Goal: Task Accomplishment & Management: Complete application form

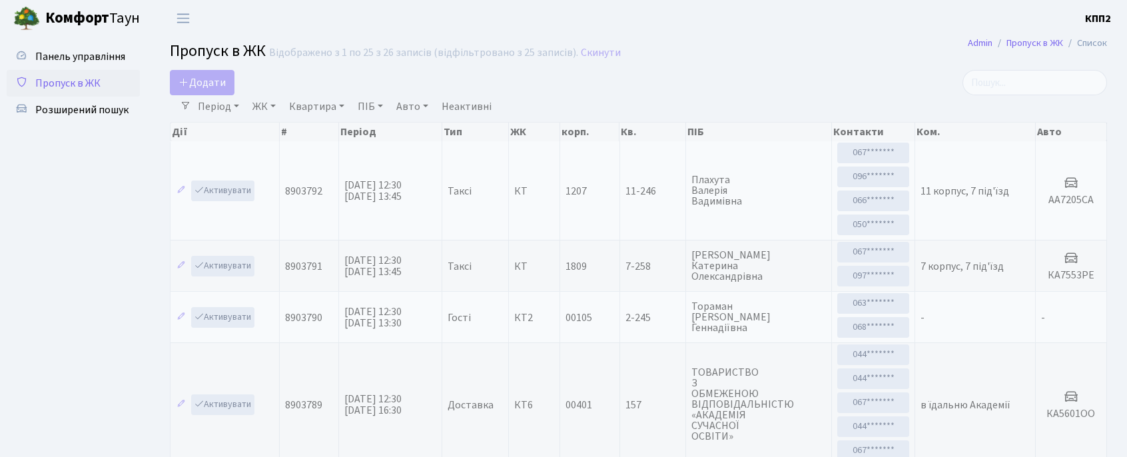
select select "25"
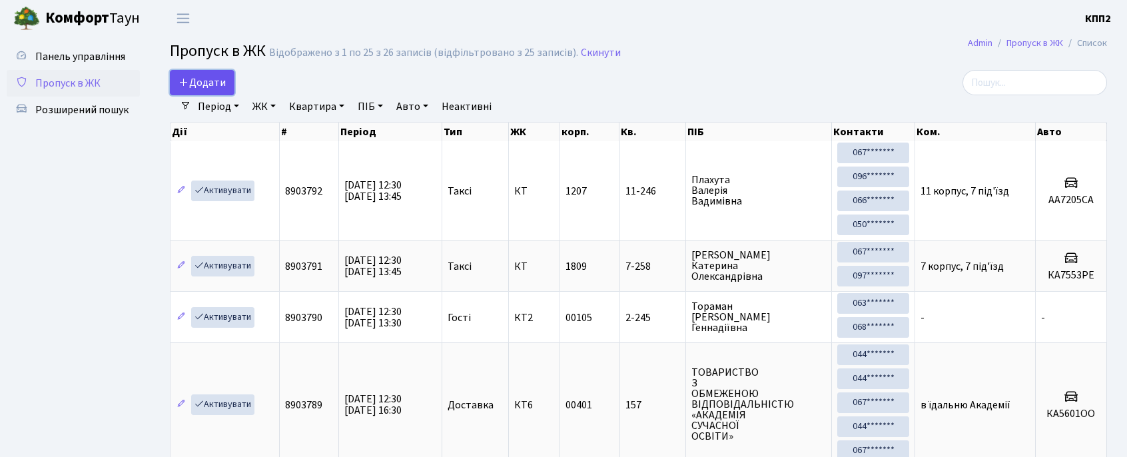
click at [206, 80] on span "Додати" at bounding box center [202, 82] width 47 height 15
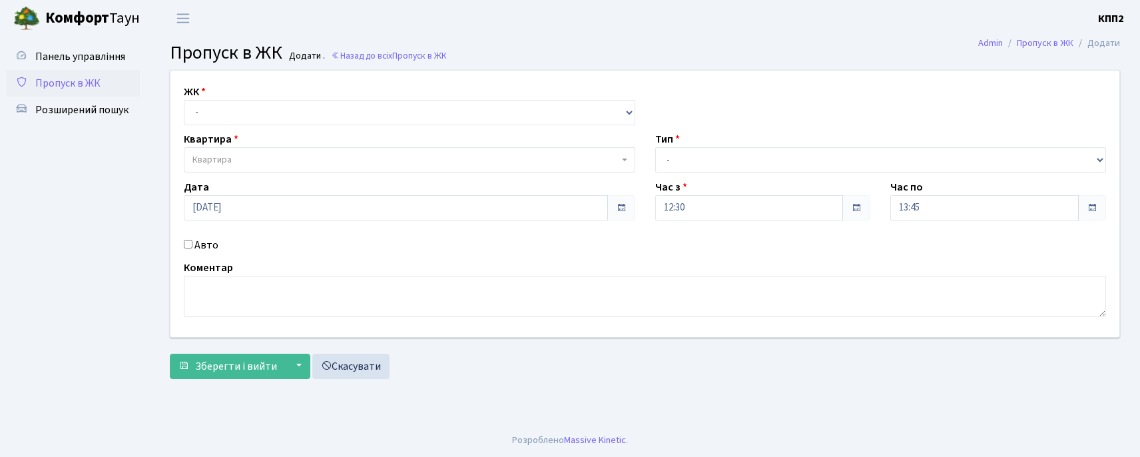
click at [185, 242] on input "Авто" at bounding box center [188, 244] width 9 height 9
checkbox input "true"
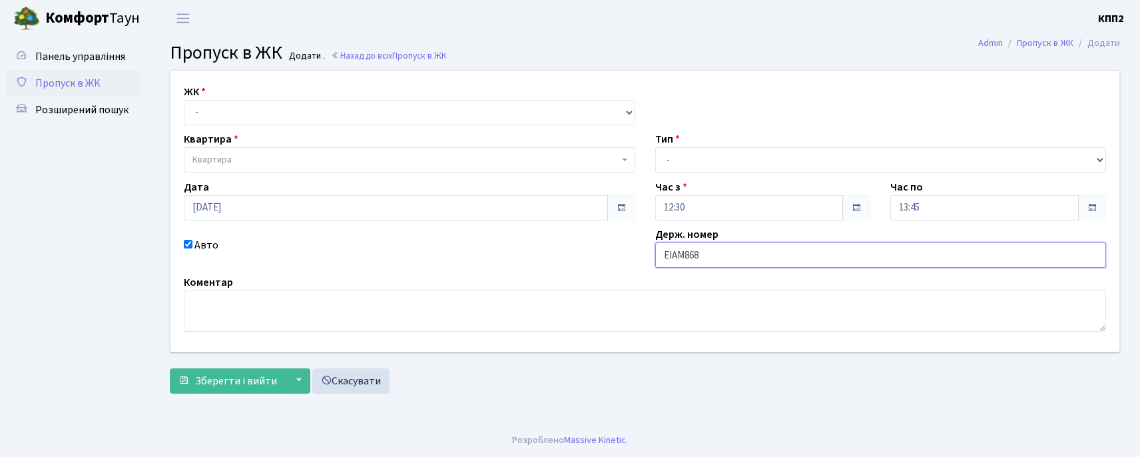
click at [683, 252] on input "ЕІАМ868" at bounding box center [881, 254] width 452 height 25
type input "ЕІАV868"
click at [278, 304] on textarea at bounding box center [645, 310] width 923 height 41
click at [771, 166] on select "- Доставка Таксі Гості Сервіс" at bounding box center [881, 159] width 452 height 25
select select "3"
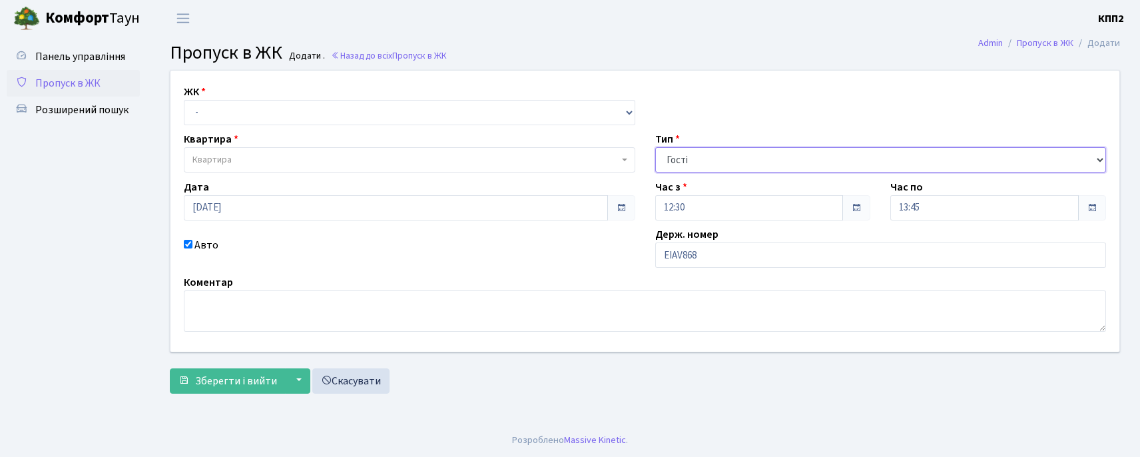
click at [655, 147] on select "- Доставка Таксі Гості Сервіс" at bounding box center [881, 159] width 452 height 25
click at [422, 105] on select "- КТ, вул. Регенераторна, 4 КТ2, просп. Соборності, 17 КТ3, вул. Березнева, 16 …" at bounding box center [410, 112] width 452 height 25
select select "271"
click at [184, 100] on select "- КТ, вул. Регенераторна, 4 КТ2, просп. Соборності, 17 КТ3, вул. Березнева, 16 …" at bounding box center [410, 112] width 452 height 25
select select
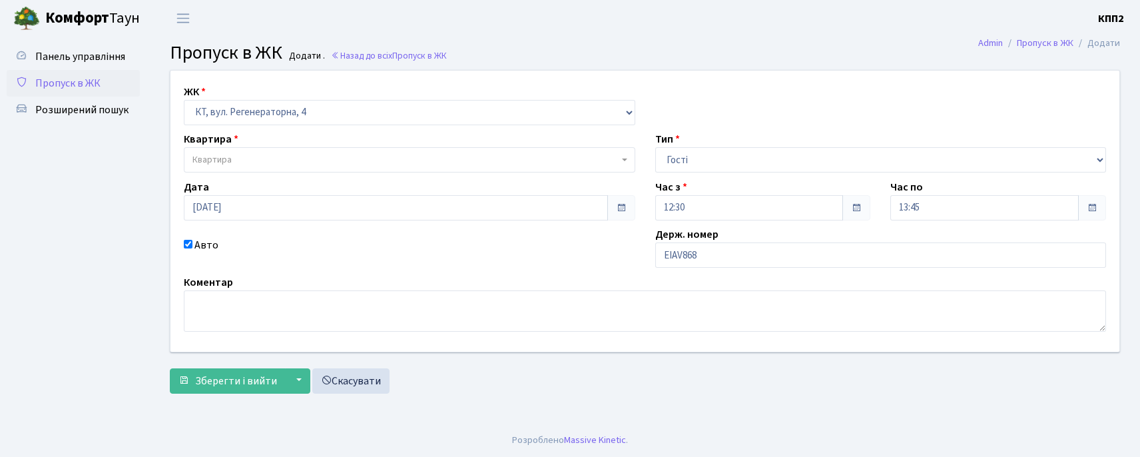
click at [344, 149] on span "Квартира" at bounding box center [410, 159] width 452 height 25
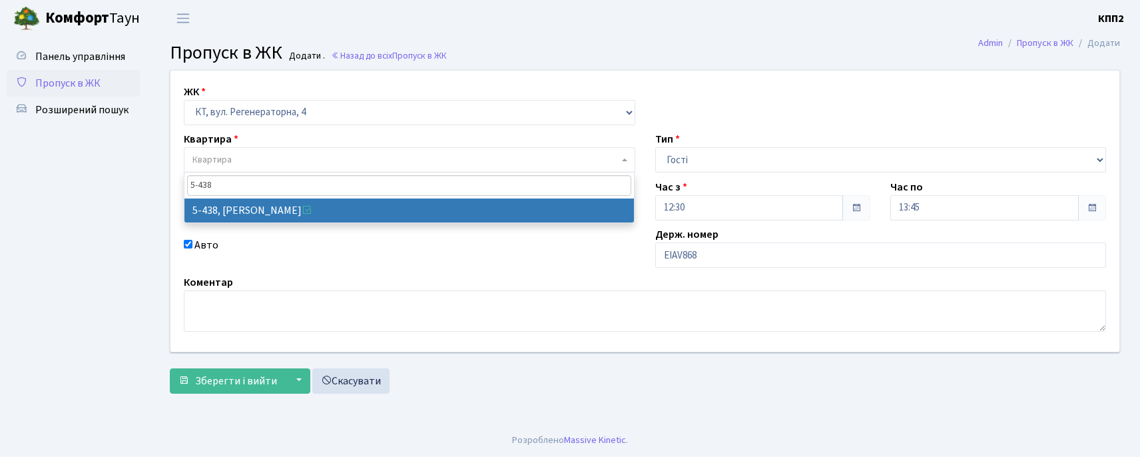
type input "5-438"
select select "2127"
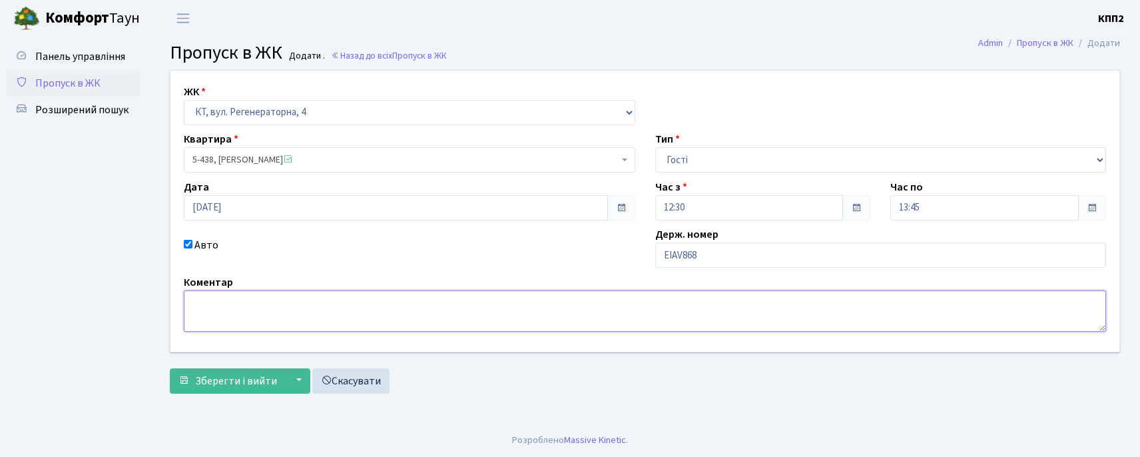
click at [254, 312] on textarea at bounding box center [645, 310] width 923 height 41
type textarea "ВСІХ"
click at [240, 381] on span "Зберегти і вийти" at bounding box center [236, 381] width 82 height 15
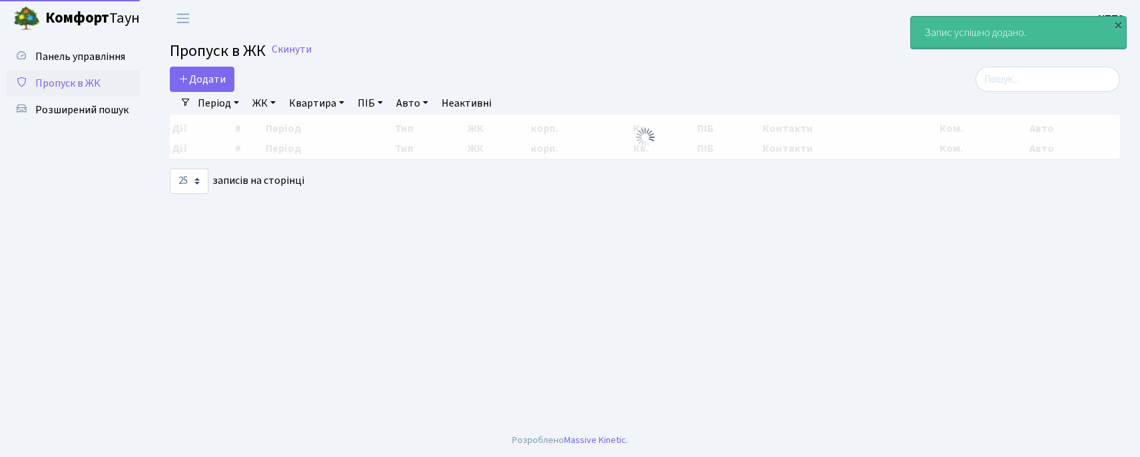
select select "25"
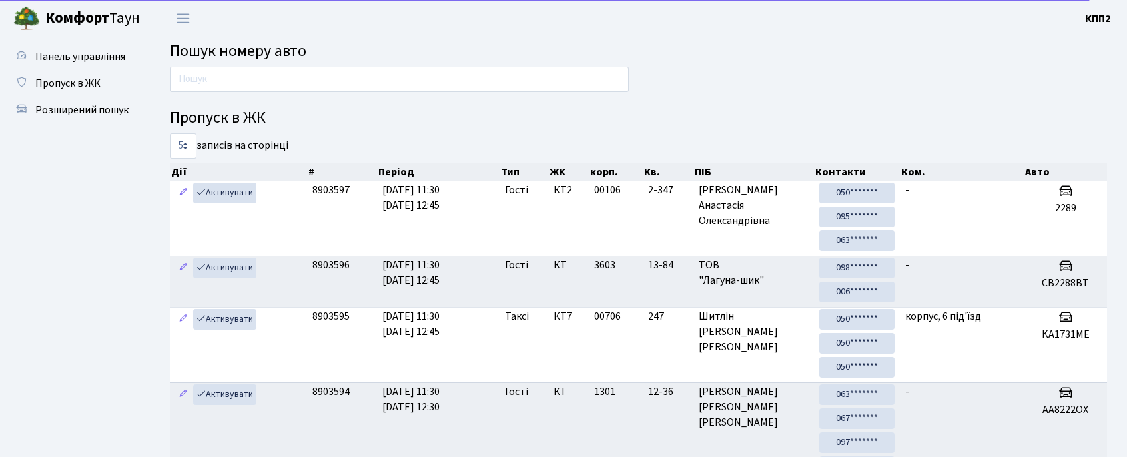
drag, startPoint x: 246, startPoint y: 85, endPoint x: 243, endPoint y: 79, distance: 7.2
click at [246, 85] on input "text" at bounding box center [399, 79] width 459 height 25
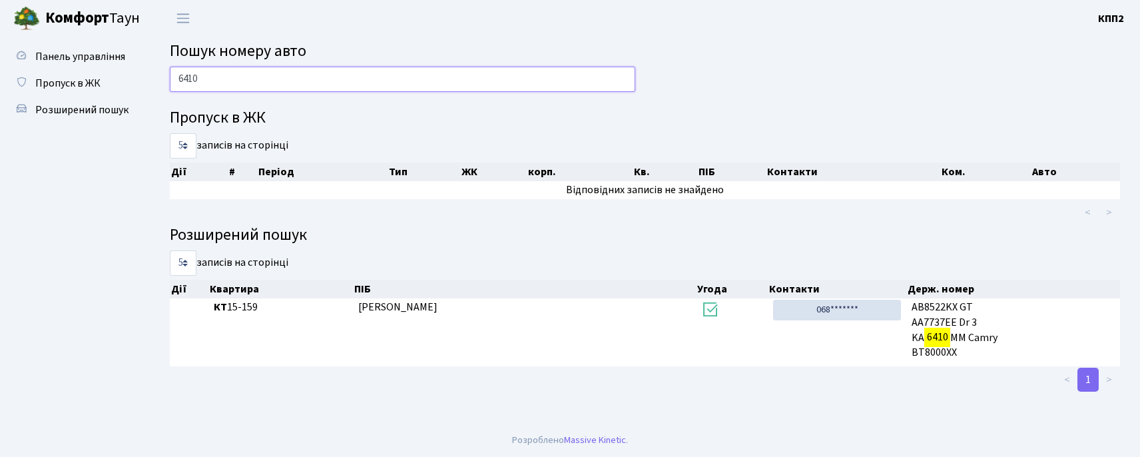
click at [432, 80] on input "6410" at bounding box center [403, 79] width 466 height 25
type input "6"
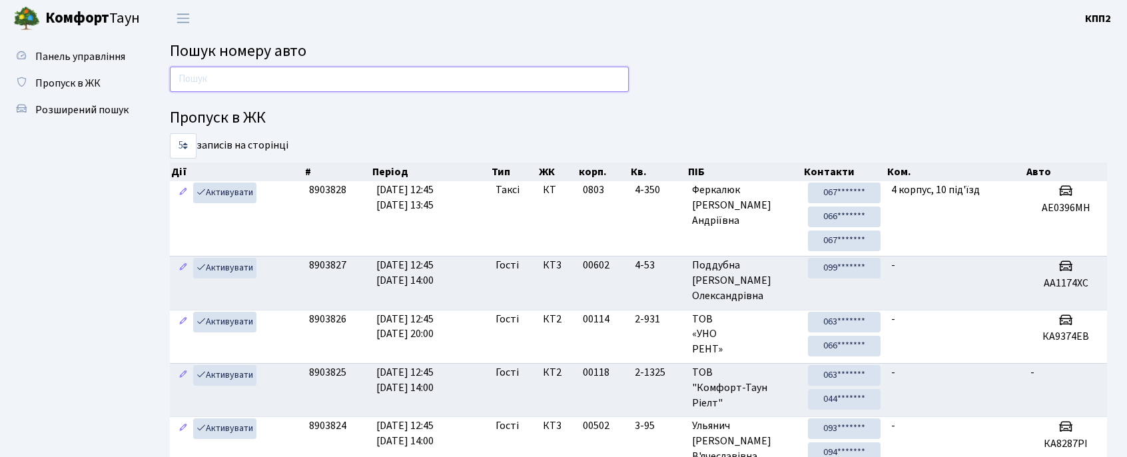
click at [278, 73] on input "text" at bounding box center [399, 79] width 459 height 25
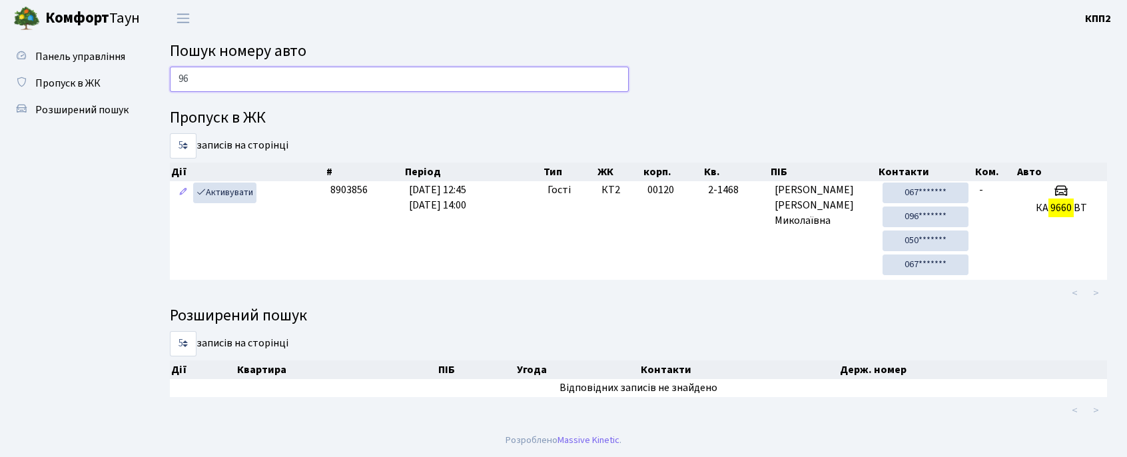
type input "9"
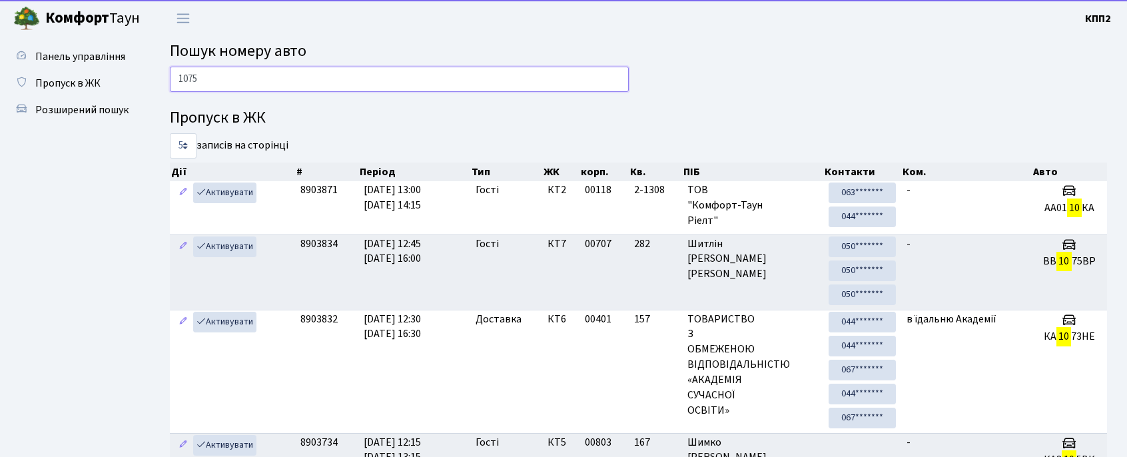
type input "1075"
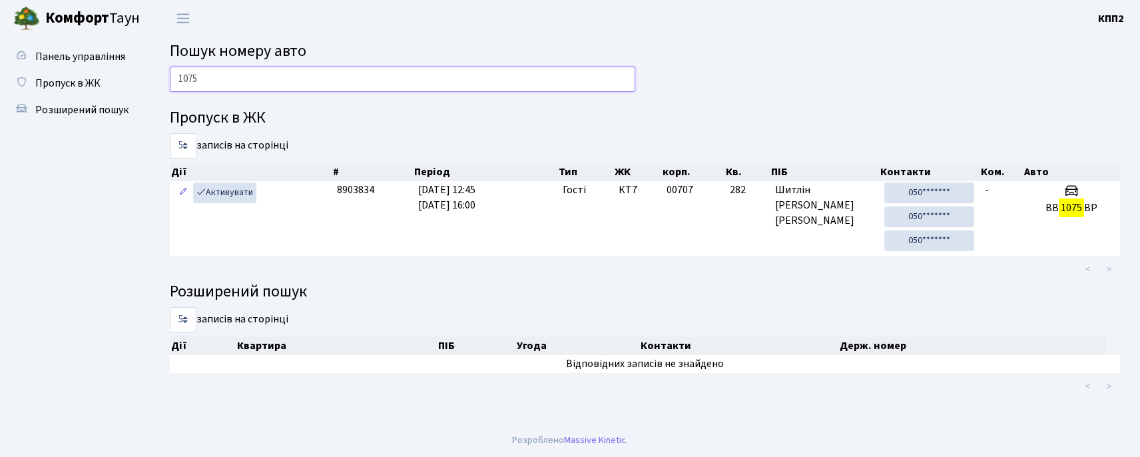
click at [235, 83] on input "1075" at bounding box center [403, 79] width 466 height 25
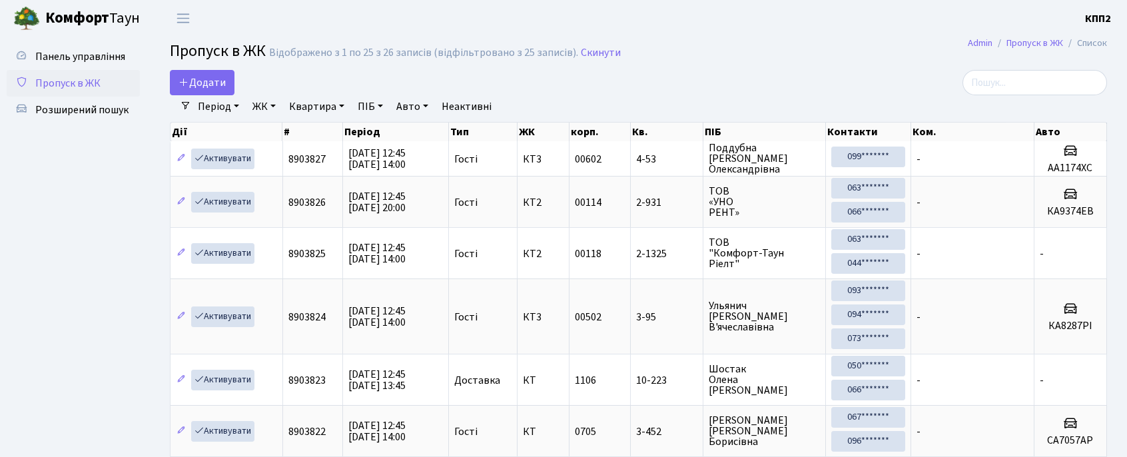
select select "25"
click at [1078, 85] on input "search" at bounding box center [1035, 82] width 145 height 25
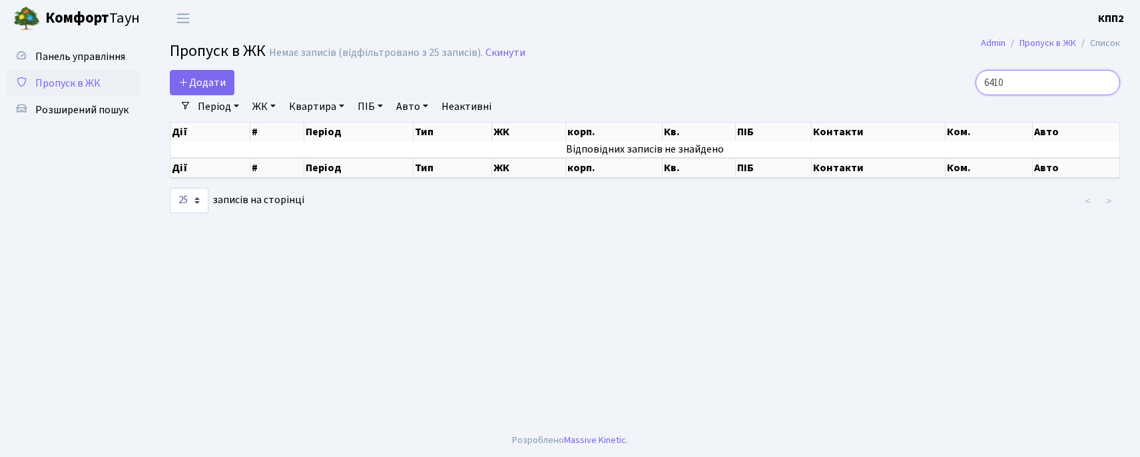
click at [1059, 79] on input "6410" at bounding box center [1048, 82] width 145 height 25
type input "6"
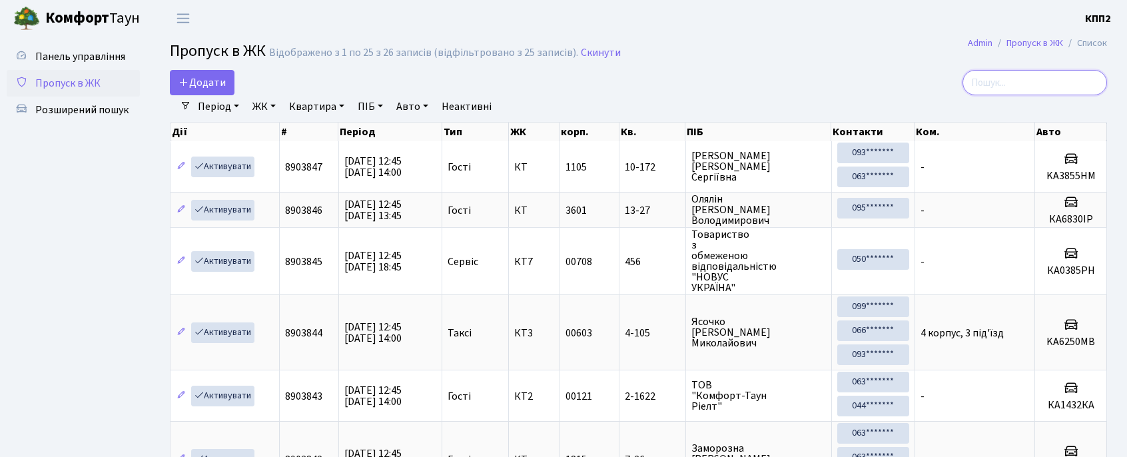
type input "Ь"
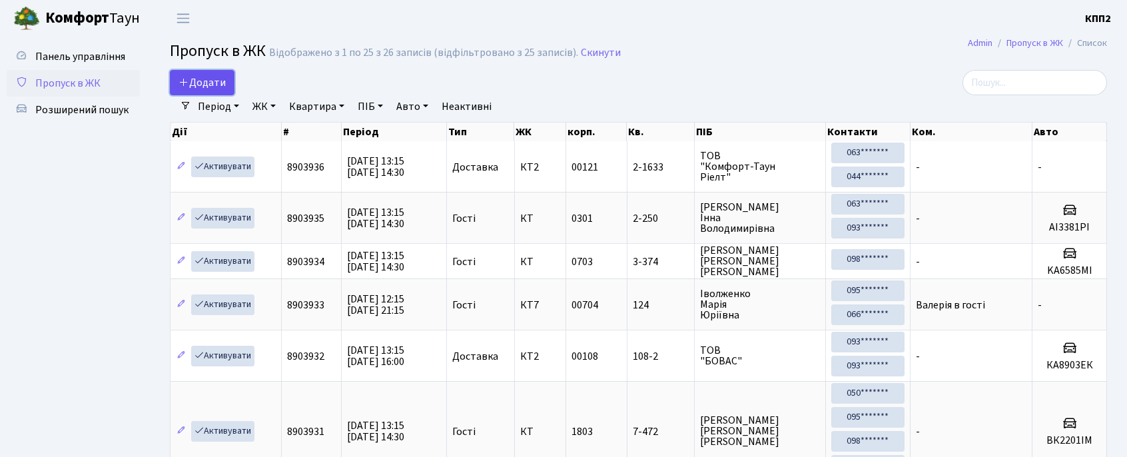
click at [195, 83] on span "Додати" at bounding box center [202, 82] width 47 height 15
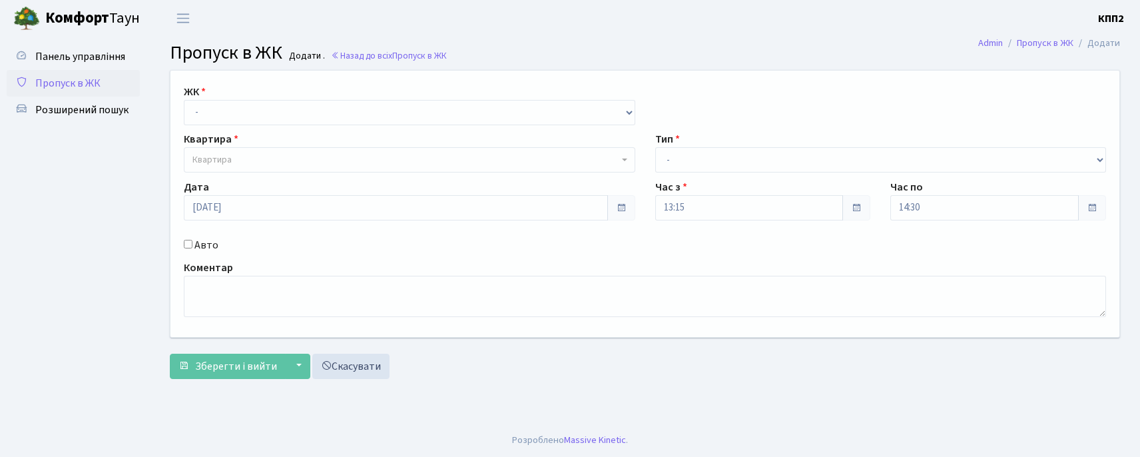
click at [184, 100] on select "- КТ, вул. Регенераторна, 4 КТ2, просп. Соборності, 17 КТ3, вул. Березнева, 16 …" at bounding box center [410, 112] width 452 height 25
click at [213, 118] on select "- КТ, вул. Регенераторна, 4 КТ2, просп. Соборності, 17 КТ3, вул. Березнева, 16 …" at bounding box center [410, 112] width 452 height 25
select select "271"
click at [184, 100] on select "- КТ, вул. Регенераторна, 4 КТ2, просп. Соборності, 17 КТ3, вул. Березнева, 16 …" at bounding box center [410, 112] width 452 height 25
select select
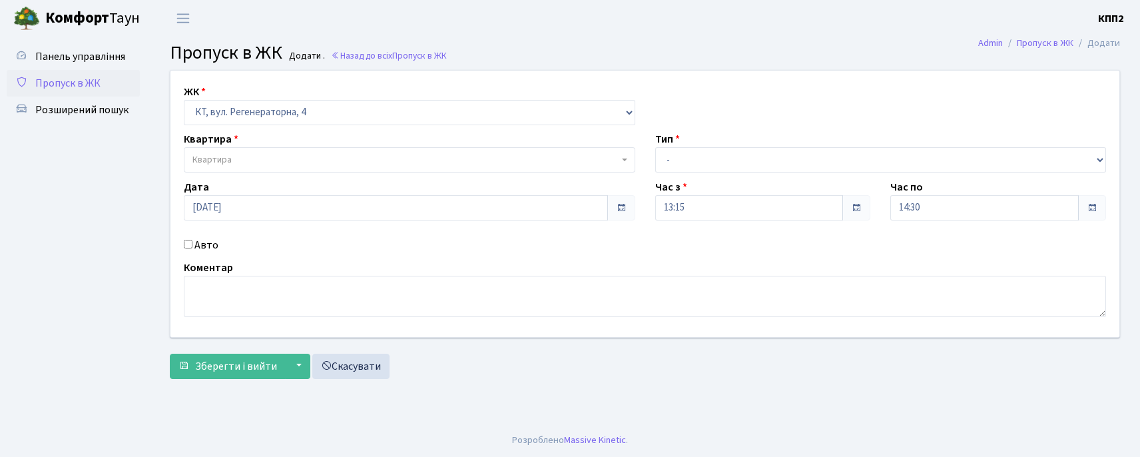
click at [201, 246] on label "Авто" at bounding box center [207, 245] width 24 height 16
click at [193, 246] on input "Авто" at bounding box center [188, 244] width 9 height 9
checkbox input "true"
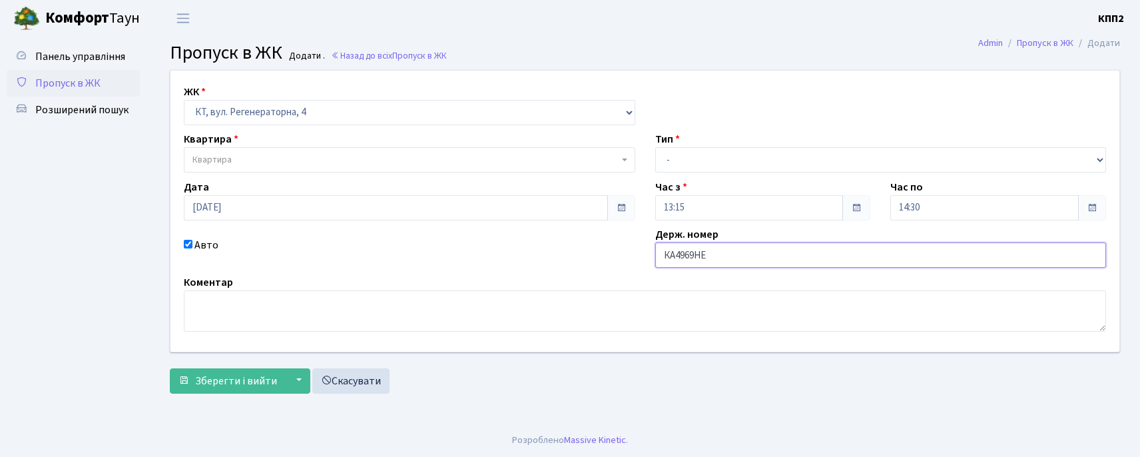
type input "КА4969НЕ"
drag, startPoint x: 659, startPoint y: 151, endPoint x: 666, endPoint y: 168, distance: 18.6
click at [661, 163] on select "- Доставка Таксі Гості Сервіс" at bounding box center [881, 159] width 452 height 25
select select "3"
click at [655, 147] on select "- Доставка Таксі Гості Сервіс" at bounding box center [881, 159] width 452 height 25
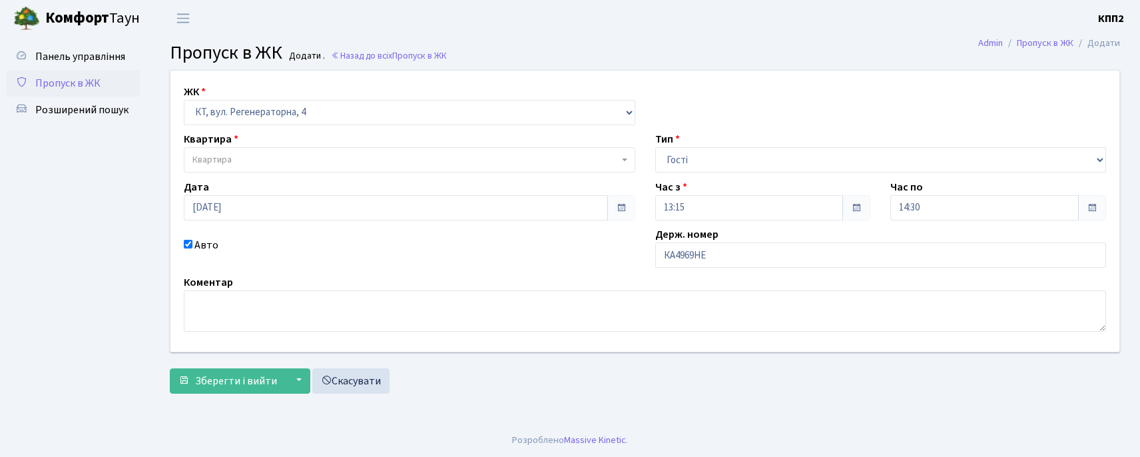
click at [204, 169] on span "Квартира" at bounding box center [410, 159] width 452 height 25
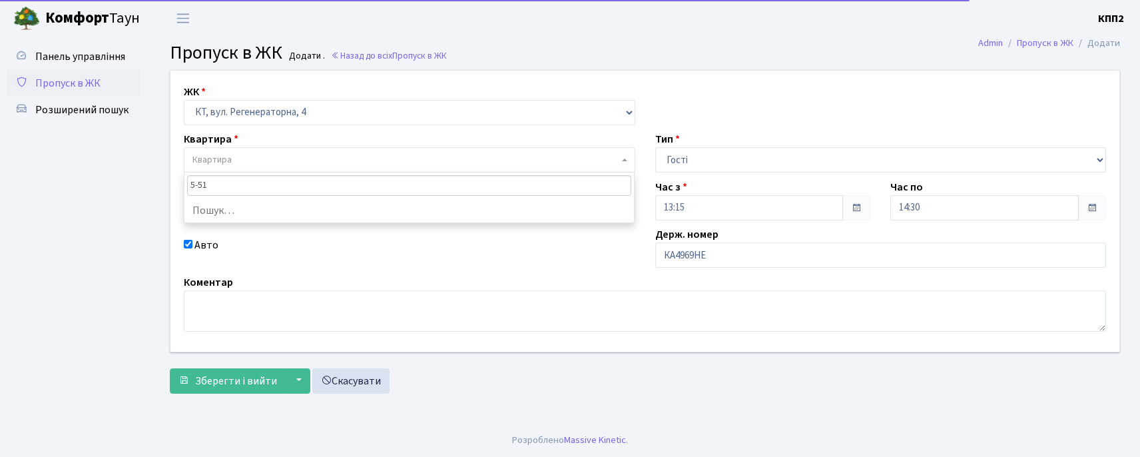
type input "5-517"
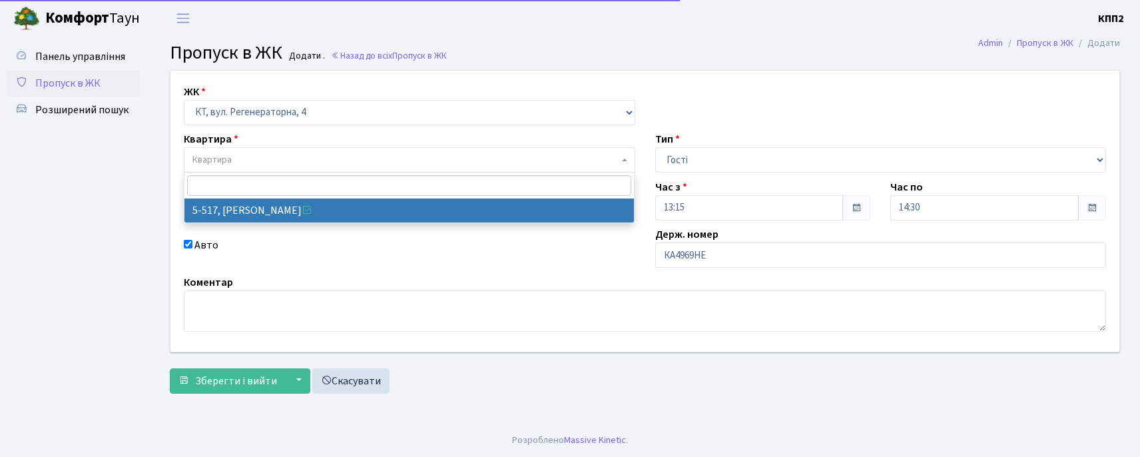
select select "2045"
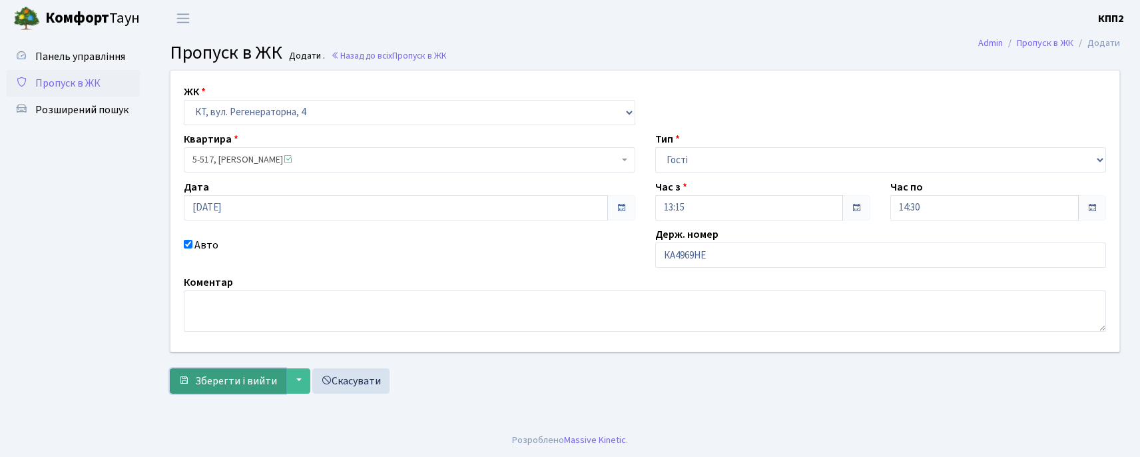
click at [213, 379] on span "Зберегти і вийти" at bounding box center [236, 381] width 82 height 15
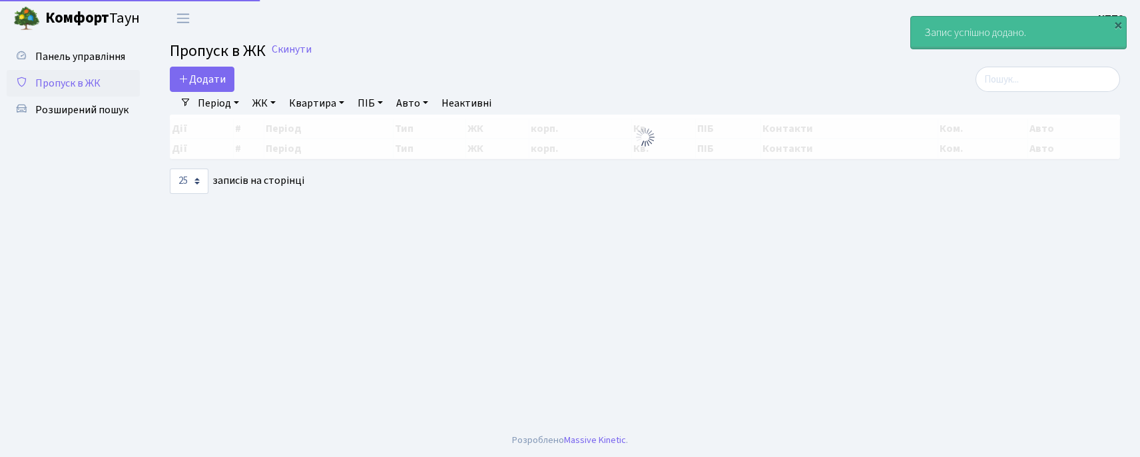
select select "25"
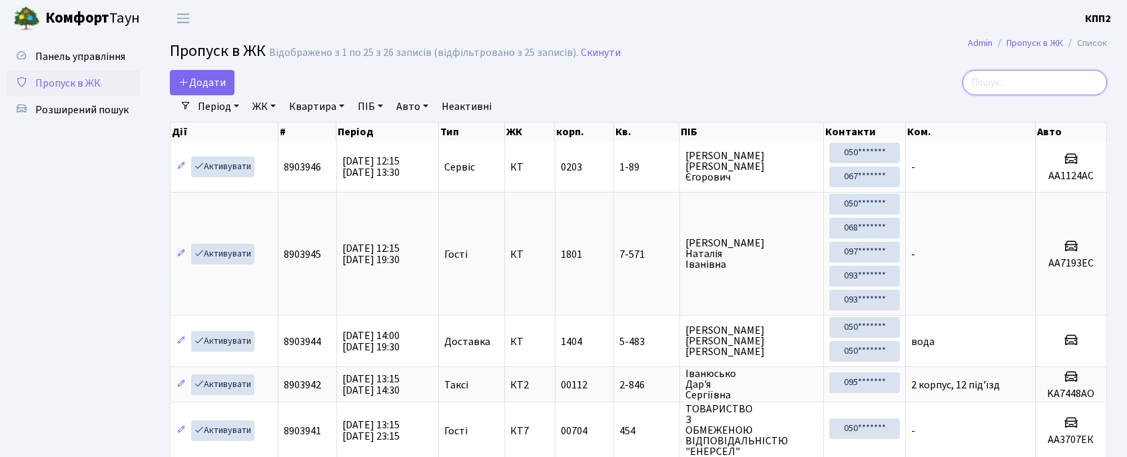
click at [1032, 91] on input "search" at bounding box center [1035, 82] width 145 height 25
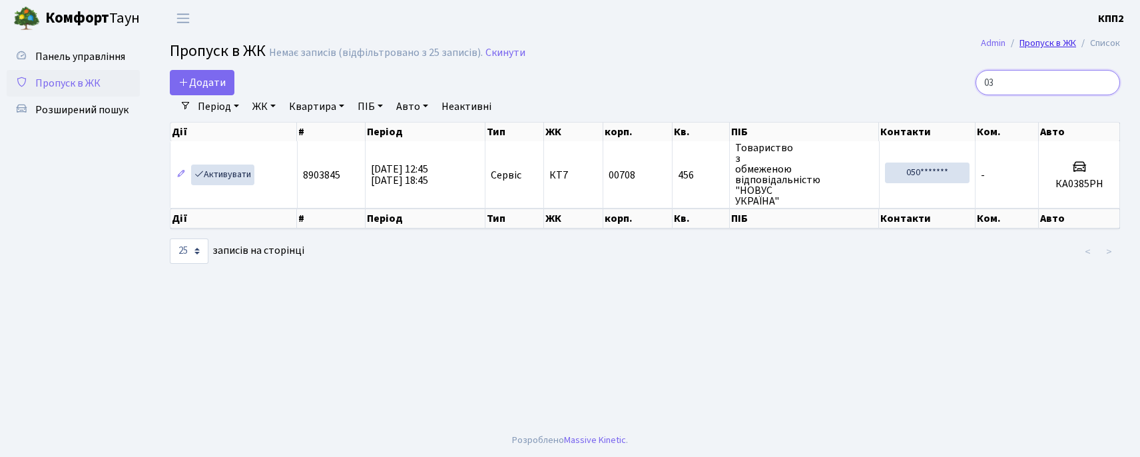
type input "0"
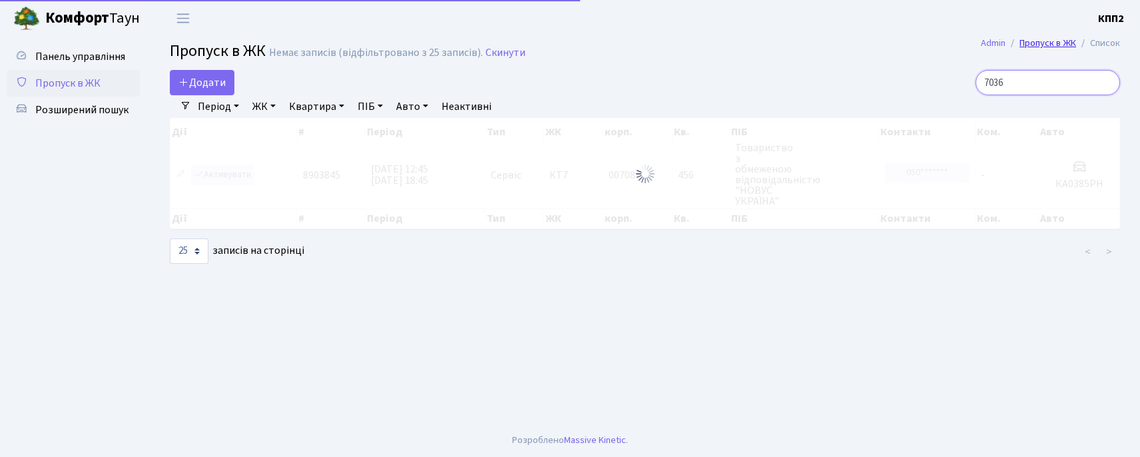
type input "7036"
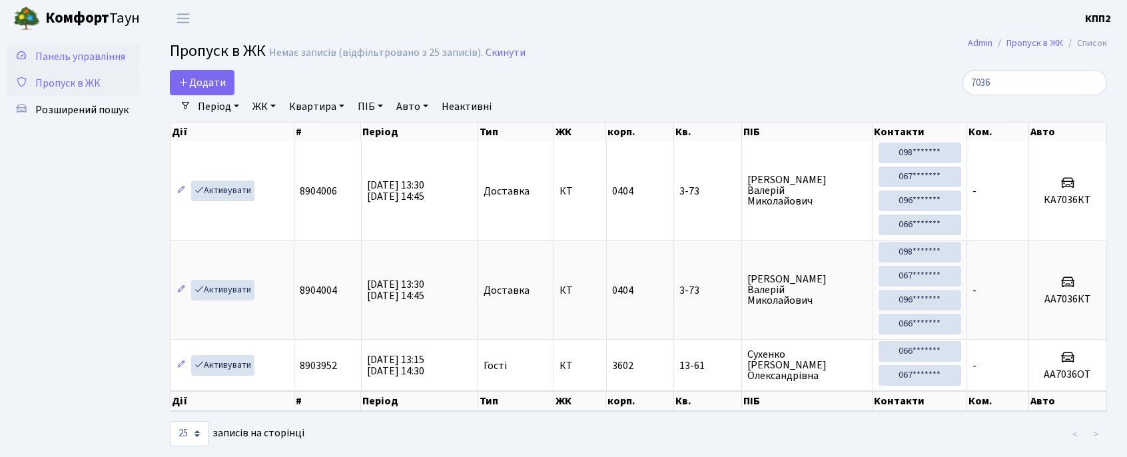
click at [95, 51] on span "Панель управління" at bounding box center [80, 56] width 90 height 15
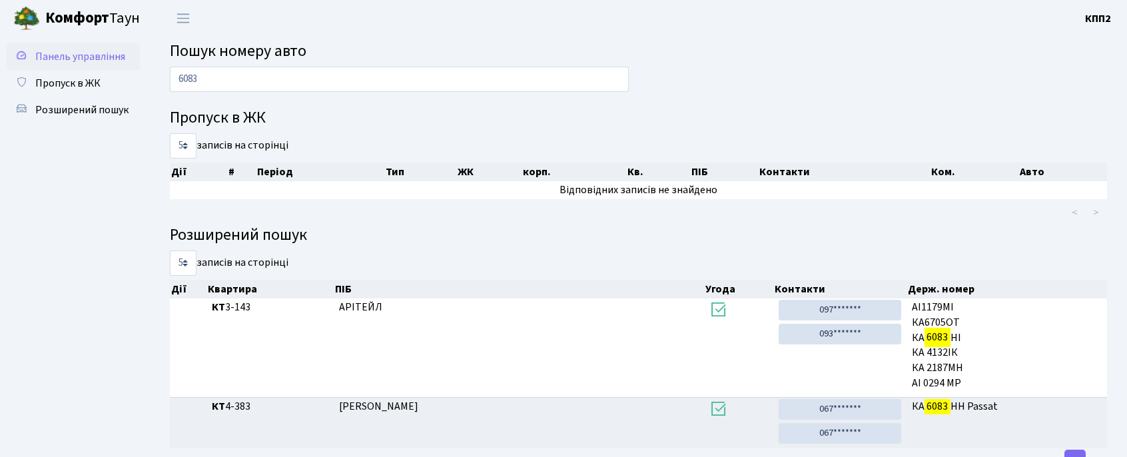
type input "6083"
click at [68, 57] on span "Панель управління" at bounding box center [80, 56] width 90 height 15
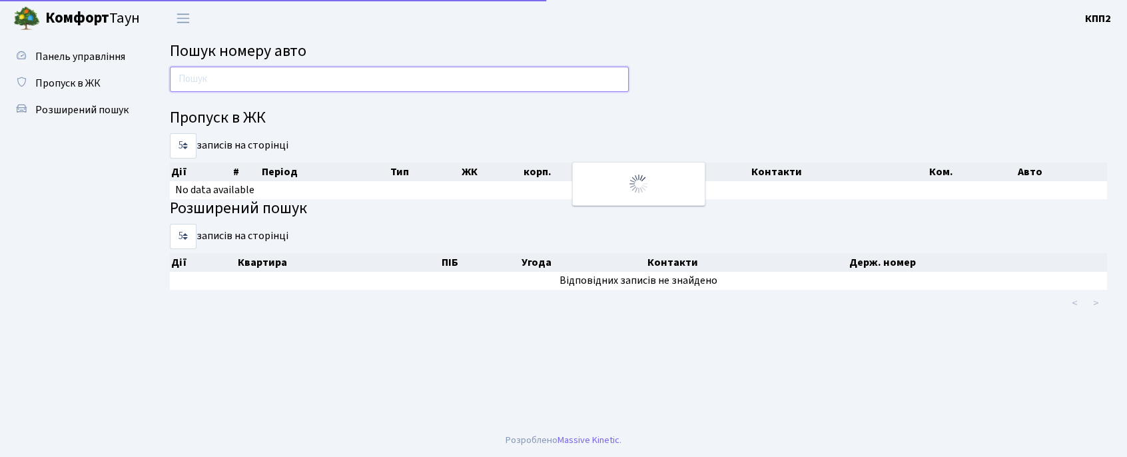
drag, startPoint x: 0, startPoint y: 0, endPoint x: 260, endPoint y: 83, distance: 272.6
click at [260, 83] on input "text" at bounding box center [399, 79] width 459 height 25
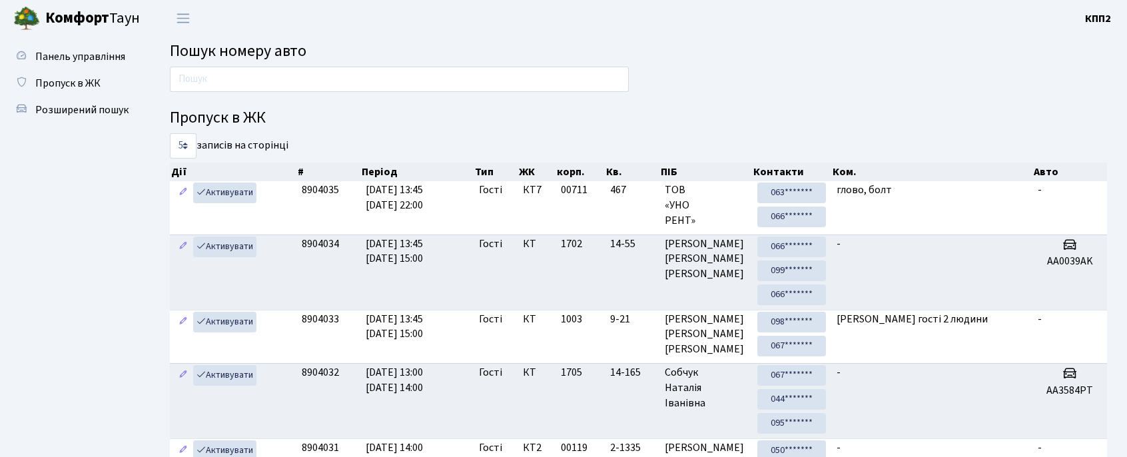
drag, startPoint x: 99, startPoint y: 80, endPoint x: 248, endPoint y: 96, distance: 150.1
click at [99, 80] on span "Пропуск в ЖК" at bounding box center [67, 83] width 65 height 15
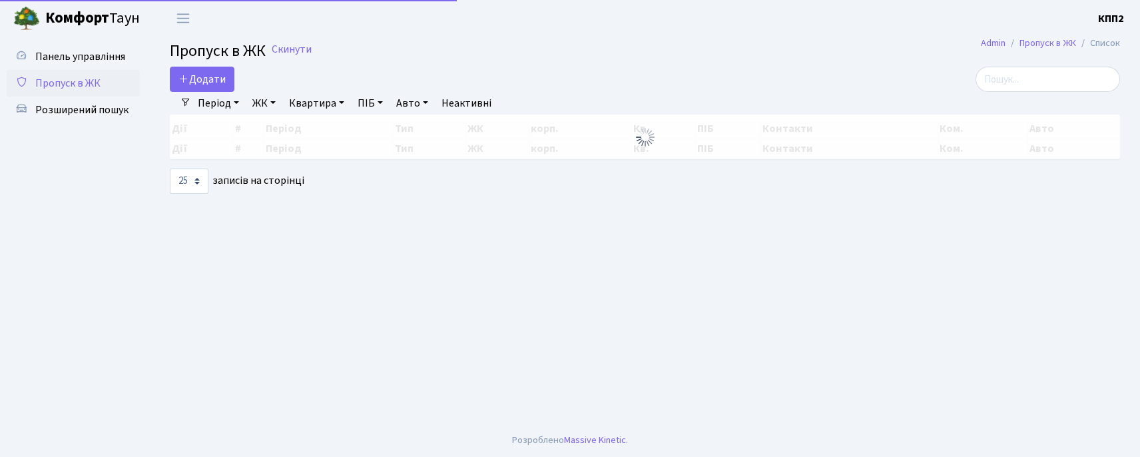
select select "25"
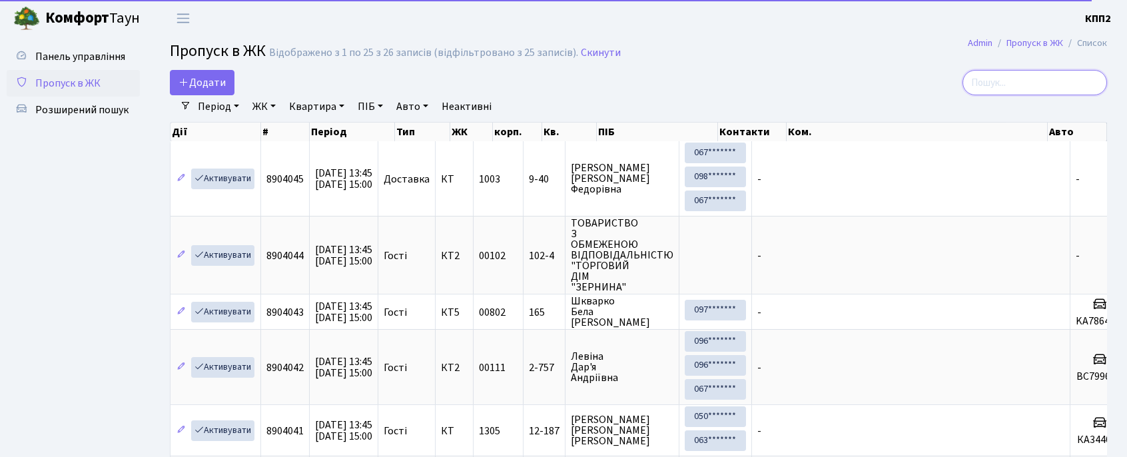
click at [1047, 88] on input "search" at bounding box center [1035, 82] width 145 height 25
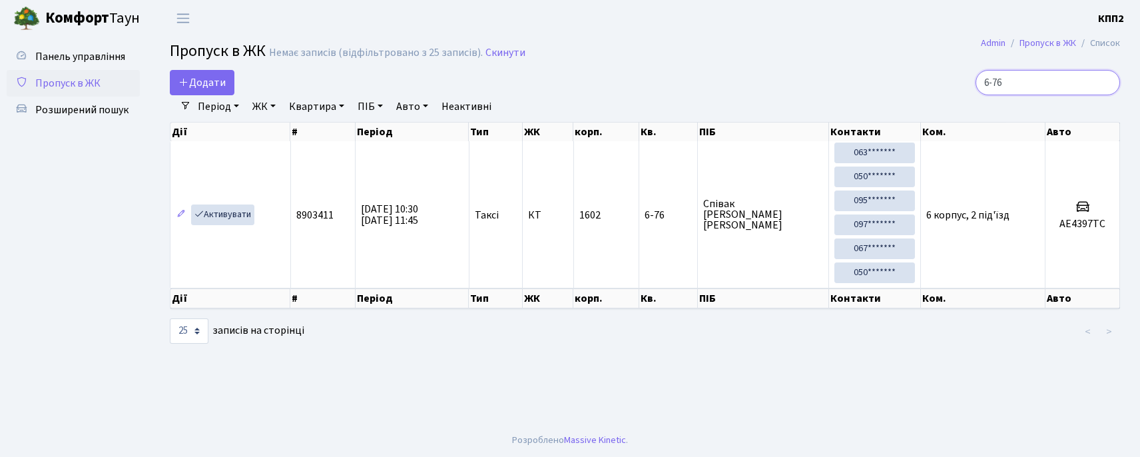
drag, startPoint x: 994, startPoint y: 83, endPoint x: 873, endPoint y: 59, distance: 123.6
click at [873, 59] on main "Admin Пропуск в ЖК Список Пропуск в ЖК Немає записів (відфільтровано з 25 запис…" at bounding box center [645, 230] width 991 height 387
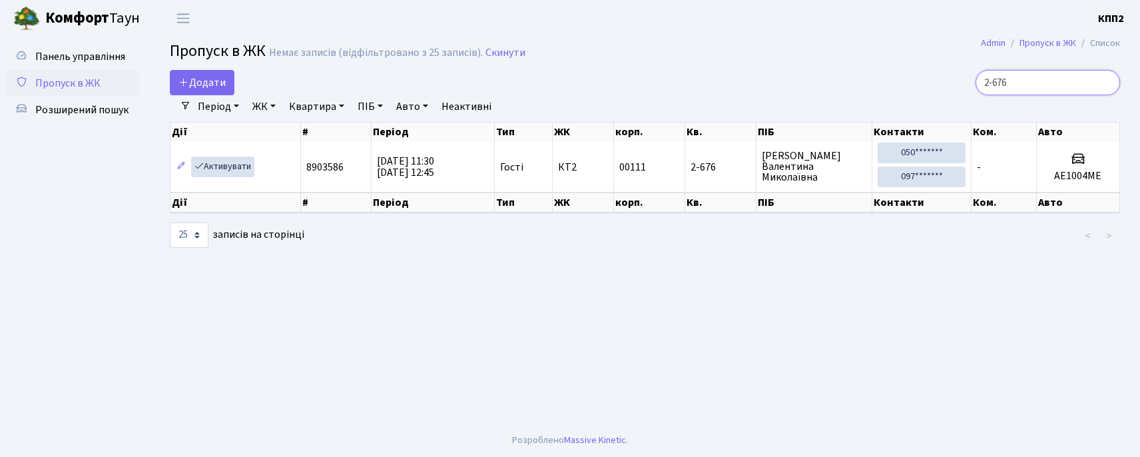
type input "2-676"
click at [91, 81] on span "Пропуск в ЖК" at bounding box center [67, 83] width 65 height 15
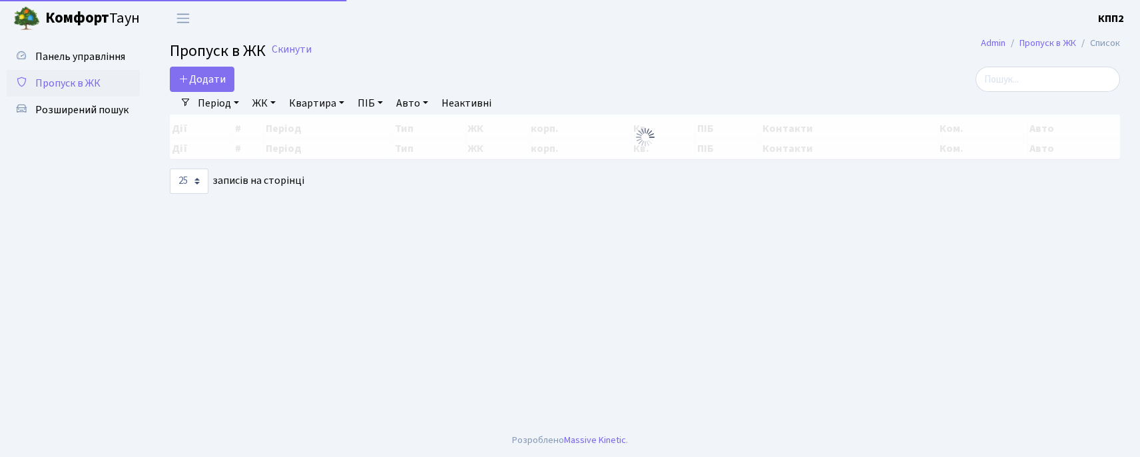
select select "25"
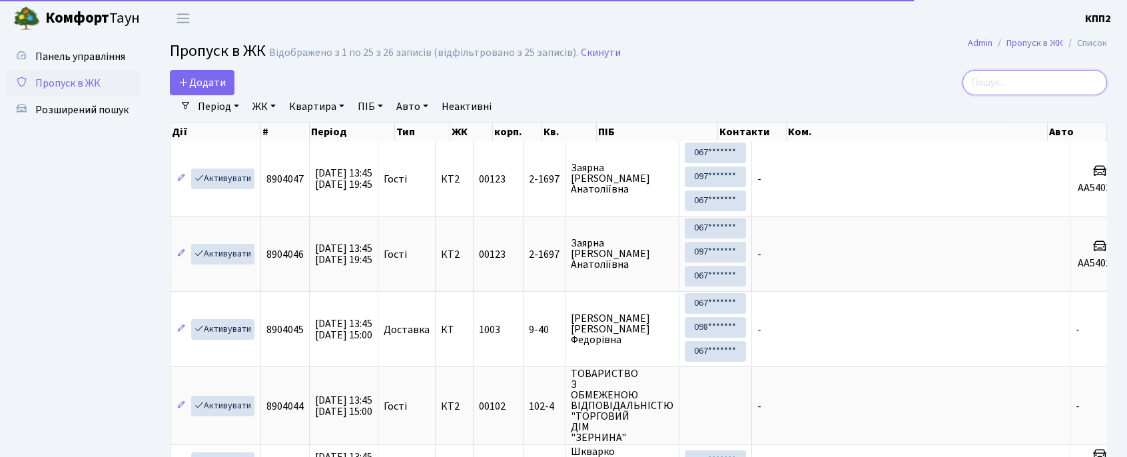
click at [1043, 92] on input "search" at bounding box center [1035, 82] width 145 height 25
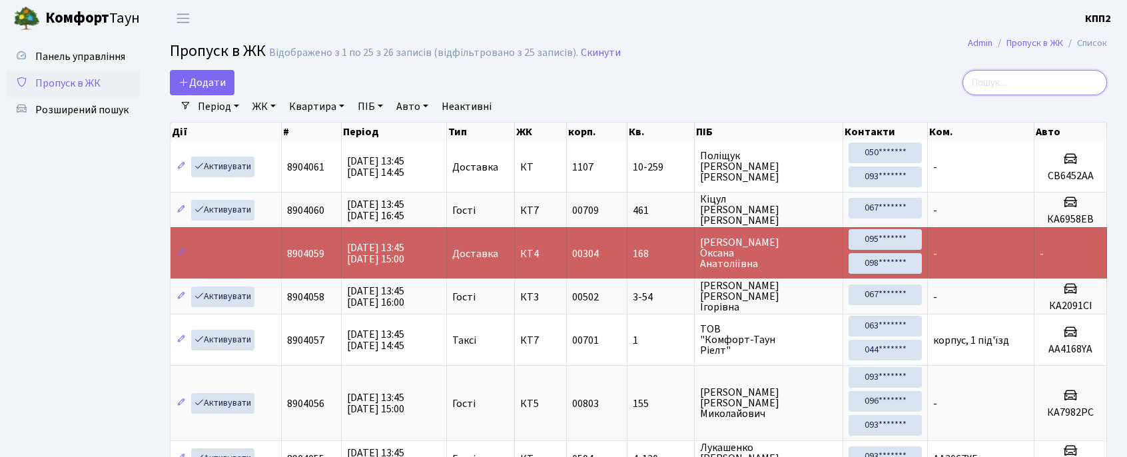
click at [1031, 89] on input "search" at bounding box center [1035, 82] width 145 height 25
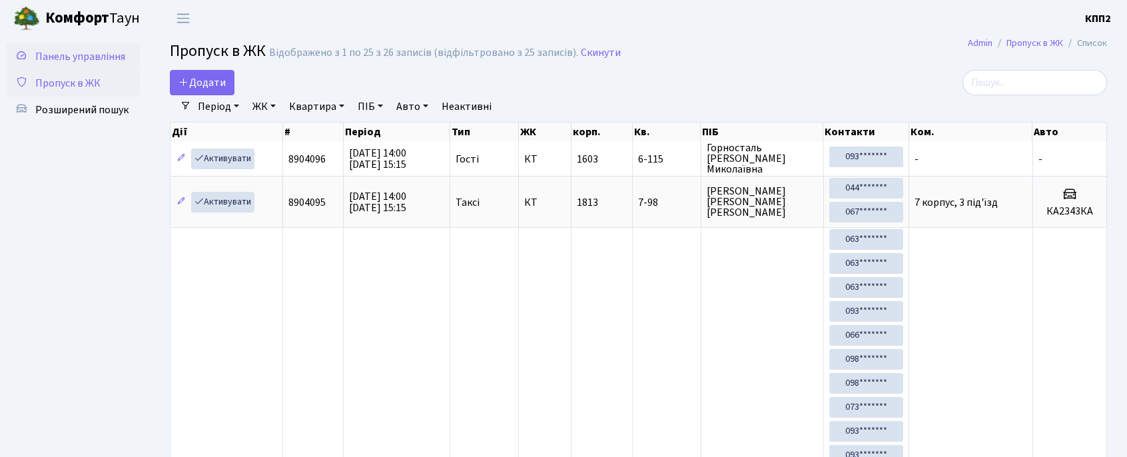
click at [67, 60] on span "Панель управління" at bounding box center [80, 56] width 90 height 15
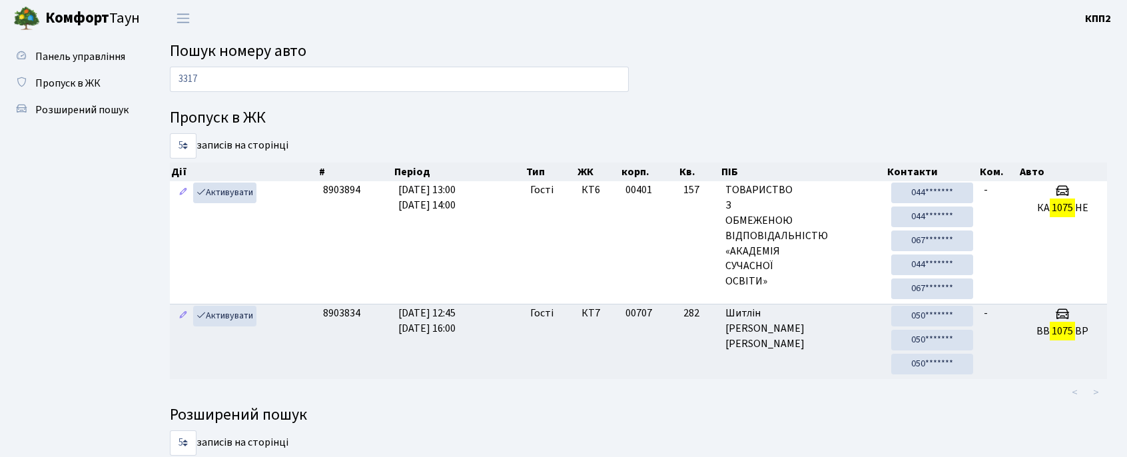
type input "3317"
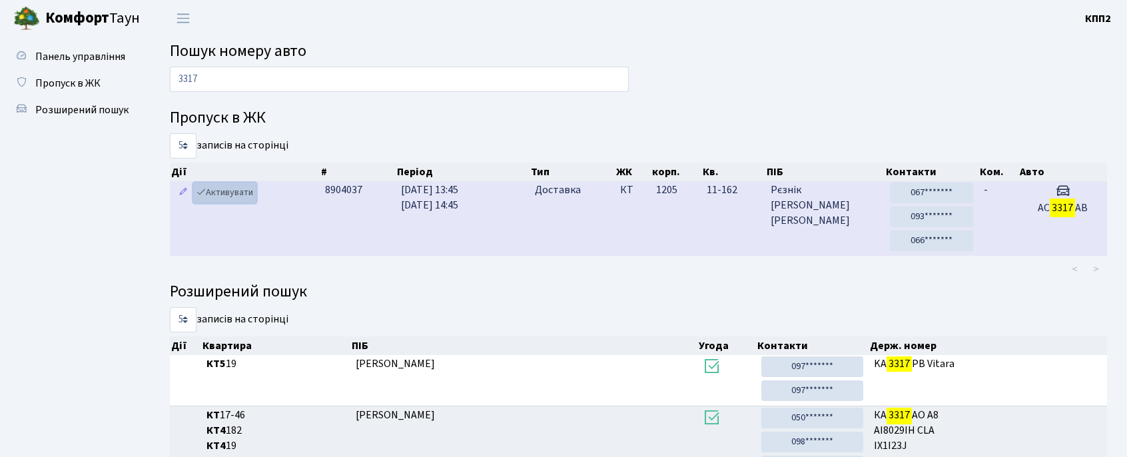
click at [225, 189] on link "Активувати" at bounding box center [224, 193] width 63 height 21
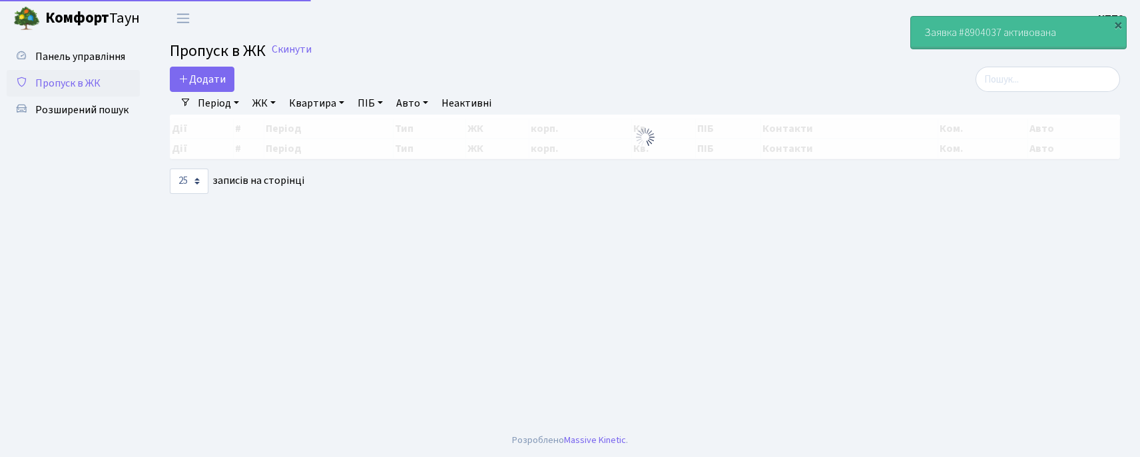
select select "25"
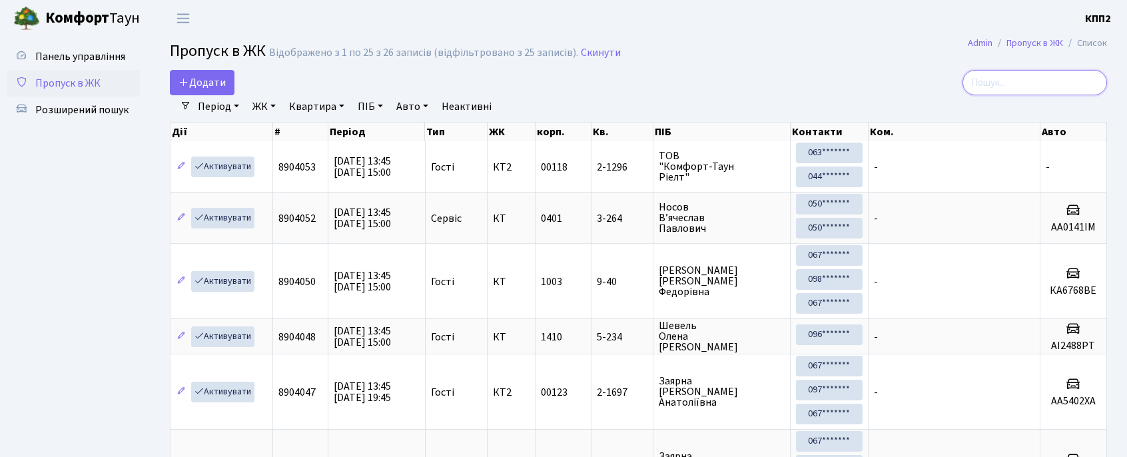
click at [1003, 77] on input "search" at bounding box center [1035, 82] width 145 height 25
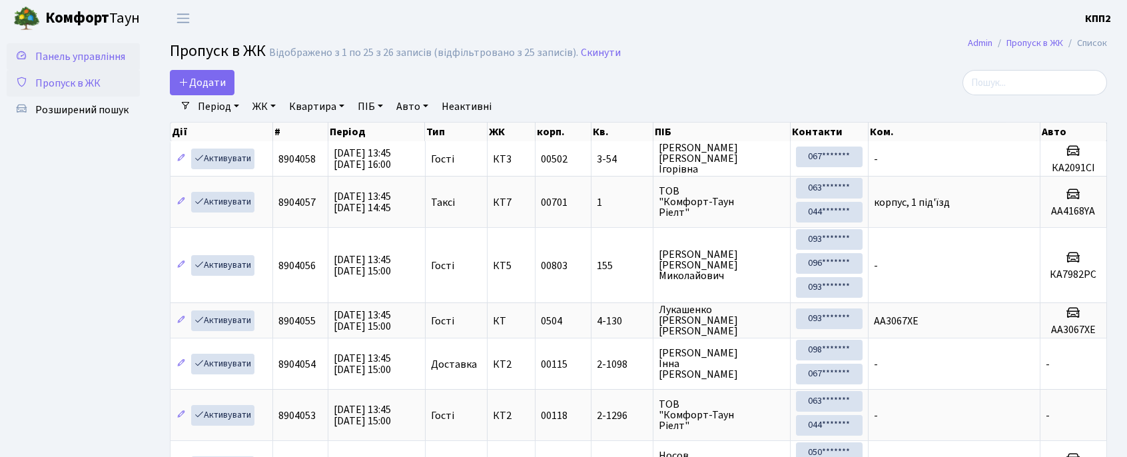
click at [87, 43] on link "Панель управління" at bounding box center [73, 56] width 133 height 27
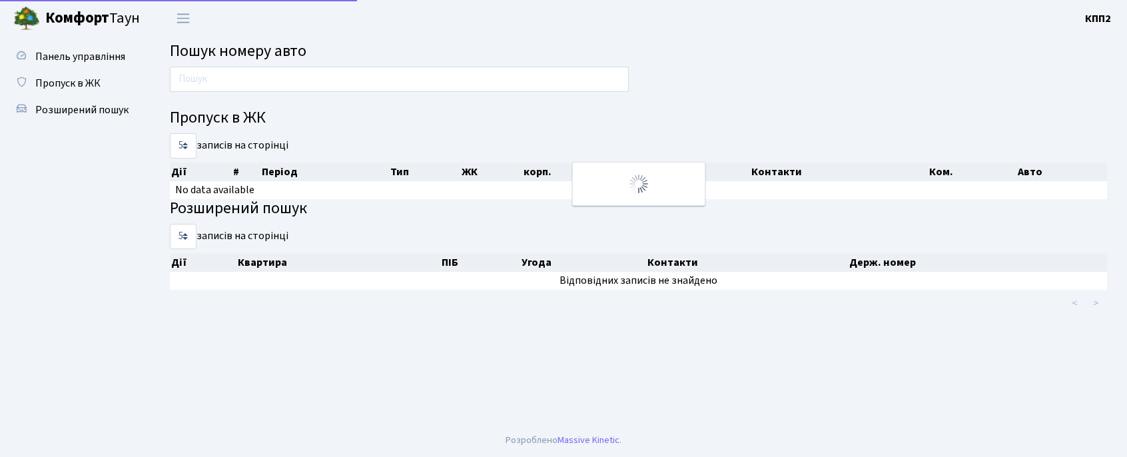
click at [275, 92] on div at bounding box center [399, 83] width 479 height 32
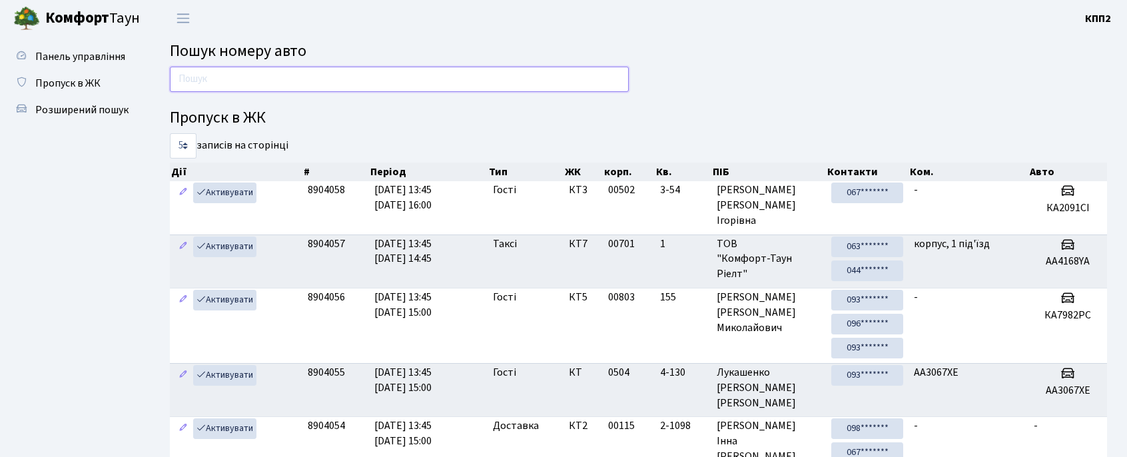
click at [283, 81] on input "text" at bounding box center [399, 79] width 459 height 25
type input "1124"
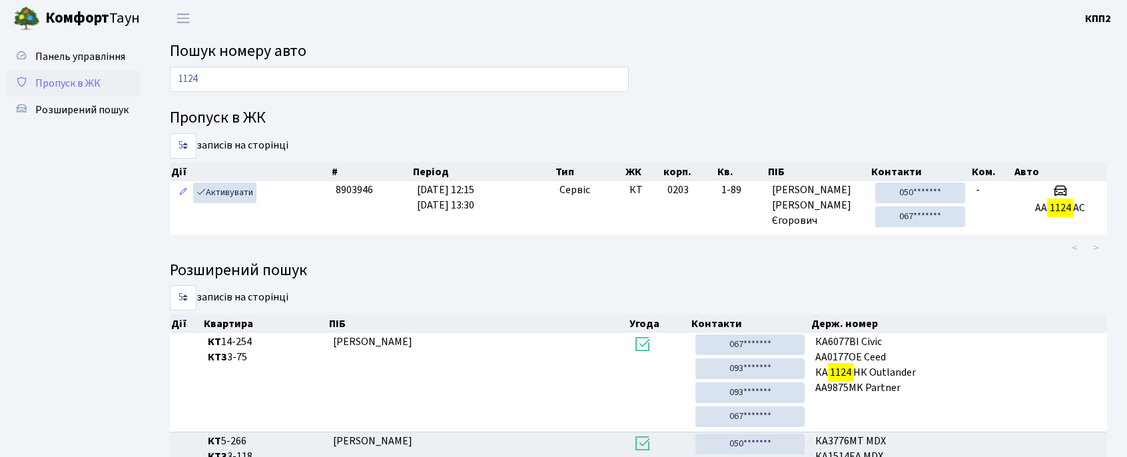
click at [73, 79] on span "Пропуск в ЖК" at bounding box center [67, 83] width 65 height 15
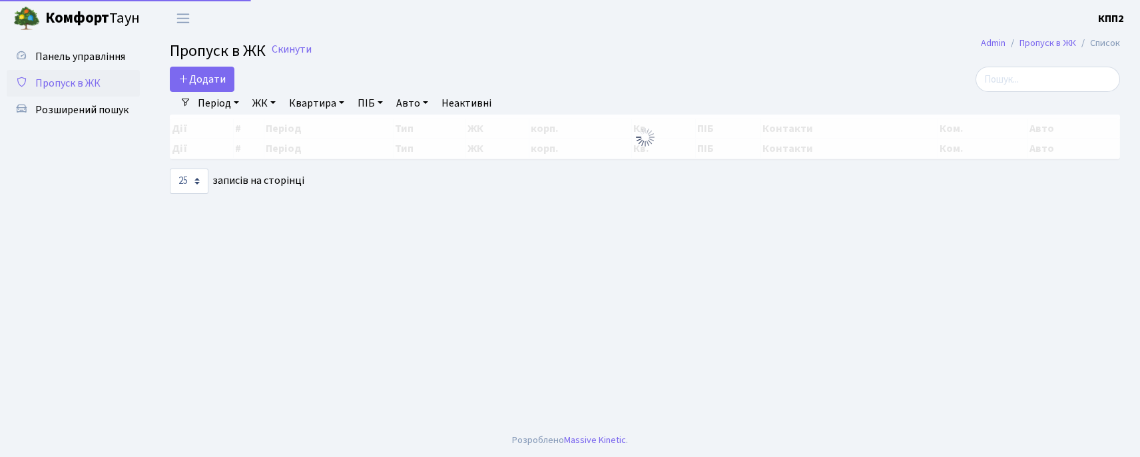
select select "25"
click at [1043, 81] on input "search" at bounding box center [1048, 79] width 145 height 25
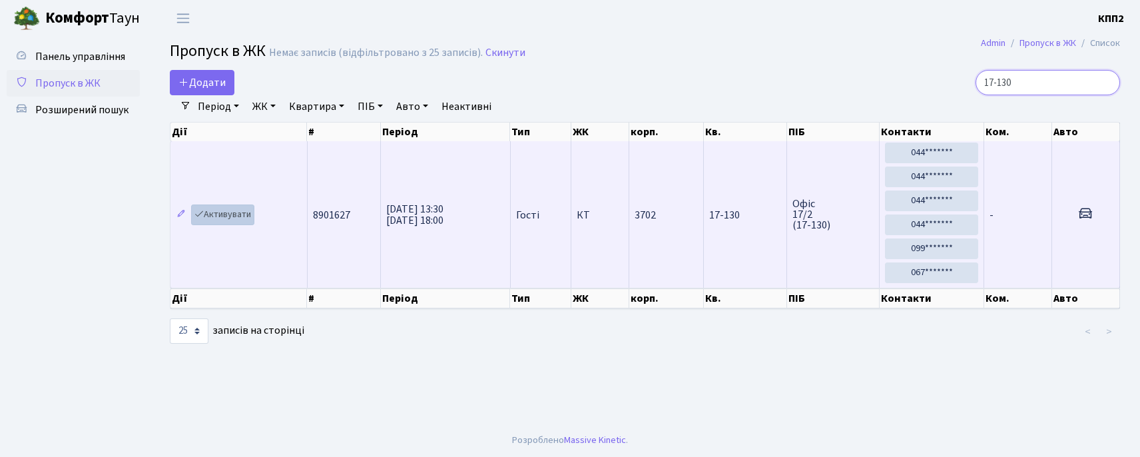
type input "17-130"
click at [222, 218] on link "Активувати" at bounding box center [222, 215] width 63 height 21
click at [245, 219] on link "Активувати" at bounding box center [222, 215] width 63 height 21
click at [242, 217] on link "Активувати" at bounding box center [222, 215] width 63 height 21
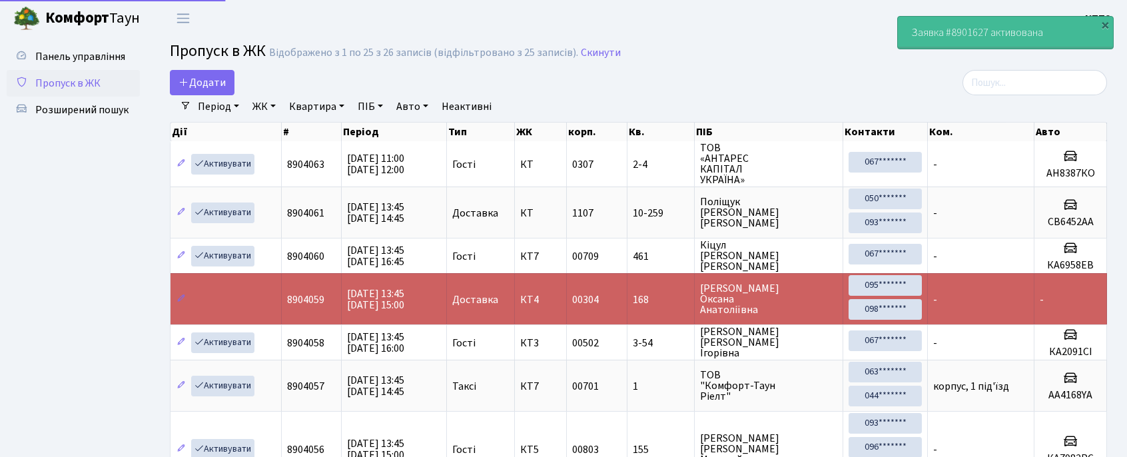
select select "25"
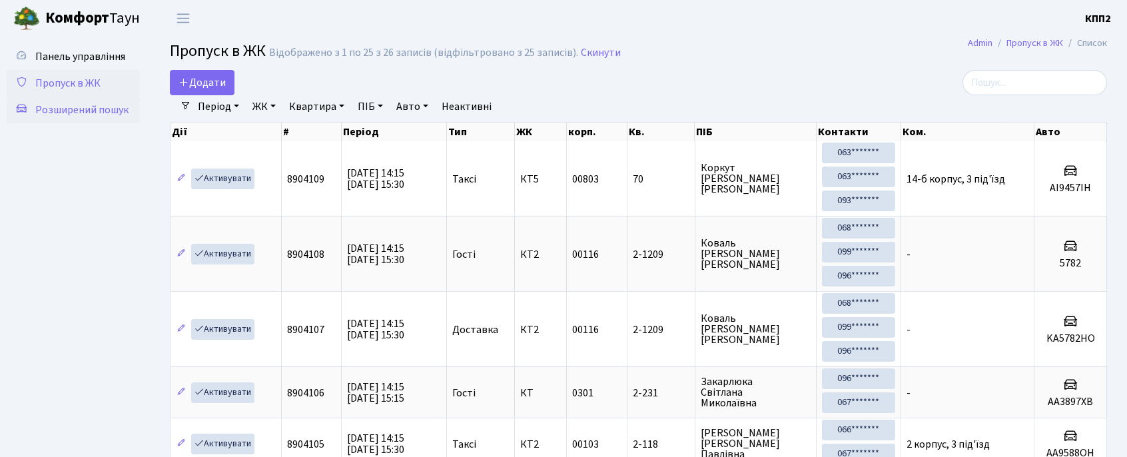
click at [73, 107] on span "Розширений пошук" at bounding box center [81, 110] width 93 height 15
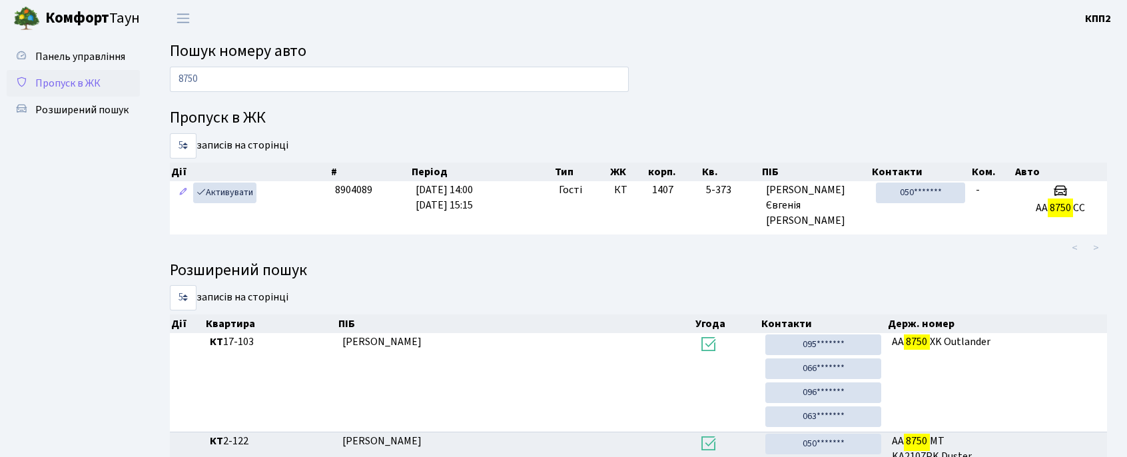
type input "8750"
click at [91, 76] on span "Пропуск в ЖК" at bounding box center [67, 83] width 65 height 15
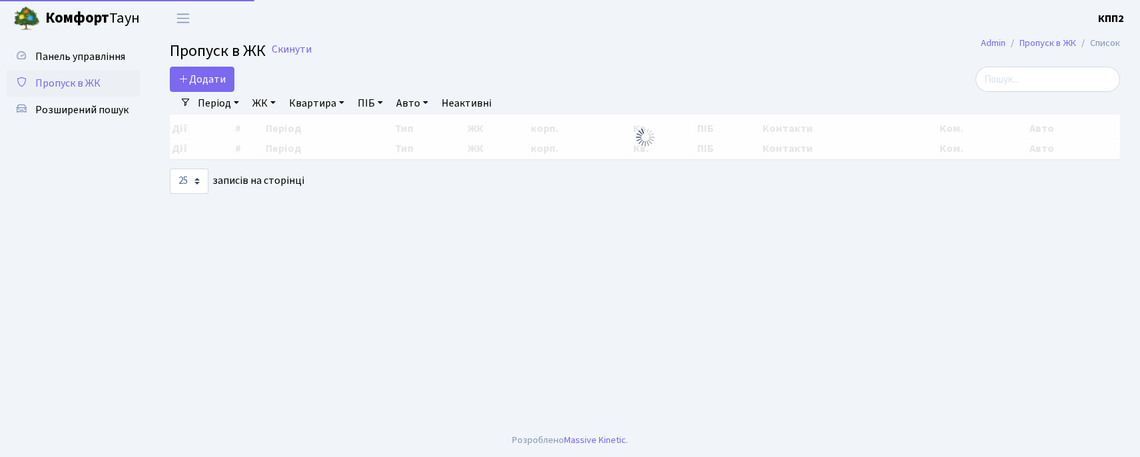
select select "25"
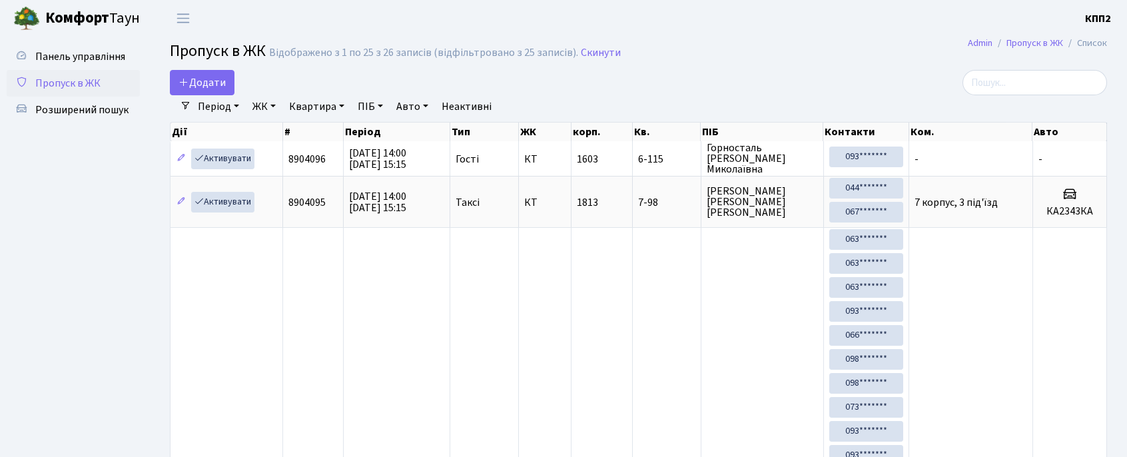
click at [1069, 100] on div "Період 21.08.2025 - 21.08.2025 ЖК - КТ, вул. Регенераторна, 4 КТ2, просп. Собор…" at bounding box center [643, 106] width 905 height 23
click at [1062, 73] on input "search" at bounding box center [1035, 82] width 145 height 25
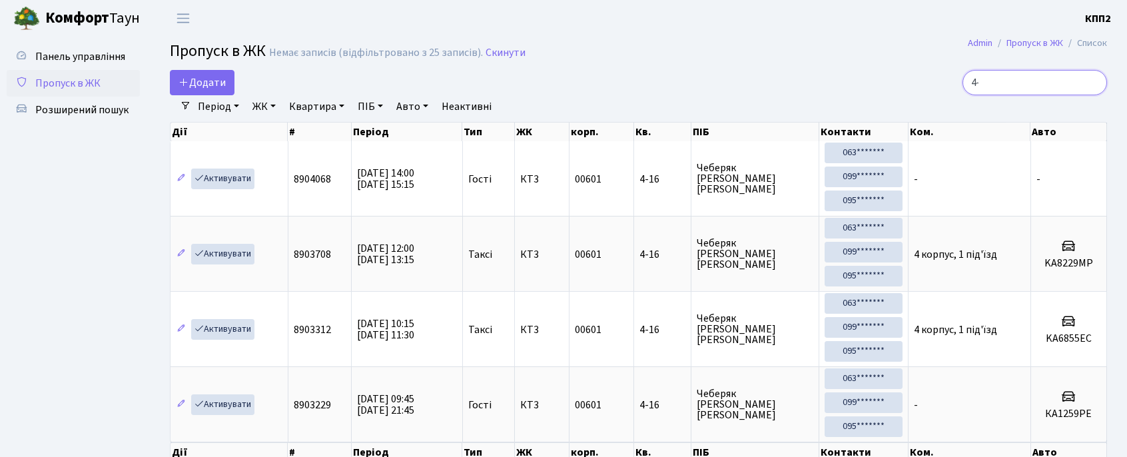
type input "4"
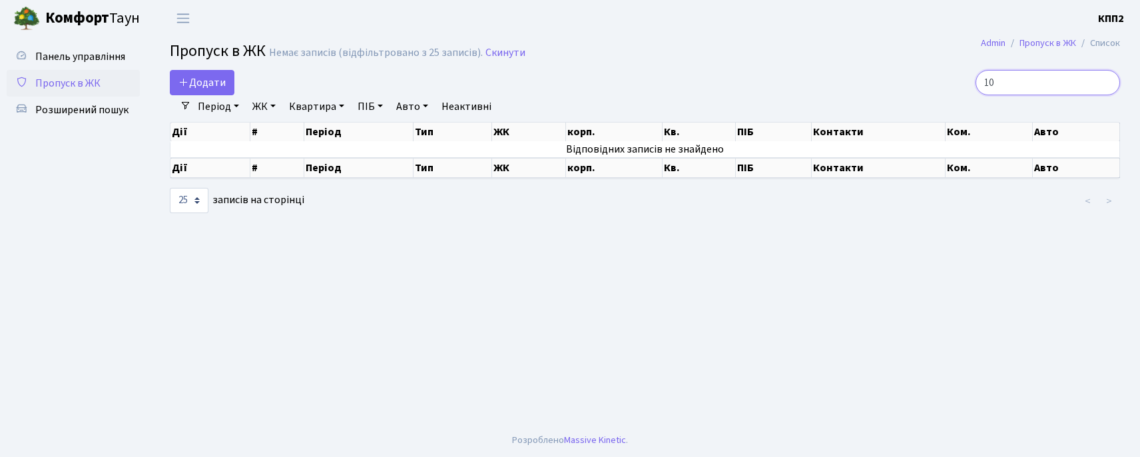
type input "1"
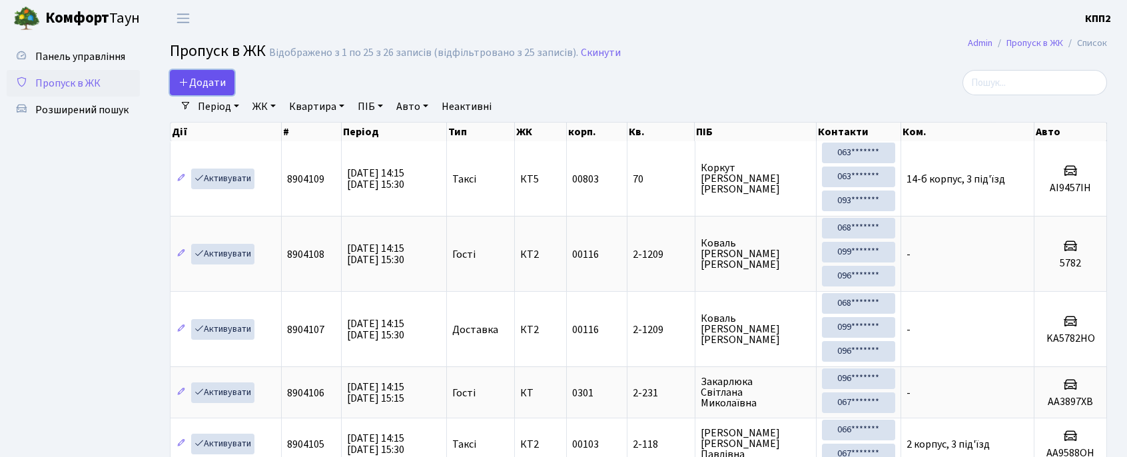
click at [197, 86] on span "Додати" at bounding box center [202, 82] width 47 height 15
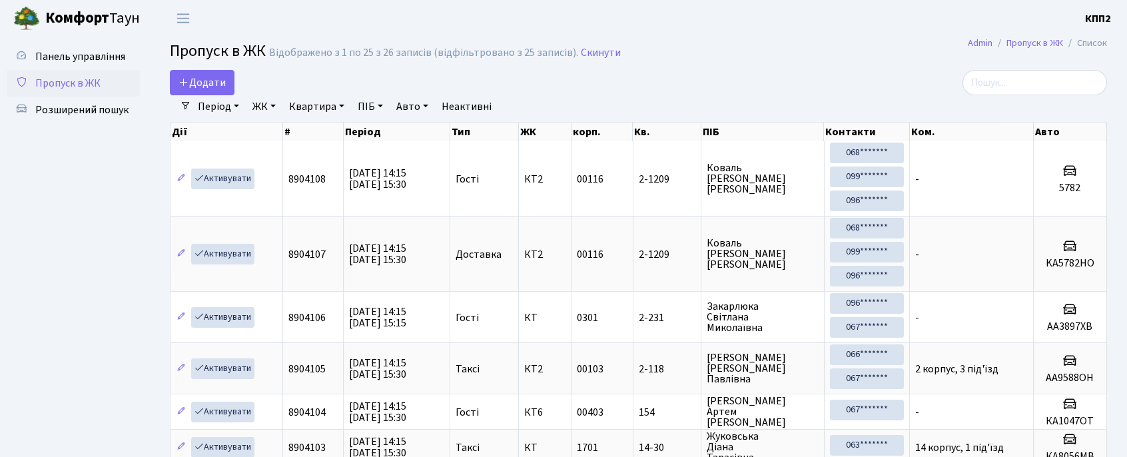
select select "25"
click at [265, 107] on link "ЖК" at bounding box center [264, 106] width 34 height 23
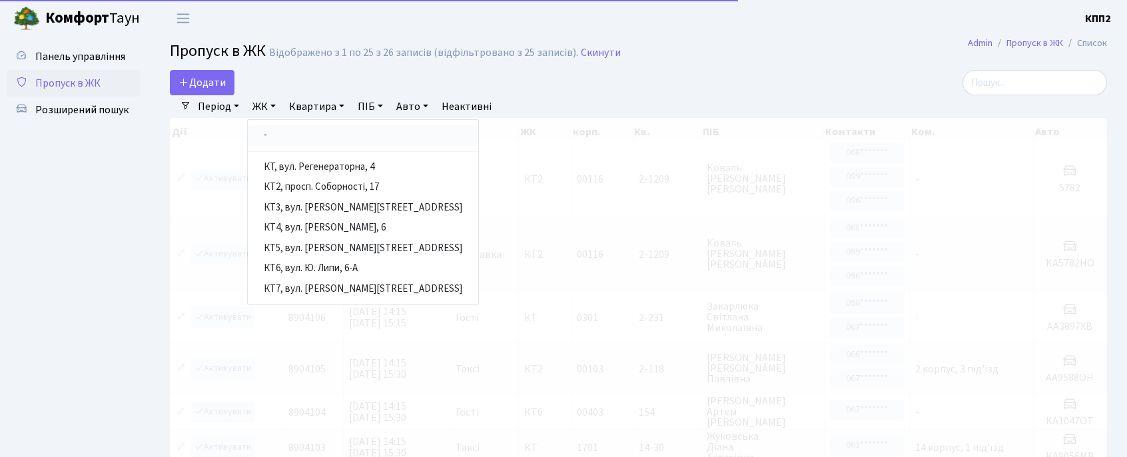
click at [282, 137] on link "-" at bounding box center [363, 135] width 230 height 21
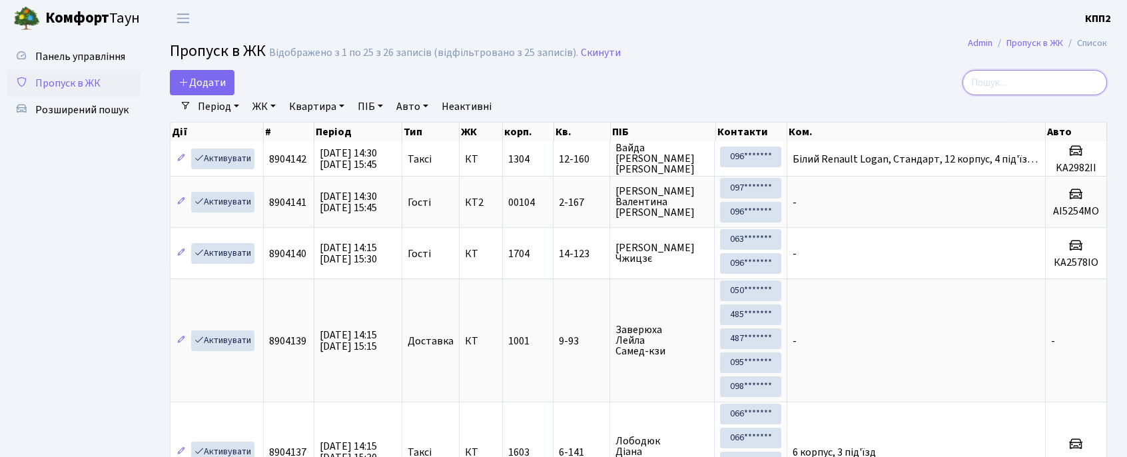
drag, startPoint x: 1037, startPoint y: 83, endPoint x: 1034, endPoint y: 129, distance: 46.1
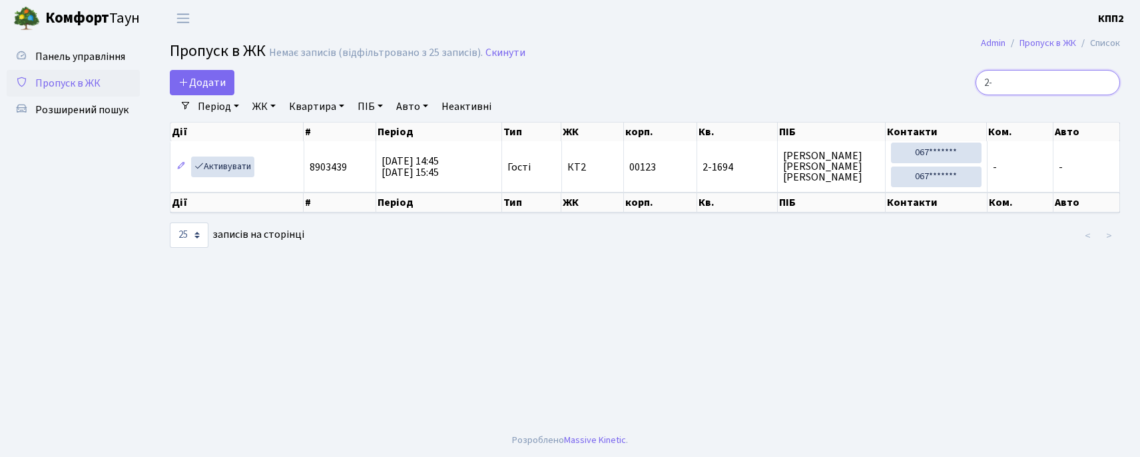
type input "2"
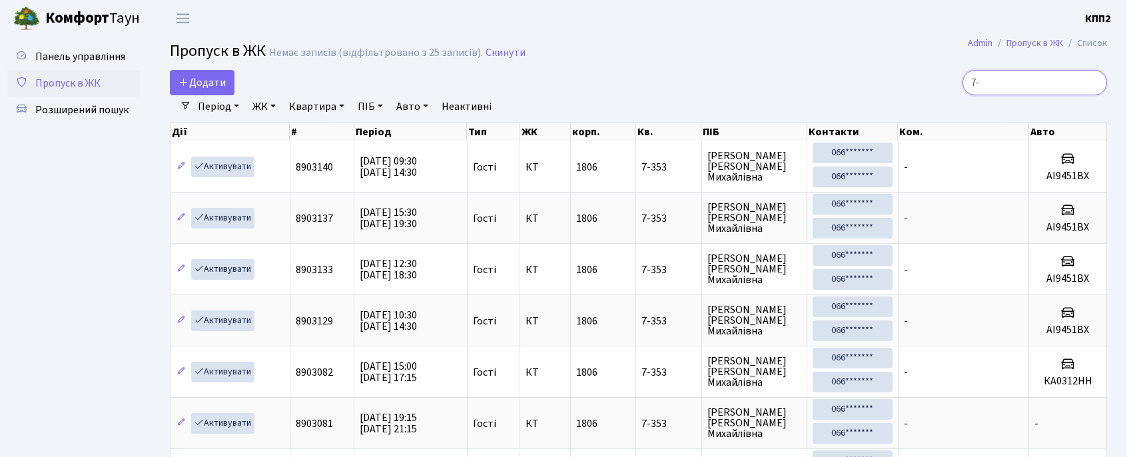
type input "7"
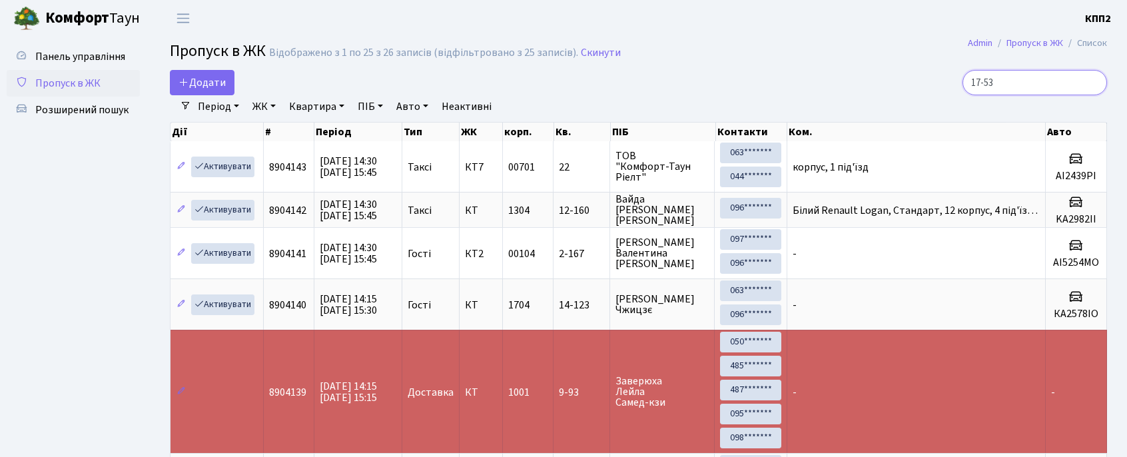
type input "17-53"
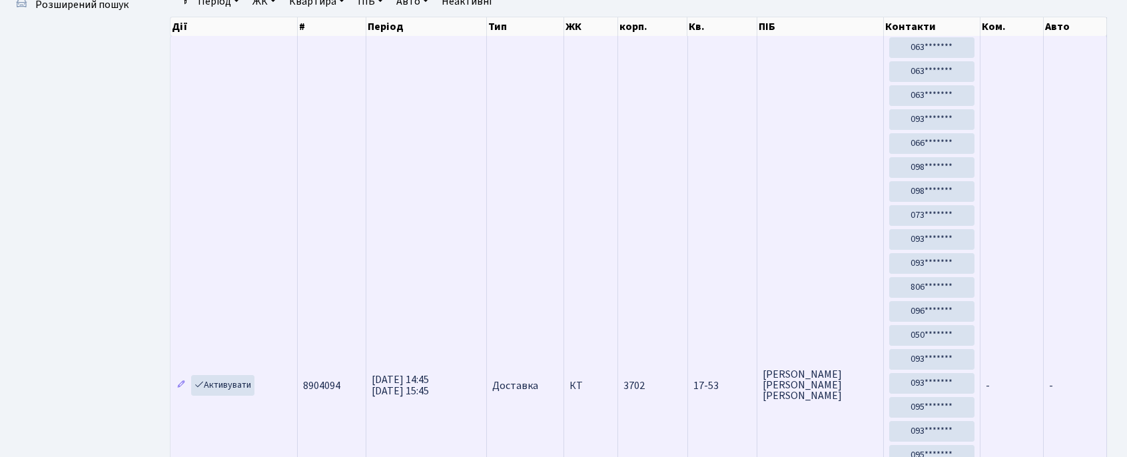
scroll to position [355, 0]
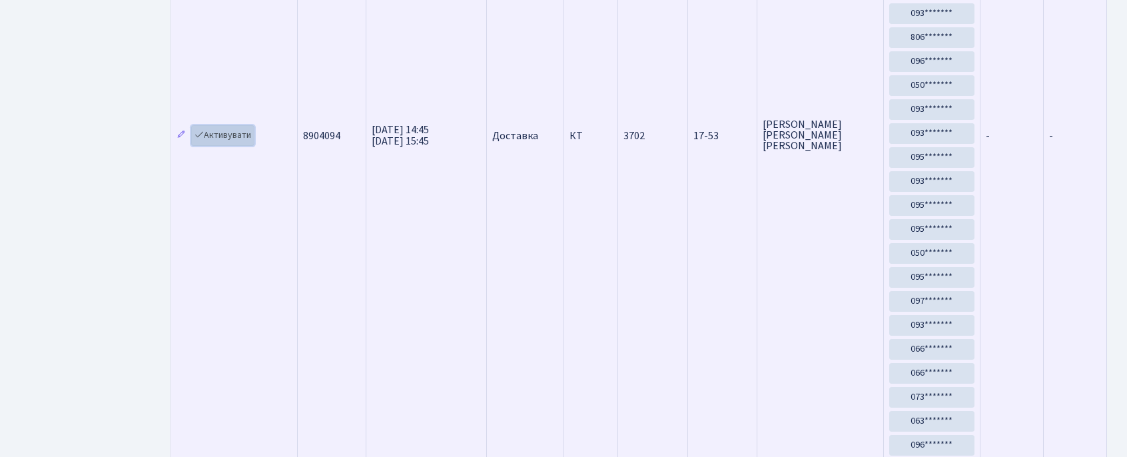
click at [233, 136] on link "Активувати" at bounding box center [222, 135] width 63 height 21
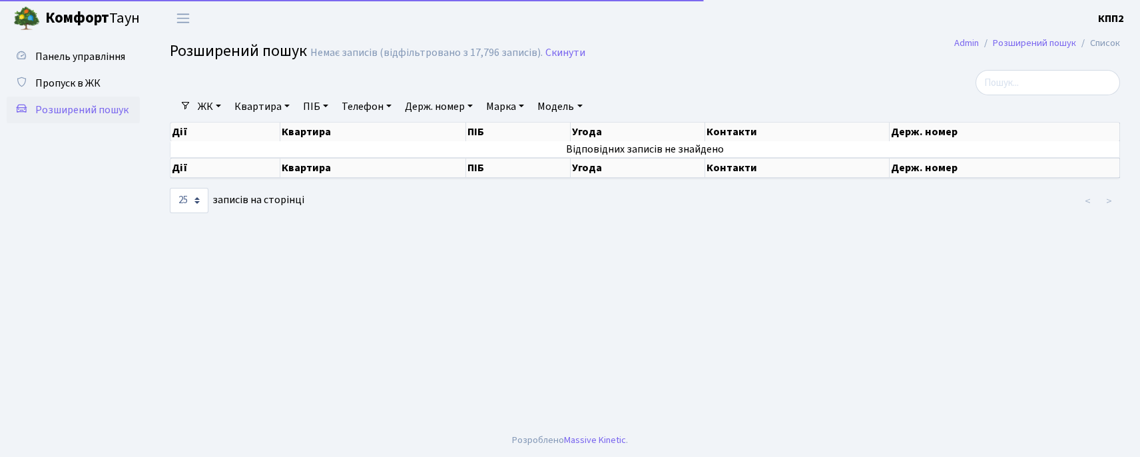
select select "25"
click at [256, 94] on div at bounding box center [483, 82] width 647 height 25
click at [252, 113] on link "Квартира" at bounding box center [262, 106] width 66 height 23
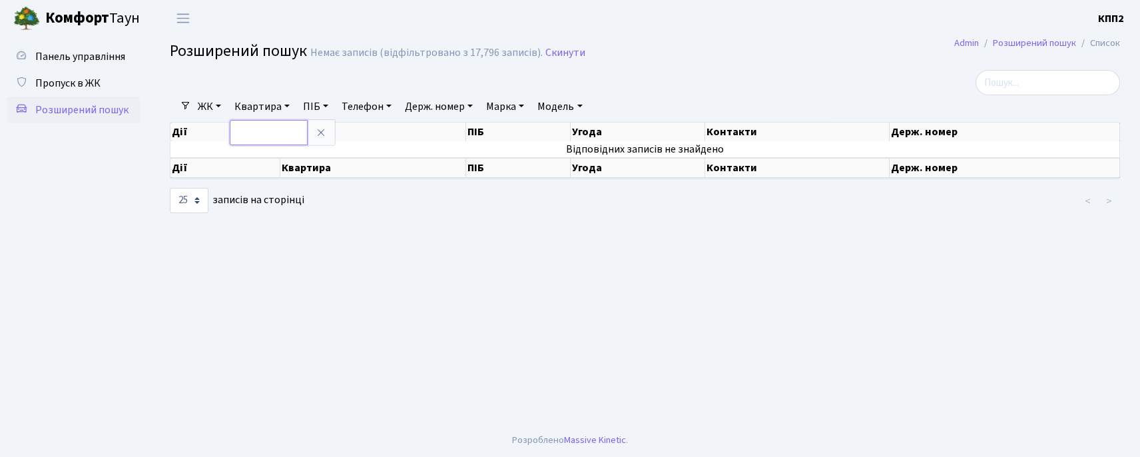
click at [252, 121] on input "text" at bounding box center [269, 132] width 78 height 25
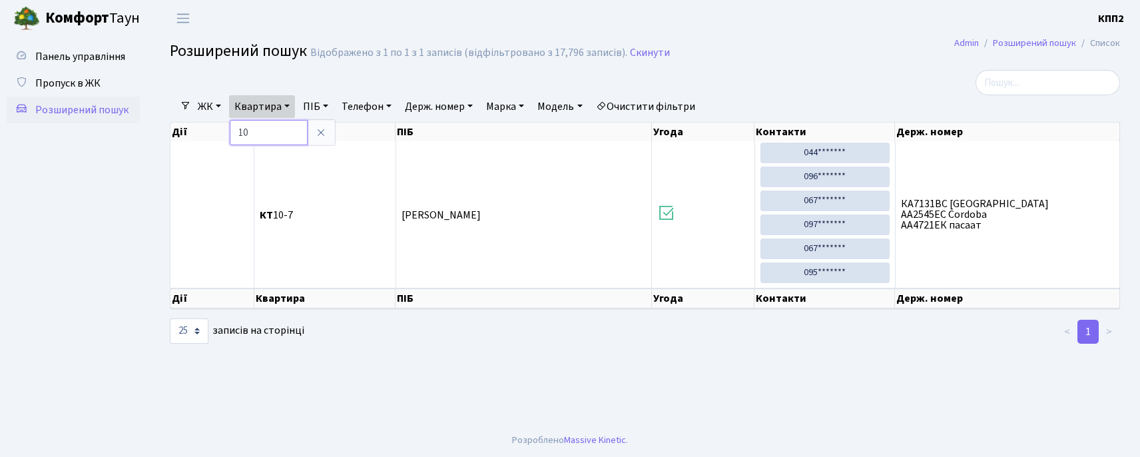
type input "1"
click at [113, 56] on span "Панель управління" at bounding box center [80, 56] width 90 height 15
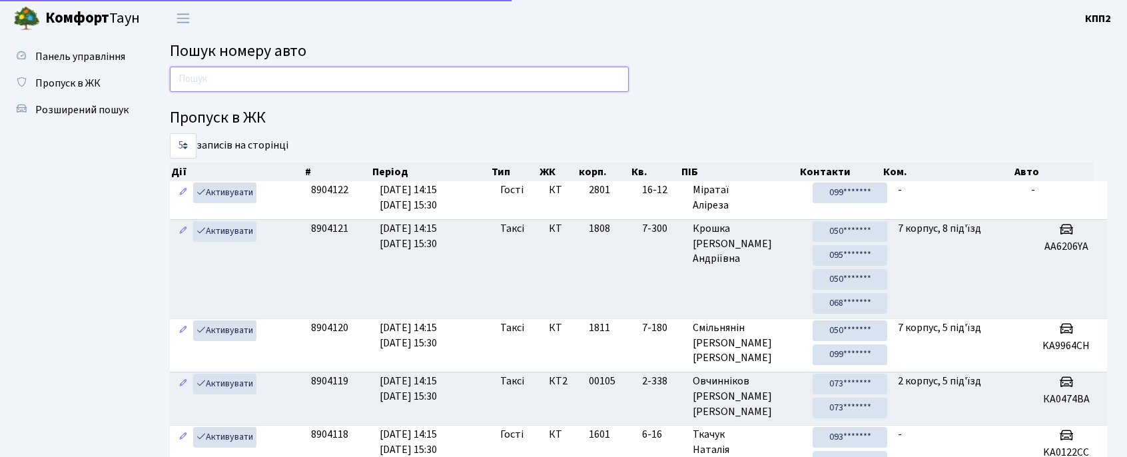
drag, startPoint x: 480, startPoint y: 81, endPoint x: 500, endPoint y: 64, distance: 26.0
click at [480, 81] on input "text" at bounding box center [399, 79] width 459 height 25
type input "3"
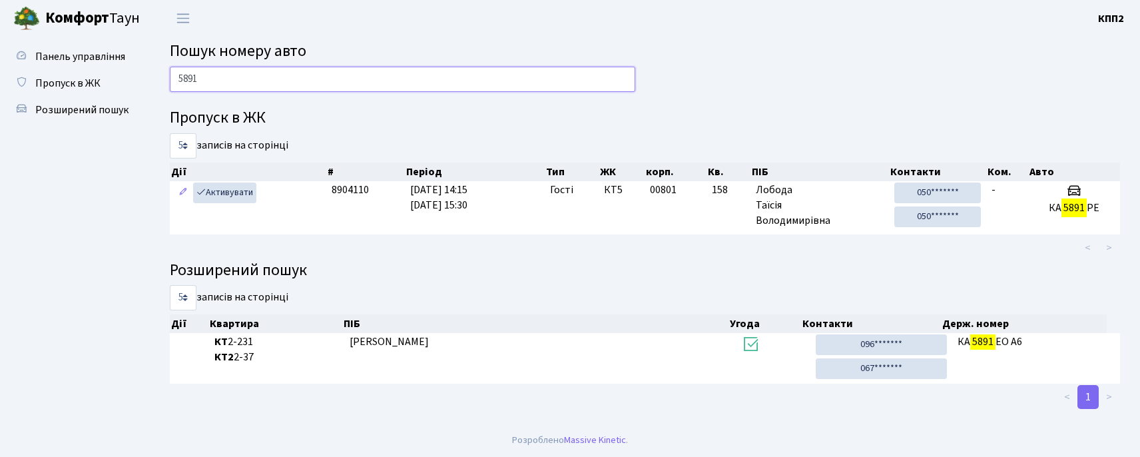
click at [262, 72] on input "5891" at bounding box center [403, 79] width 466 height 25
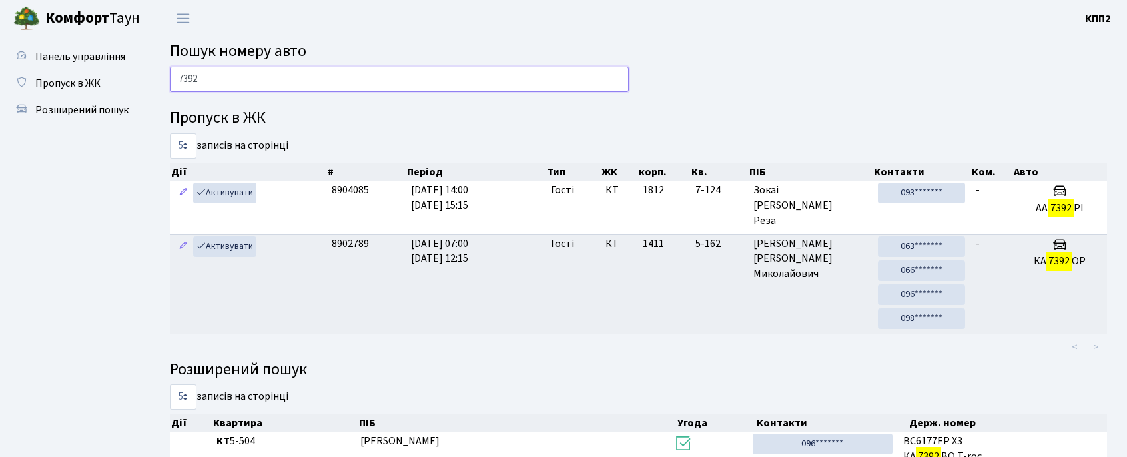
click at [259, 72] on input "7392" at bounding box center [399, 79] width 459 height 25
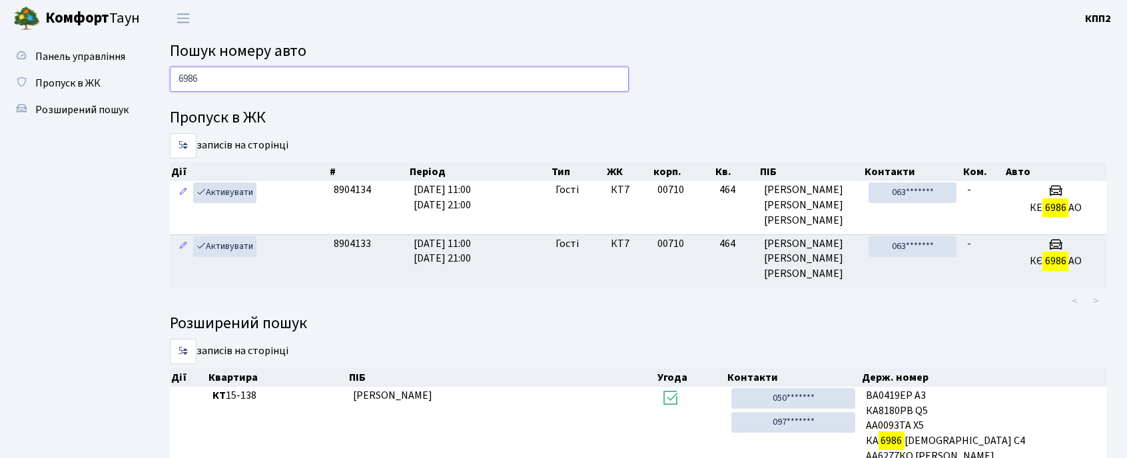
click at [273, 71] on input "6986" at bounding box center [399, 79] width 459 height 25
type input "4104"
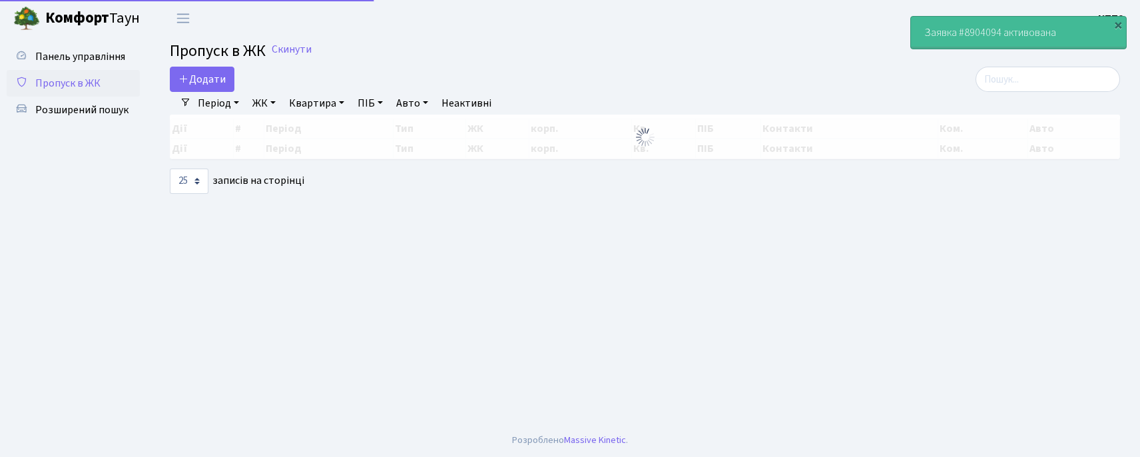
select select "25"
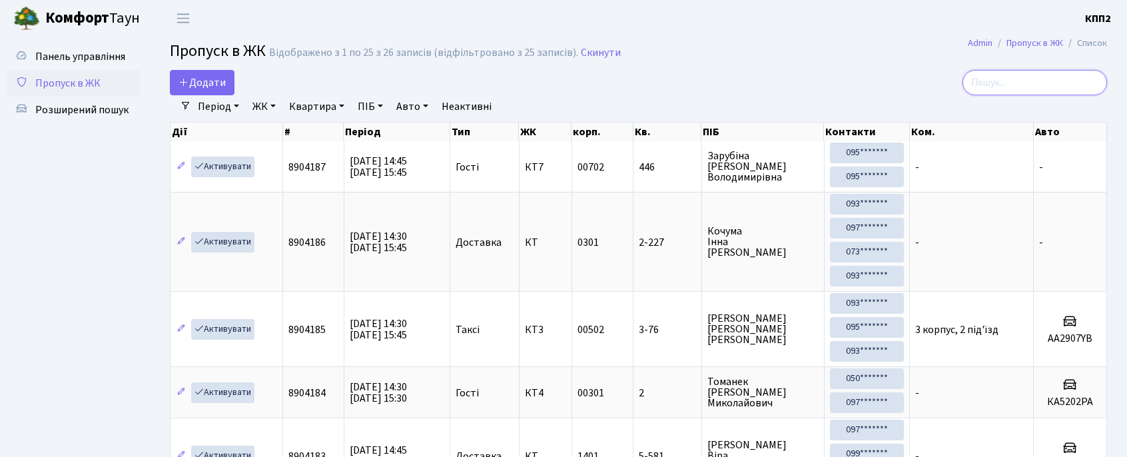
click at [1002, 85] on input "search" at bounding box center [1035, 82] width 145 height 25
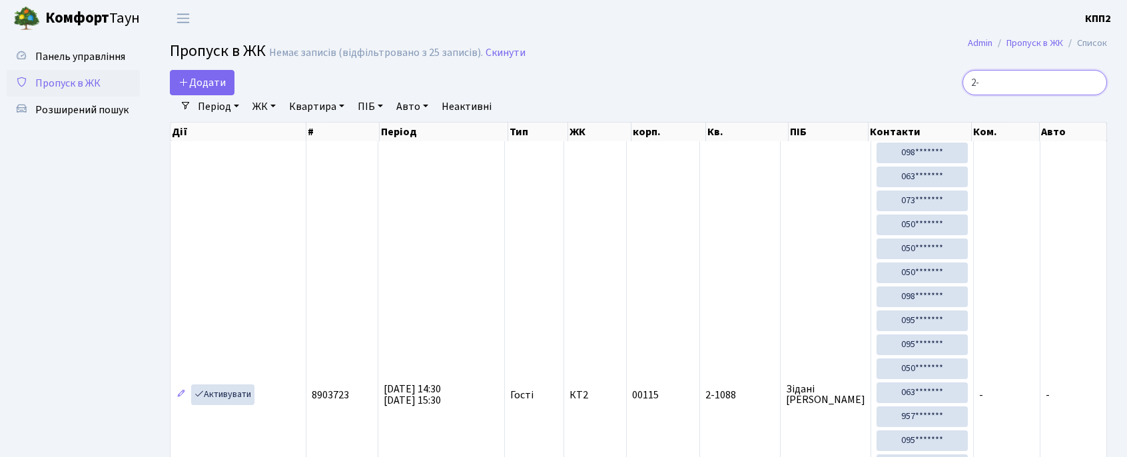
type input "2"
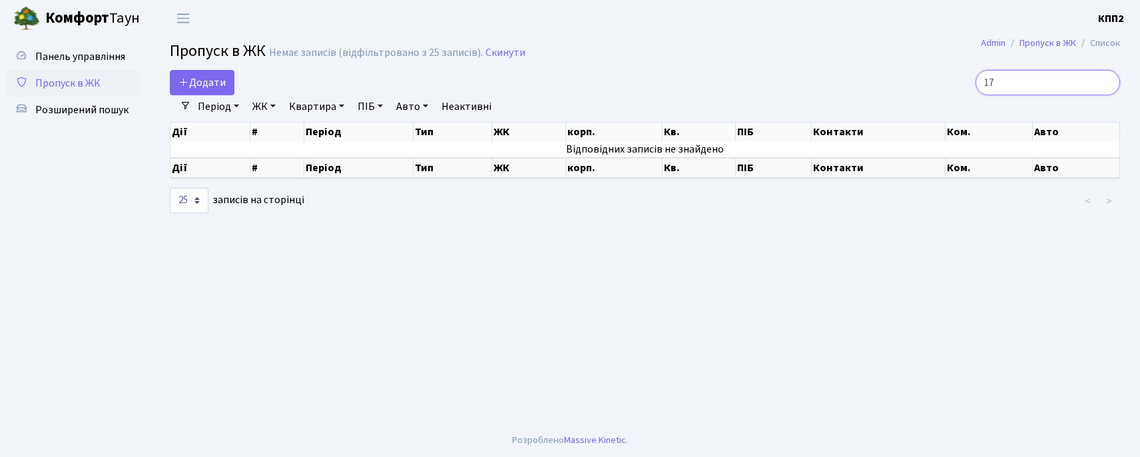
type input "1"
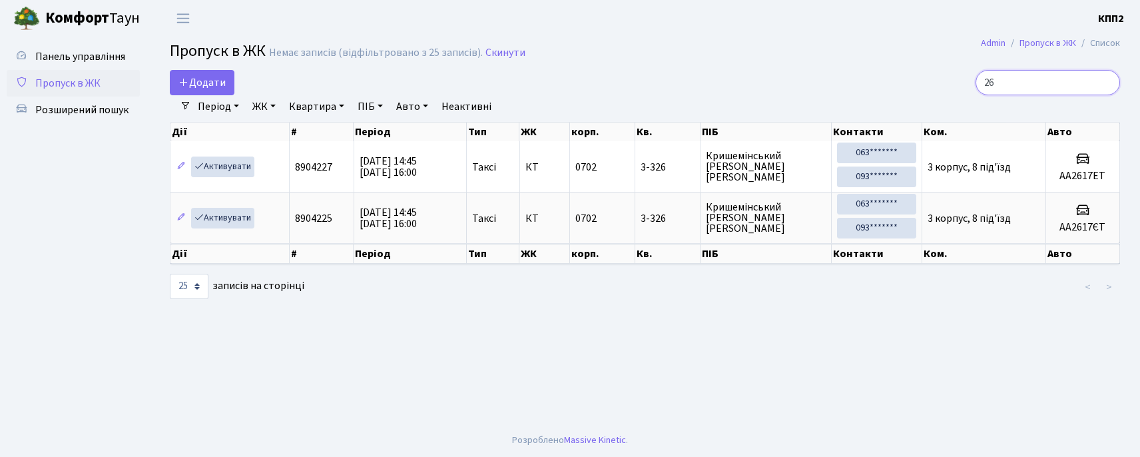
type input "2"
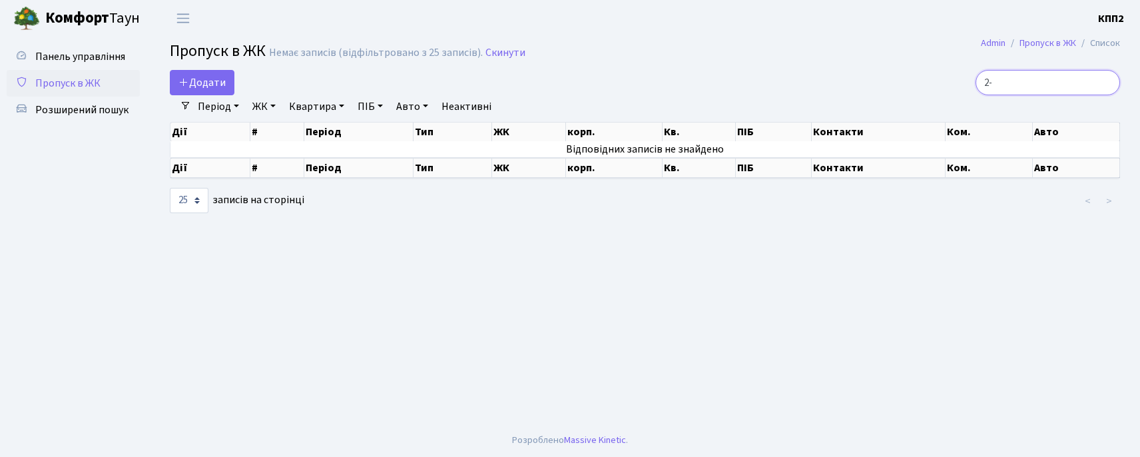
type input "2"
type input "1"
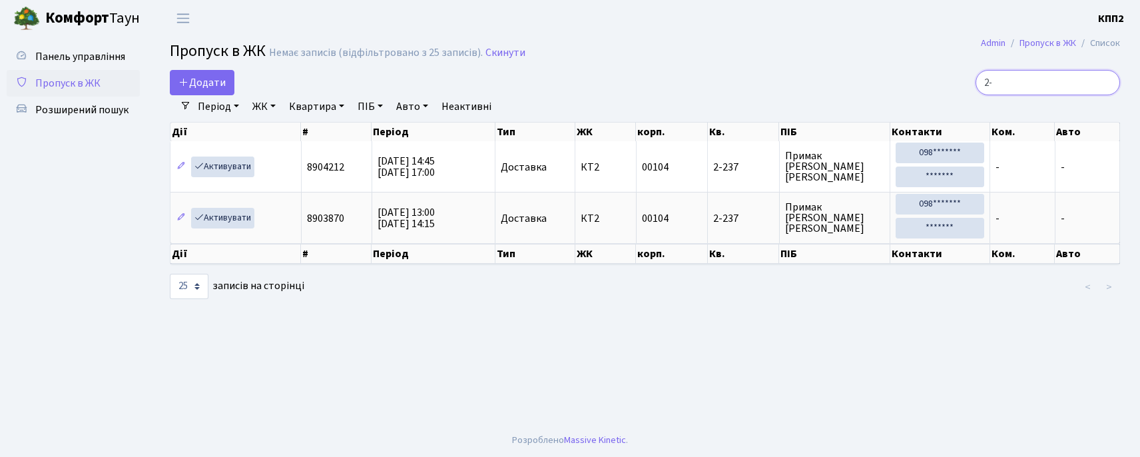
type input "2"
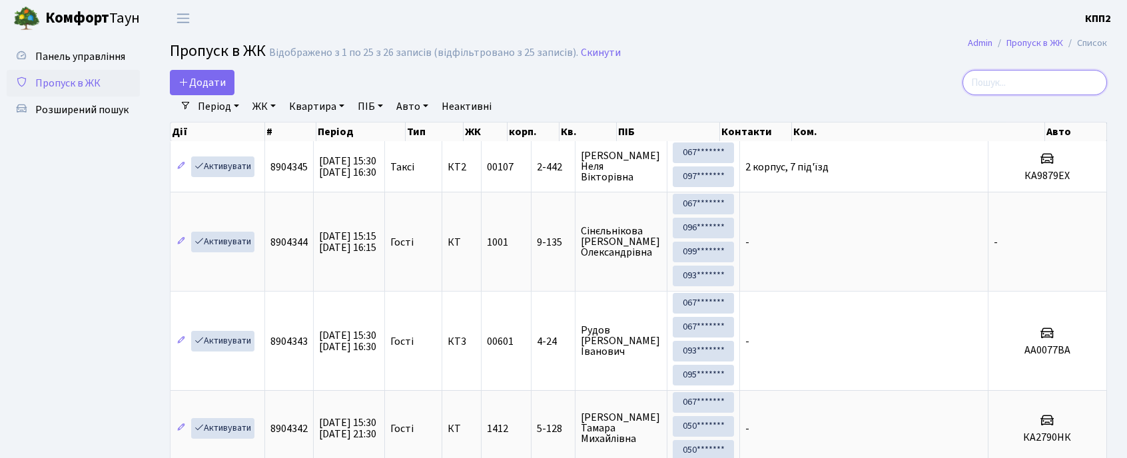
click at [1000, 83] on input "search" at bounding box center [1035, 82] width 145 height 25
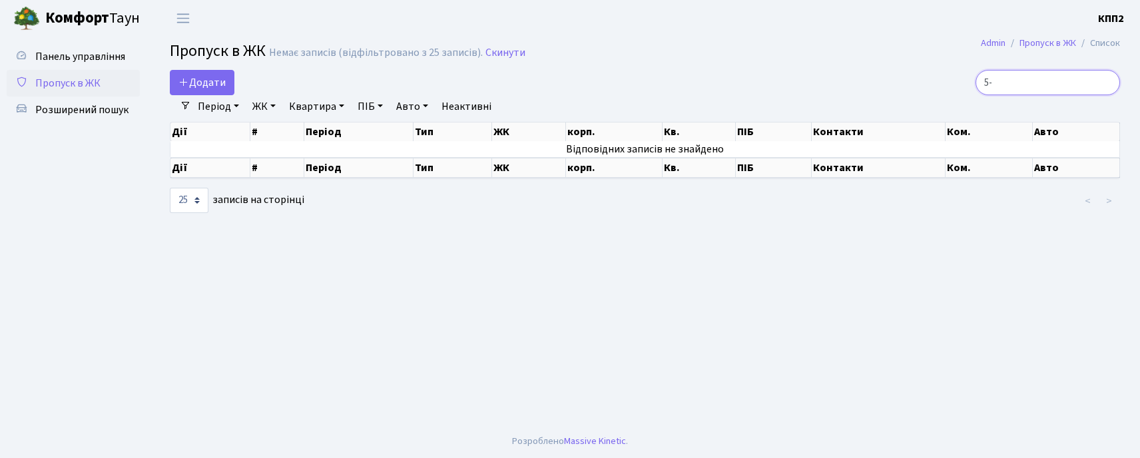
type input "5"
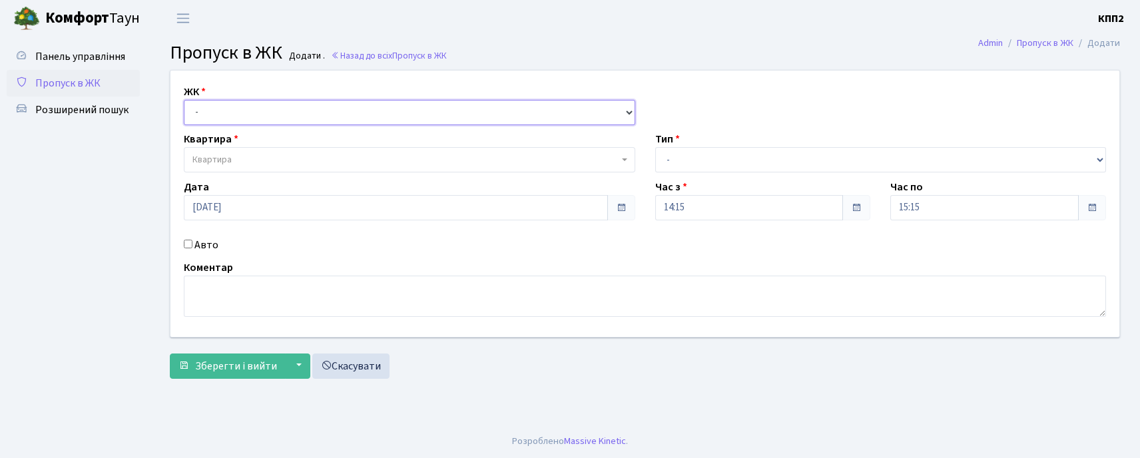
click at [265, 118] on select "- КТ, вул. Регенераторна, 4 КТ2, просп. Соборності, 17 КТ3, вул. Березнева, 16 …" at bounding box center [410, 112] width 452 height 25
select select "302"
click at [184, 100] on select "- КТ, вул. Регенераторна, 4 КТ2, просп. Соборності, 17 КТ3, вул. Березнева, 16 …" at bounding box center [410, 112] width 452 height 25
select select
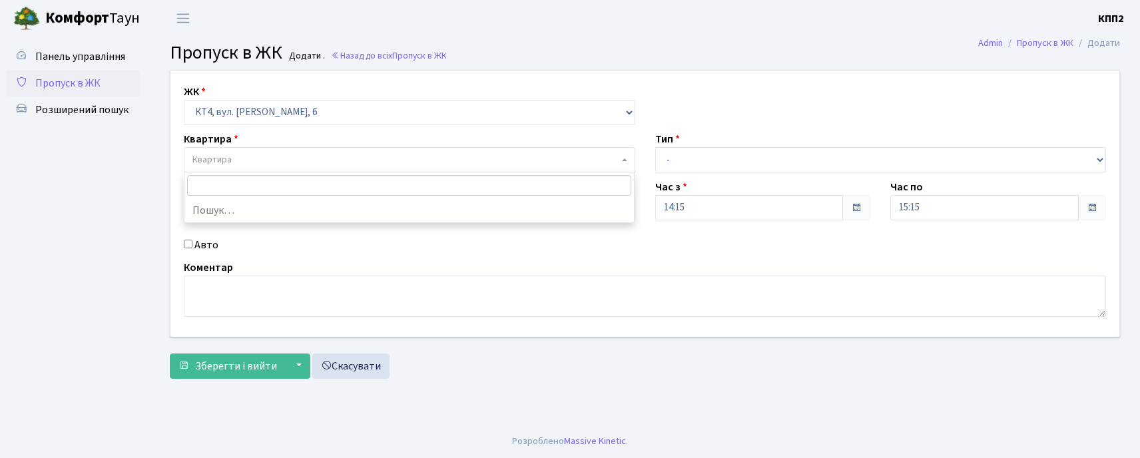
click at [262, 166] on span "Квартира" at bounding box center [406, 159] width 426 height 13
click at [214, 245] on label "Авто" at bounding box center [207, 245] width 24 height 16
click at [193, 245] on input "Авто" at bounding box center [188, 244] width 9 height 9
checkbox input "true"
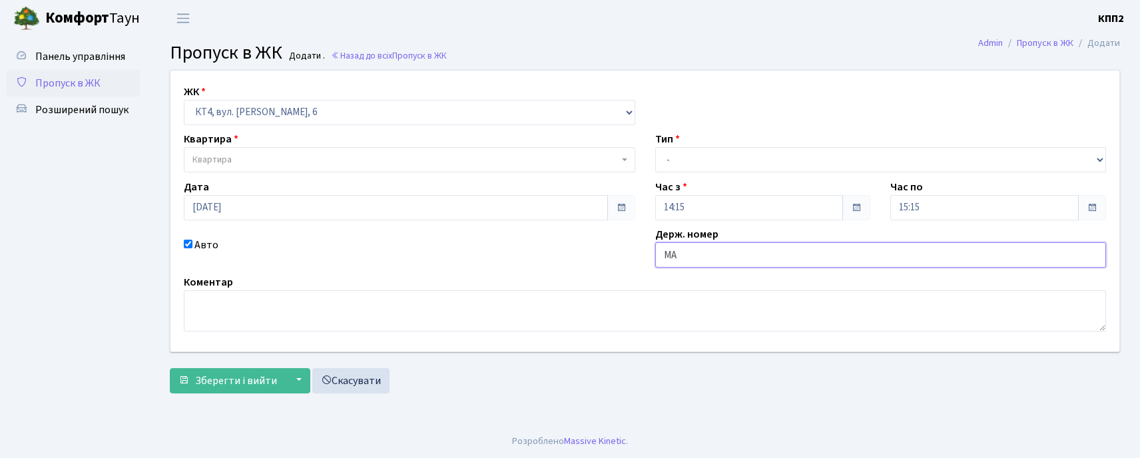
type input "М"
type input "Ь"
type input "MOTORNY"
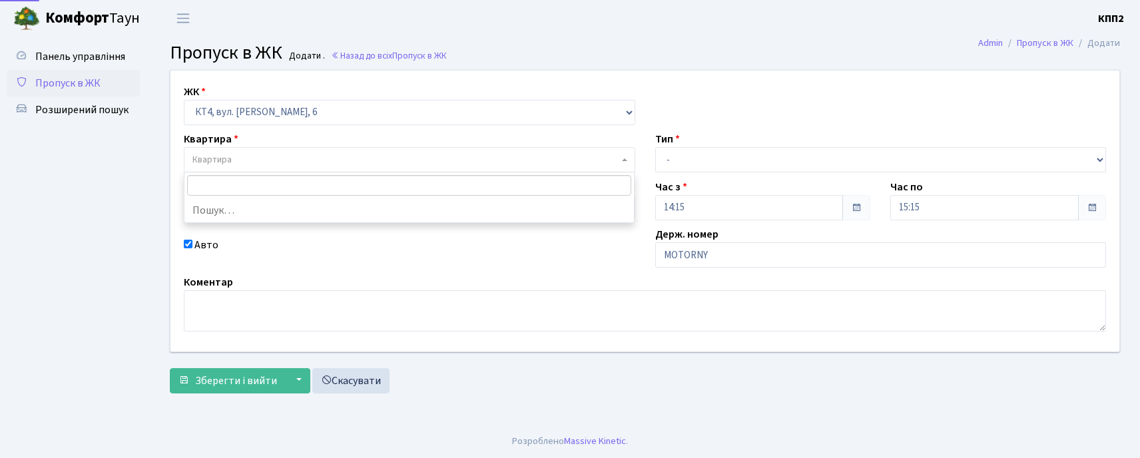
click at [204, 156] on span "Квартира" at bounding box center [212, 159] width 39 height 13
type input "376"
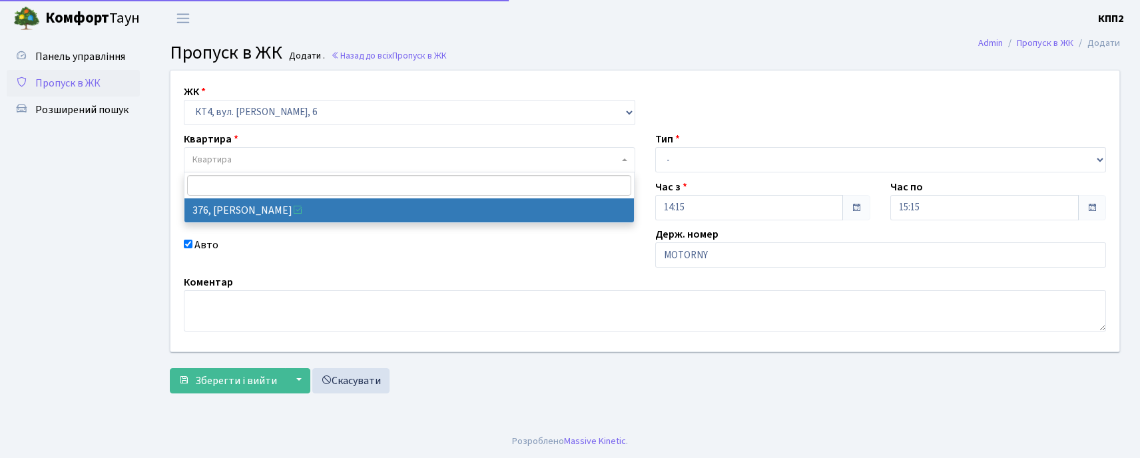
select select "17083"
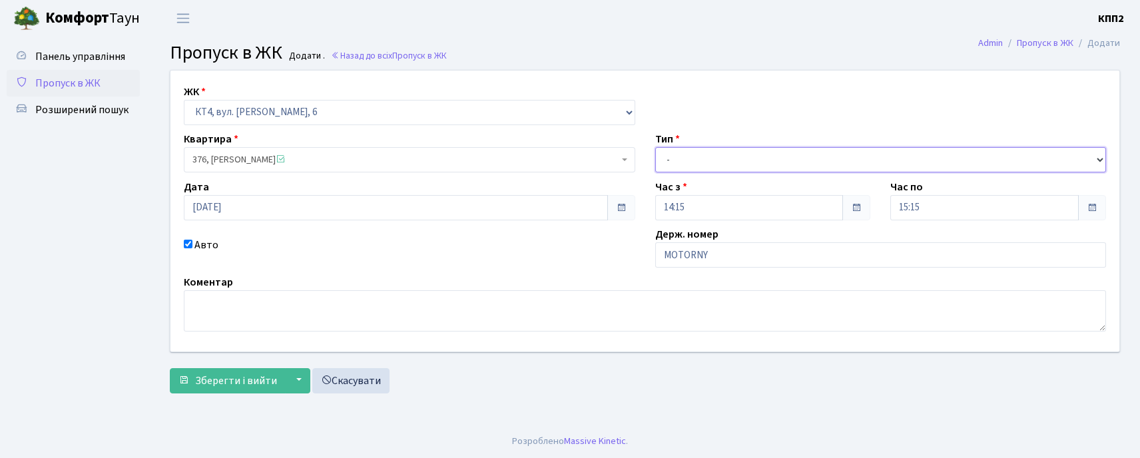
drag, startPoint x: 678, startPoint y: 156, endPoint x: 677, endPoint y: 171, distance: 15.3
click at [678, 157] on select "- Доставка Таксі Гості Сервіс" at bounding box center [881, 159] width 452 height 25
select select "3"
click at [655, 147] on select "- Доставка Таксі Гості Сервіс" at bounding box center [881, 159] width 452 height 25
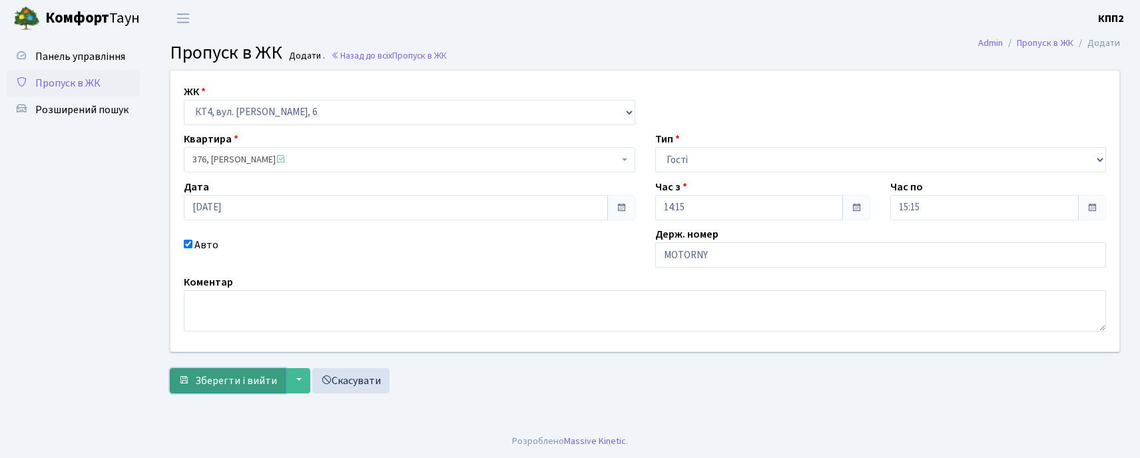
click at [240, 374] on span "Зберегти і вийти" at bounding box center [236, 381] width 82 height 15
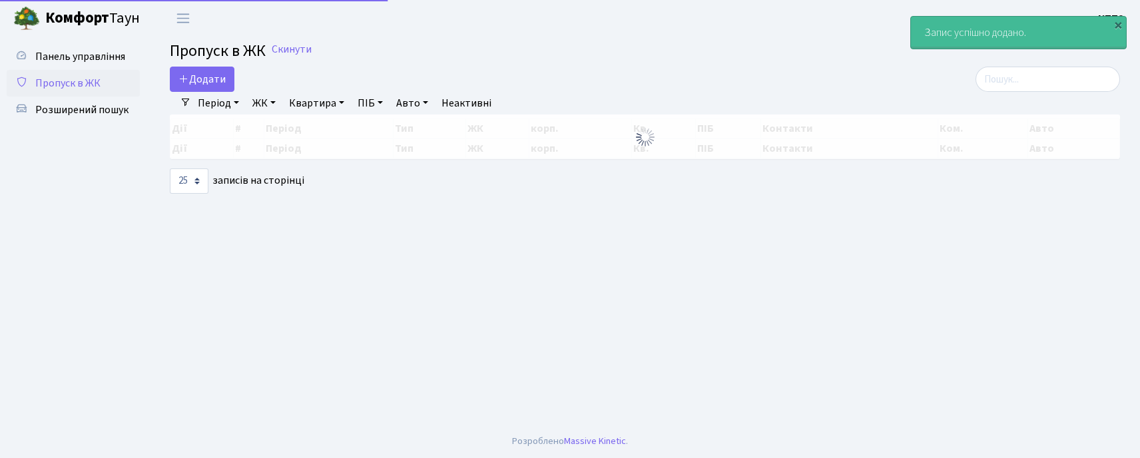
select select "25"
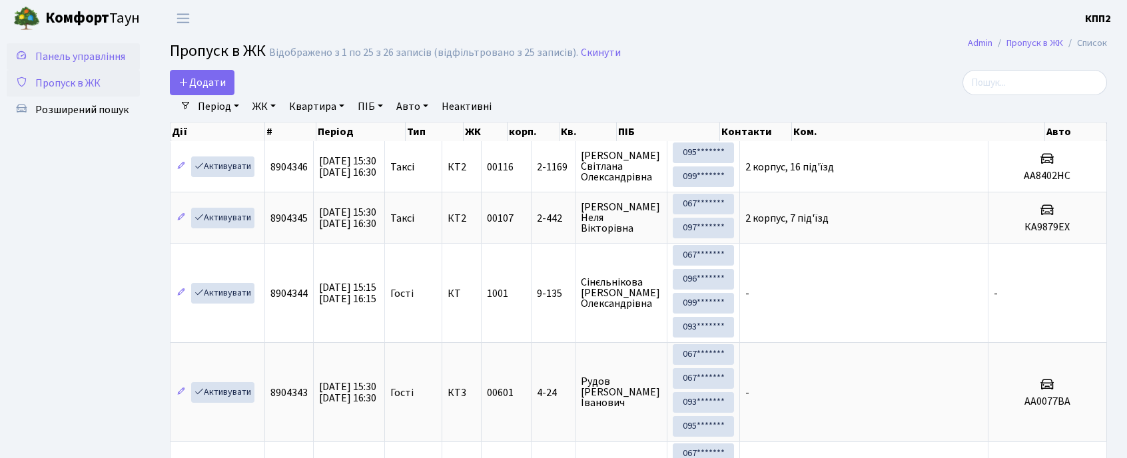
click at [65, 54] on span "Панель управління" at bounding box center [80, 56] width 90 height 15
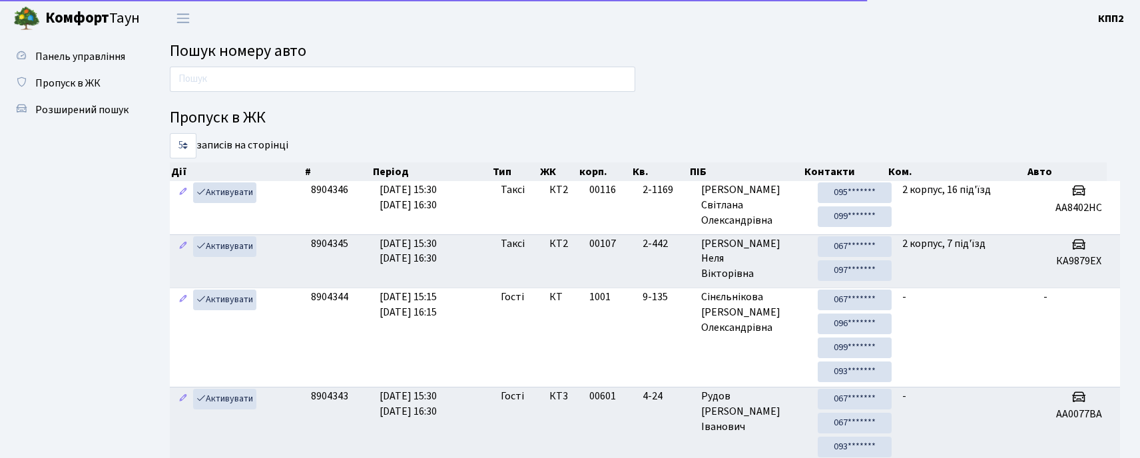
click at [71, 115] on span "Розширений пошук" at bounding box center [81, 110] width 93 height 15
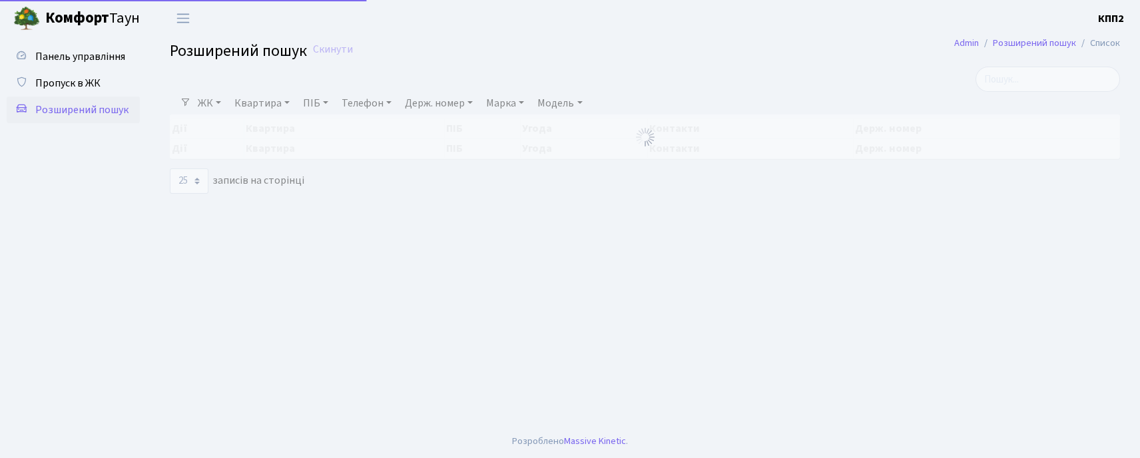
select select "25"
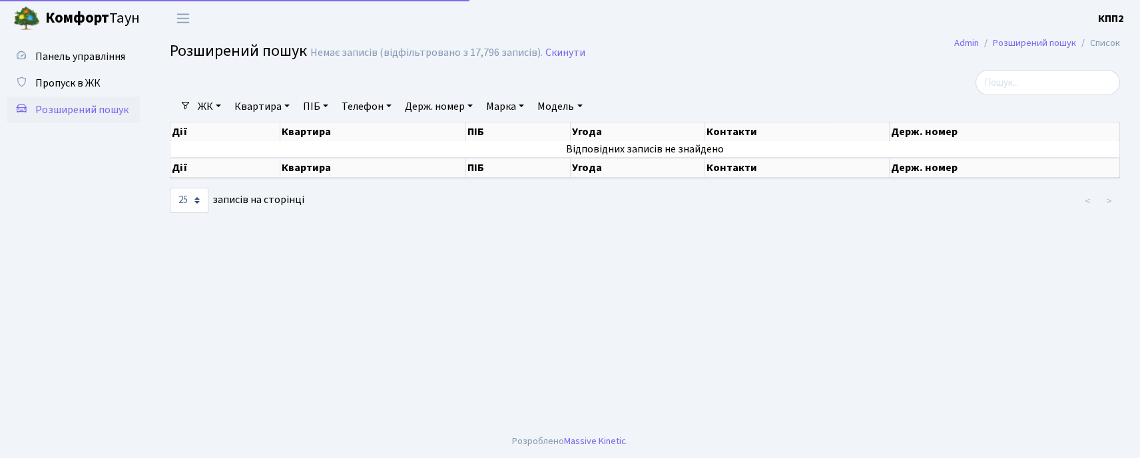
click at [248, 111] on link "Квартира" at bounding box center [262, 106] width 66 height 23
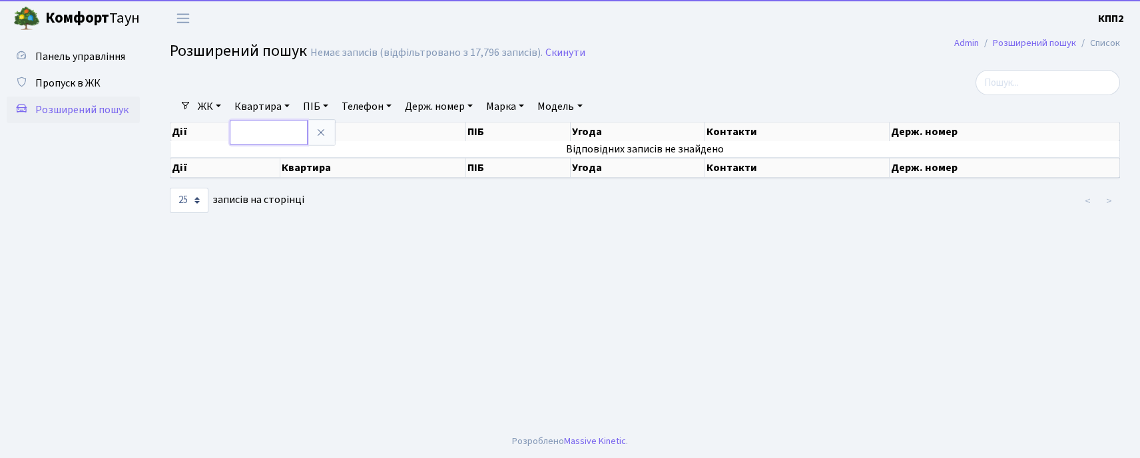
click at [253, 141] on input "text" at bounding box center [269, 132] width 78 height 25
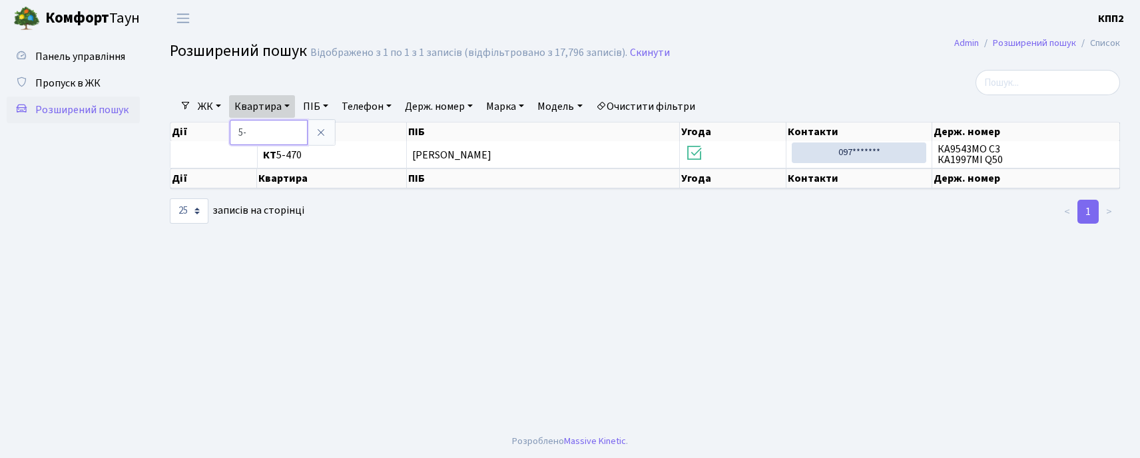
type input "5"
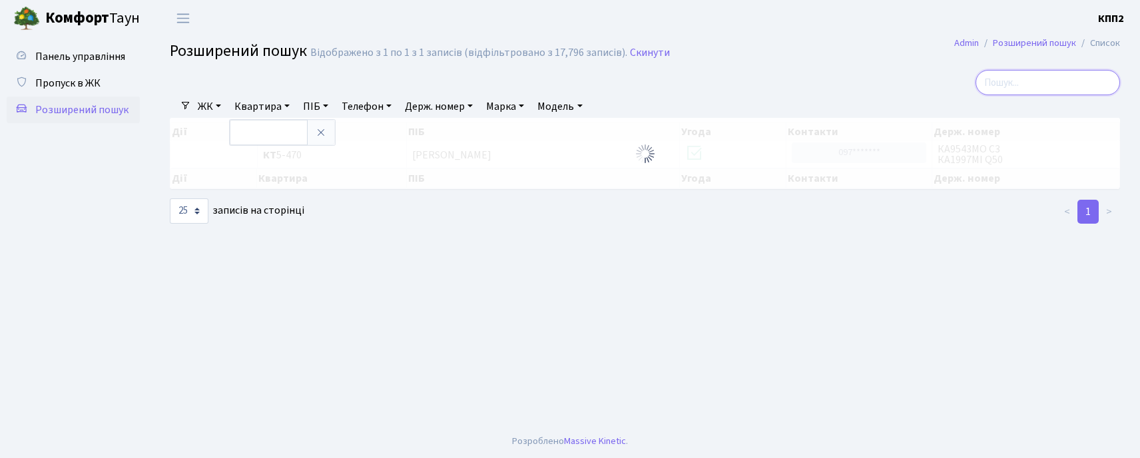
click at [1016, 93] on input "search" at bounding box center [1048, 82] width 145 height 25
type input "14-4"
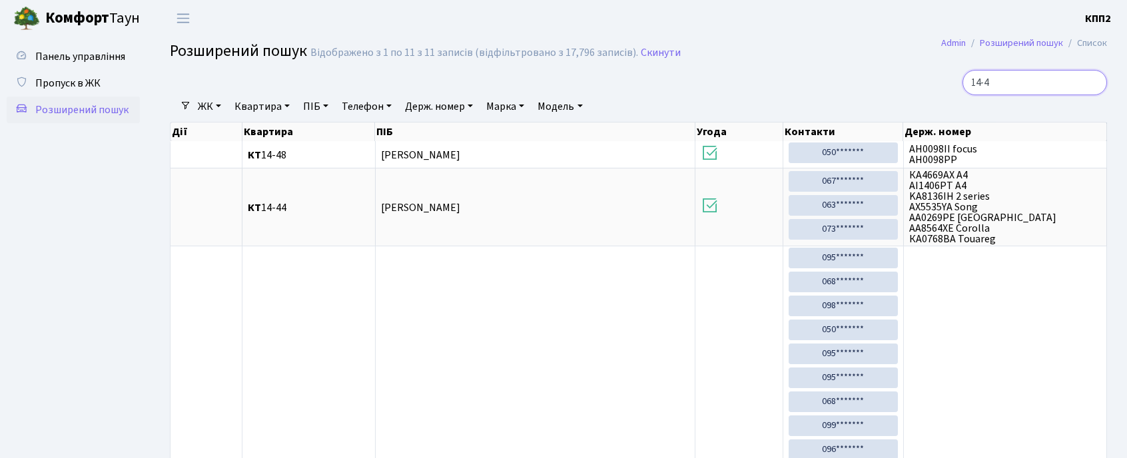
click at [1091, 86] on input "14-4" at bounding box center [1035, 82] width 145 height 25
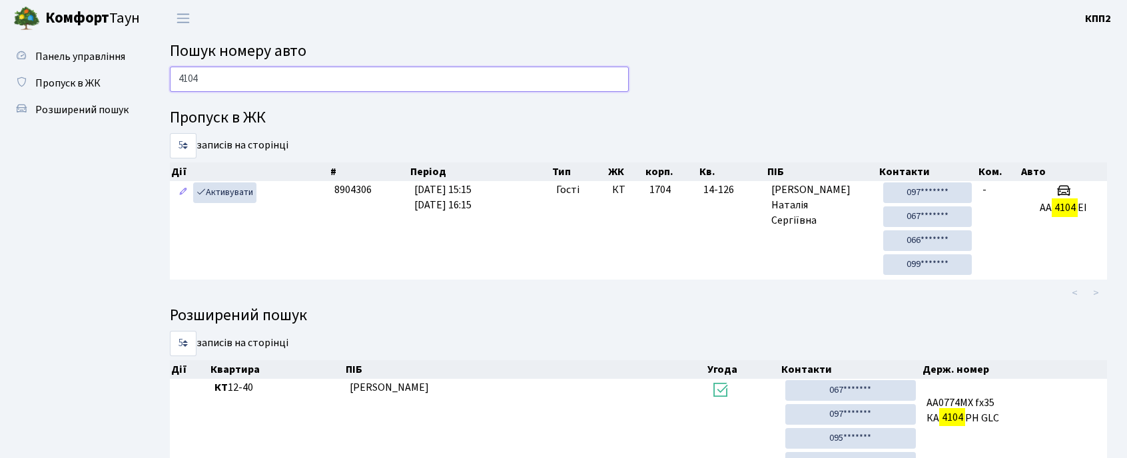
click at [230, 85] on input "4104" at bounding box center [399, 79] width 459 height 25
type input "6367"
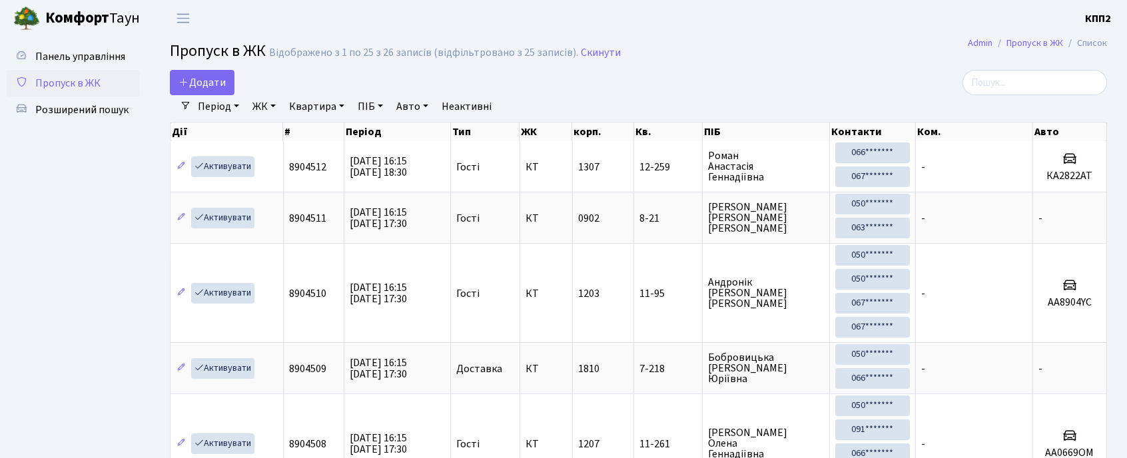
select select "25"
click at [211, 73] on link "Додати" at bounding box center [202, 82] width 65 height 25
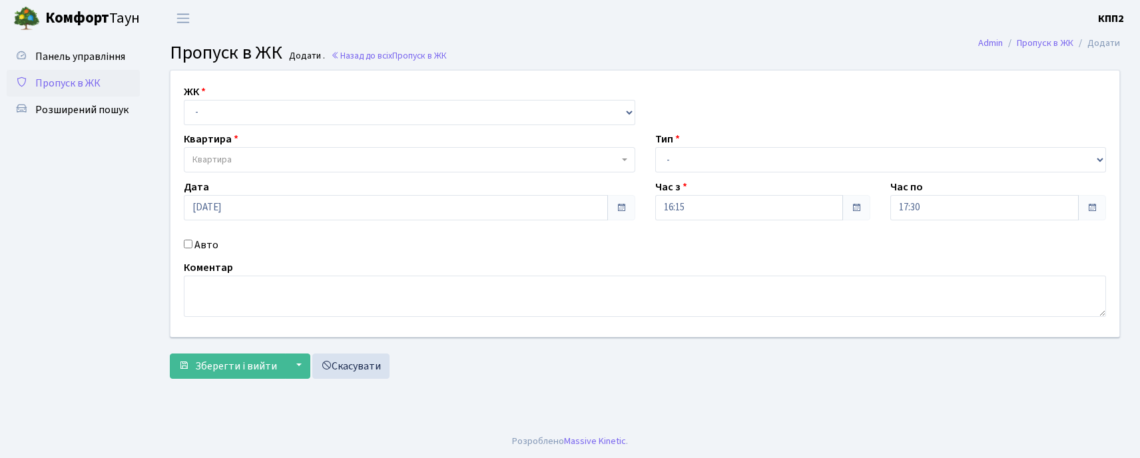
click at [203, 121] on div "ЖК - КТ, вул. Регенераторна, 4 КТ2, просп. Соборності, 17 КТ3, вул. Березнева, …" at bounding box center [645, 204] width 969 height 266
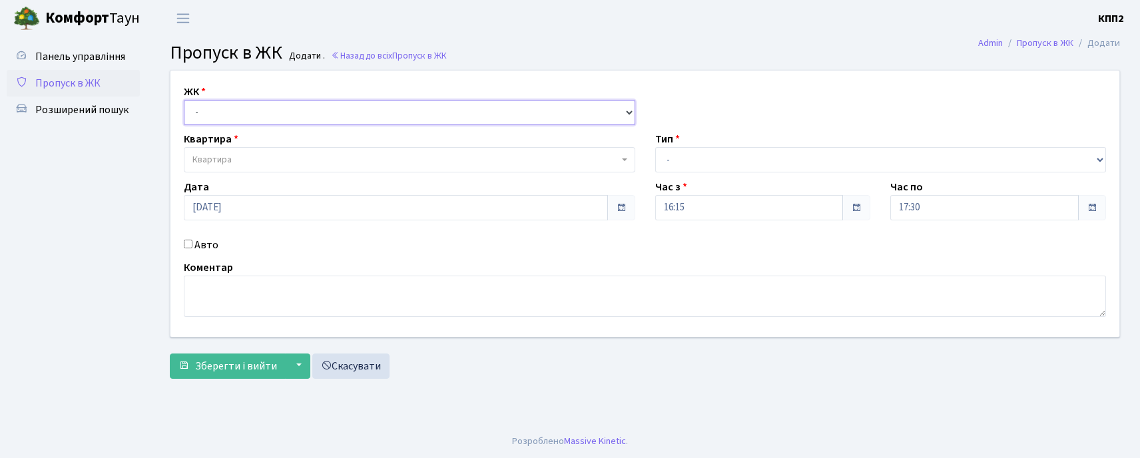
drag, startPoint x: 207, startPoint y: 113, endPoint x: 208, endPoint y: 123, distance: 10.7
click at [207, 113] on select "- КТ, вул. Регенераторна, 4 КТ2, просп. Соборності, 17 КТ3, вул. Березнева, 16 …" at bounding box center [410, 112] width 452 height 25
select select "271"
click at [184, 100] on select "- КТ, вул. Регенераторна, 4 КТ2, просп. Соборності, 17 КТ3, вул. Березнева, 16 …" at bounding box center [410, 112] width 452 height 25
select select
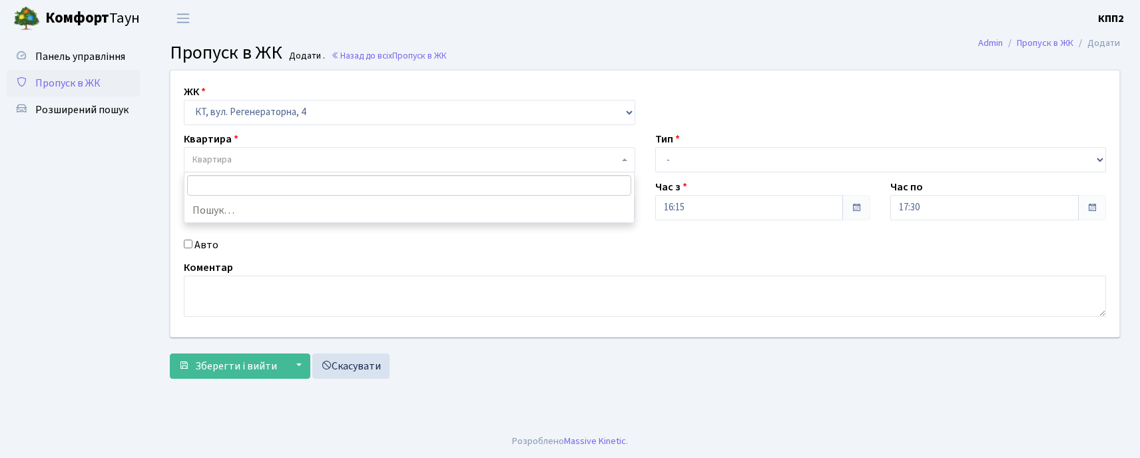
click at [204, 158] on span "Квартира" at bounding box center [212, 159] width 39 height 13
type input "5-532"
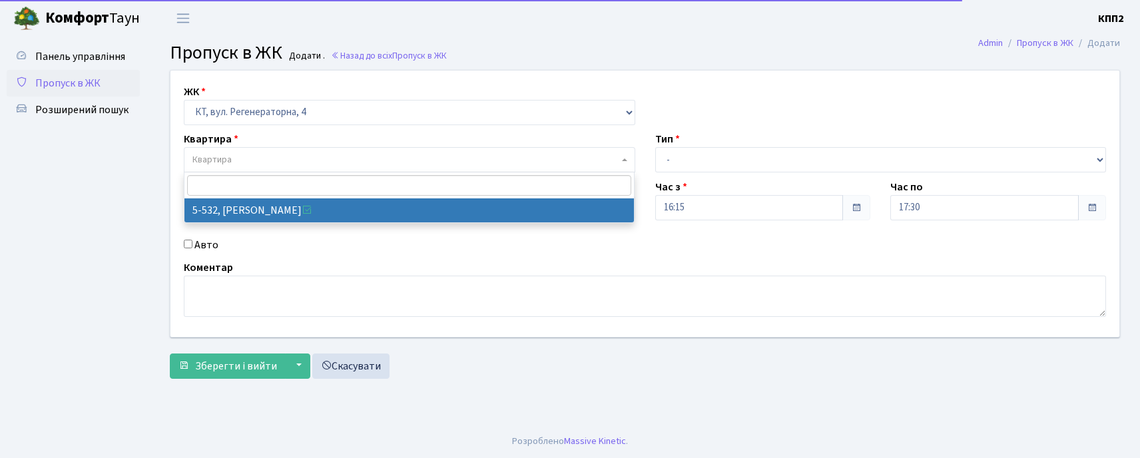
select select "1998"
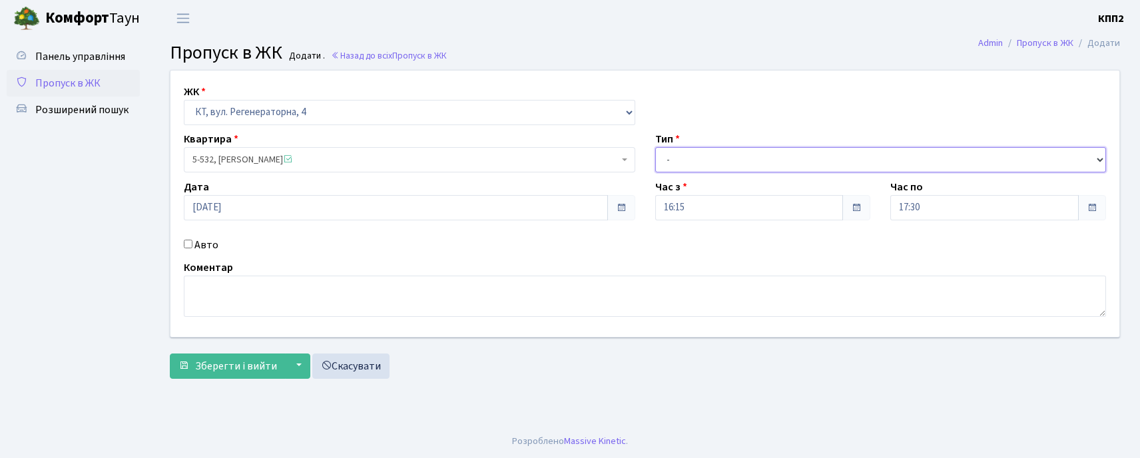
click at [691, 161] on select "- Доставка Таксі Гості Сервіс" at bounding box center [881, 159] width 452 height 25
select select "3"
click at [655, 147] on select "- Доставка Таксі Гості Сервіс" at bounding box center [881, 159] width 452 height 25
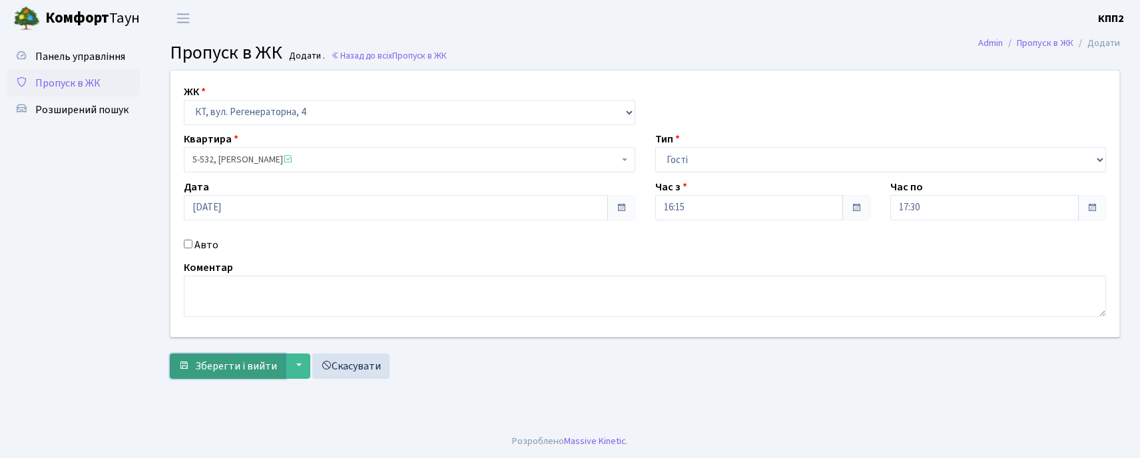
click at [237, 357] on button "Зберегти і вийти" at bounding box center [228, 366] width 116 height 25
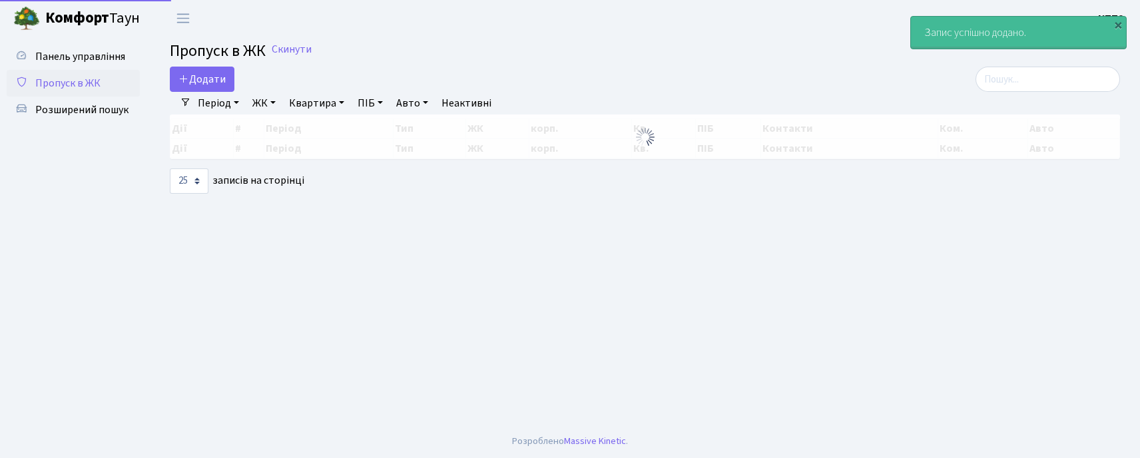
select select "25"
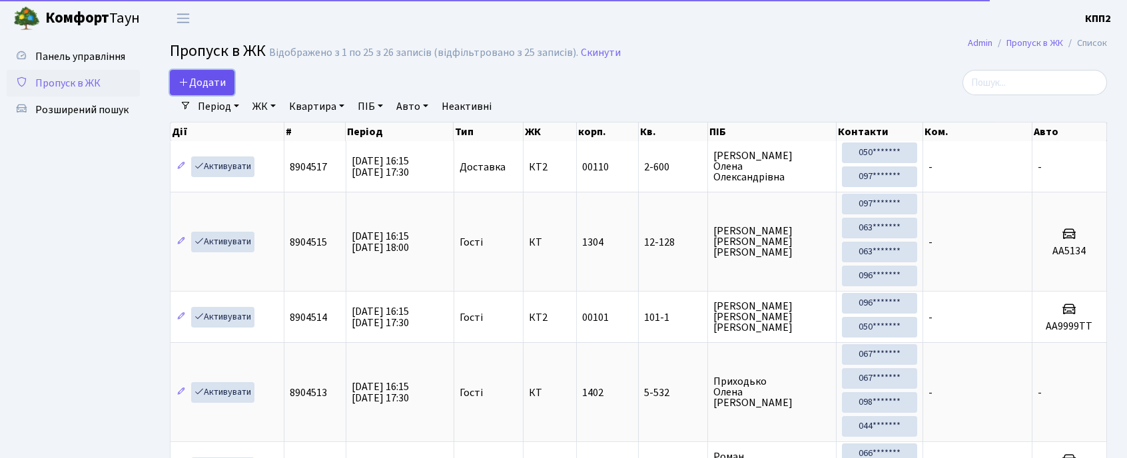
click at [225, 85] on span "Додати" at bounding box center [202, 82] width 47 height 15
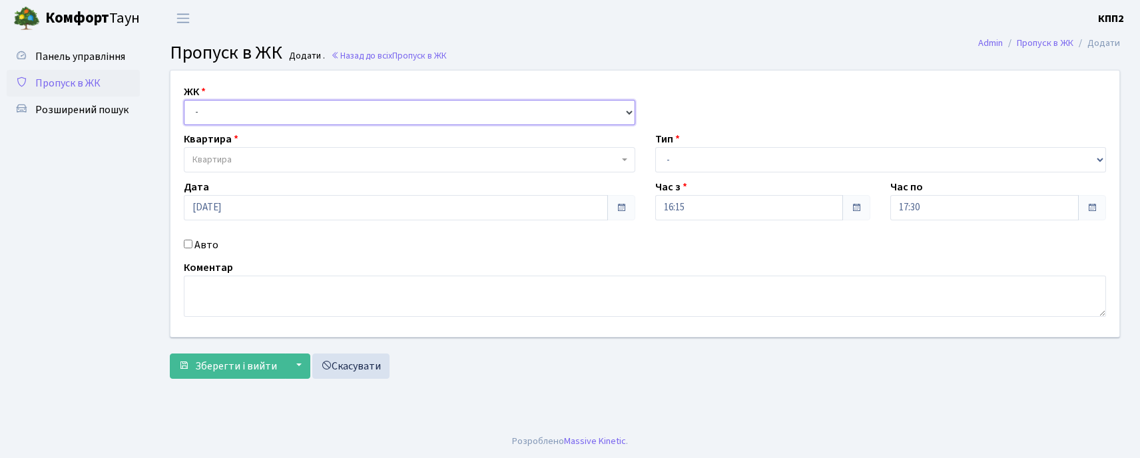
drag, startPoint x: 262, startPoint y: 103, endPoint x: 262, endPoint y: 121, distance: 18.0
click at [262, 103] on select "- КТ, вул. Регенераторна, 4 КТ2, просп. [STREET_ADDRESS] [STREET_ADDRESS] [PERS…" at bounding box center [410, 112] width 452 height 25
click at [184, 100] on select "- КТ, вул. Регенераторна, 4 КТ2, просп. [STREET_ADDRESS] [STREET_ADDRESS] [PERS…" at bounding box center [410, 112] width 452 height 25
click at [250, 115] on select "- КТ, вул. Регенераторна, 4 КТ2, просп. [STREET_ADDRESS] [STREET_ADDRESS] [PERS…" at bounding box center [410, 112] width 452 height 25
select select "271"
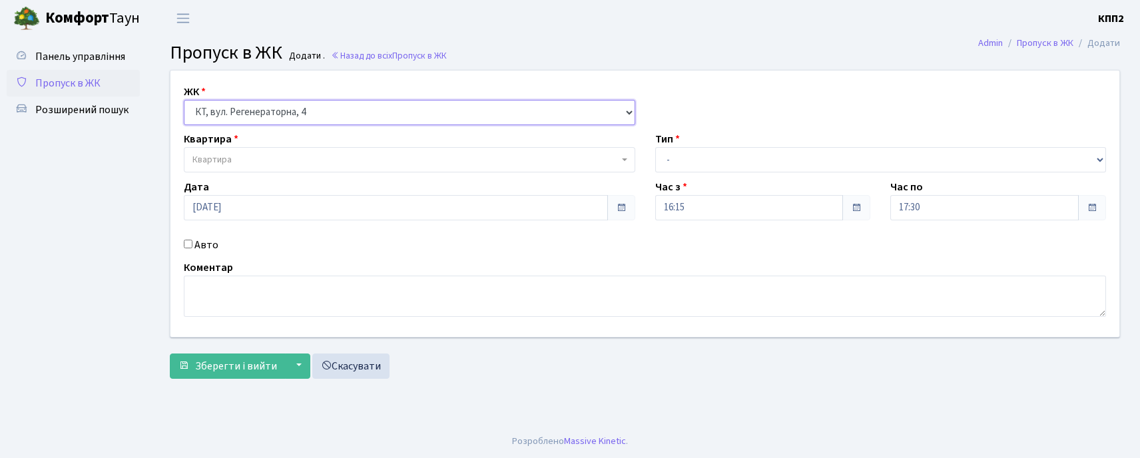
click at [184, 100] on select "- КТ, вул. Регенераторна, 4 КТ2, просп. Соборності, 17 КТ3, вул. Березнева, 16 …" at bounding box center [410, 112] width 452 height 25
select select
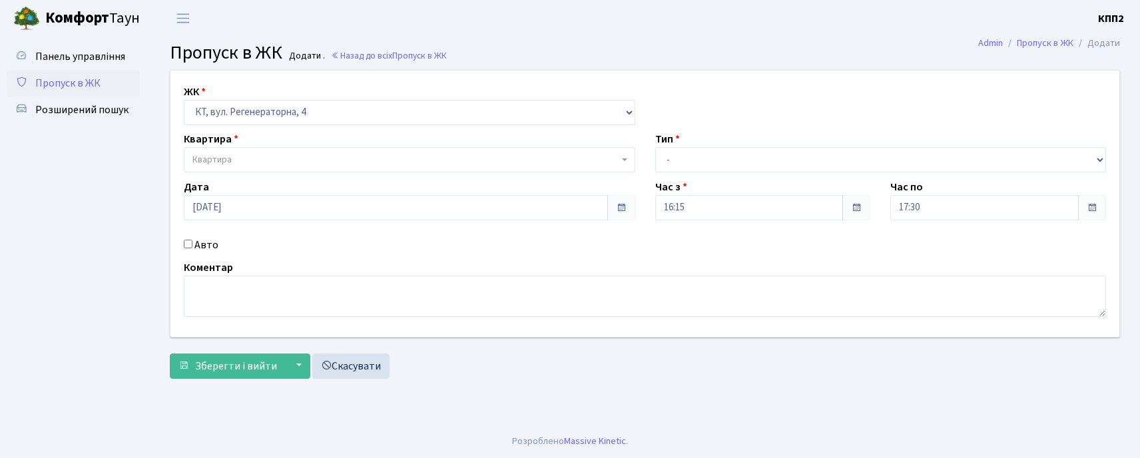
click at [249, 157] on span "Квартира" at bounding box center [406, 159] width 426 height 13
type input "5-322"
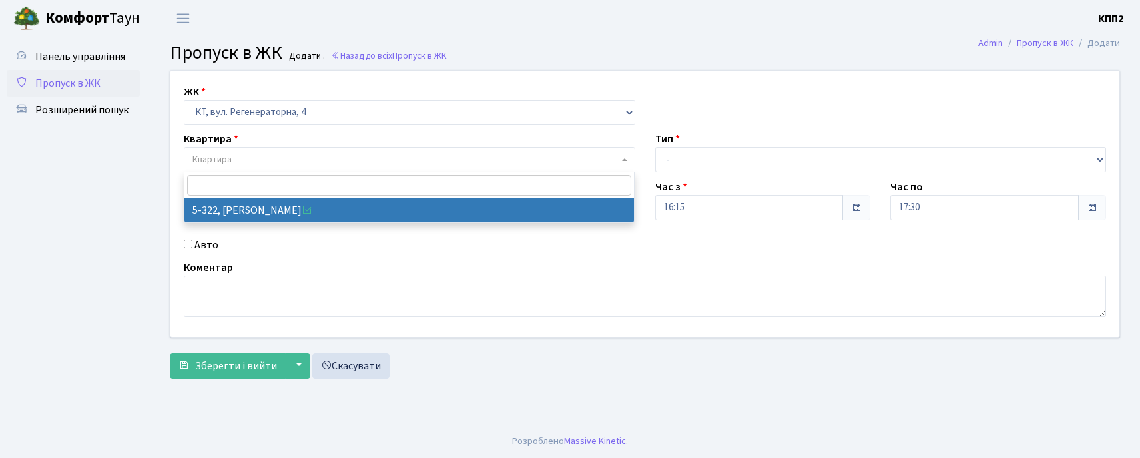
select select "2245"
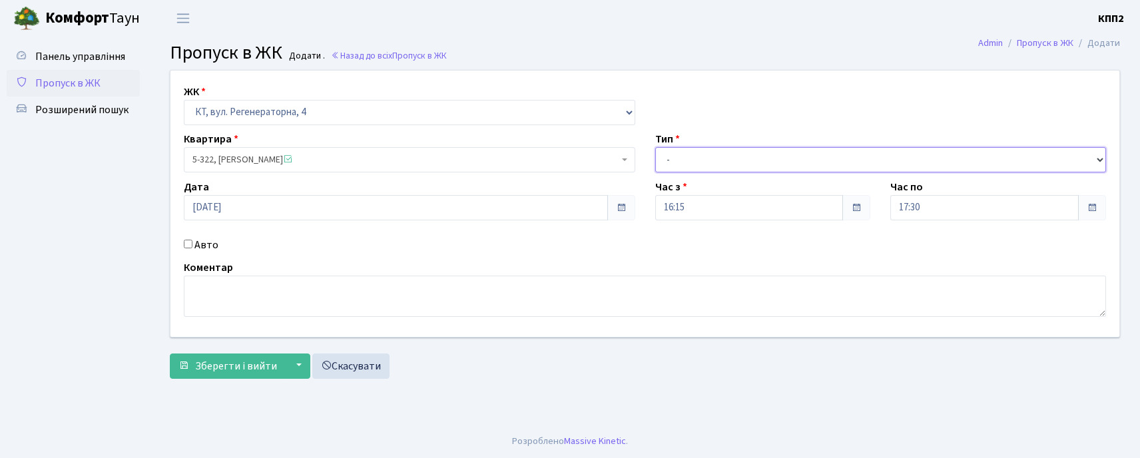
click at [675, 166] on select "- Доставка Таксі Гості Сервіс" at bounding box center [881, 159] width 452 height 25
click at [655, 147] on select "- Доставка Таксі Гості Сервіс" at bounding box center [881, 159] width 452 height 25
click at [681, 153] on select "- Доставка Таксі Гості Сервіс" at bounding box center [881, 159] width 452 height 25
select select "3"
click at [655, 147] on select "- Доставка Таксі Гості Сервіс" at bounding box center [881, 159] width 452 height 25
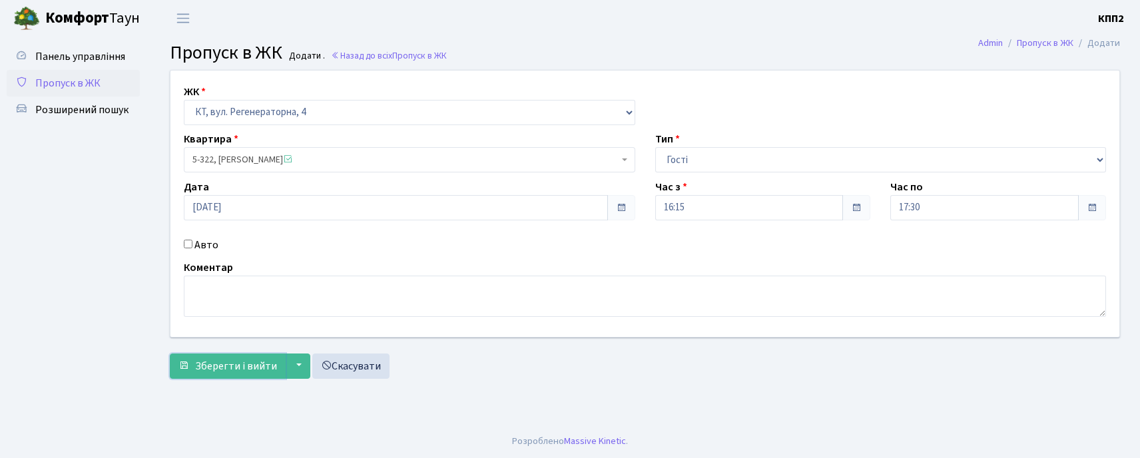
drag, startPoint x: 266, startPoint y: 356, endPoint x: 363, endPoint y: 300, distance: 111.6
click at [266, 354] on button "Зберегти і вийти" at bounding box center [228, 366] width 116 height 25
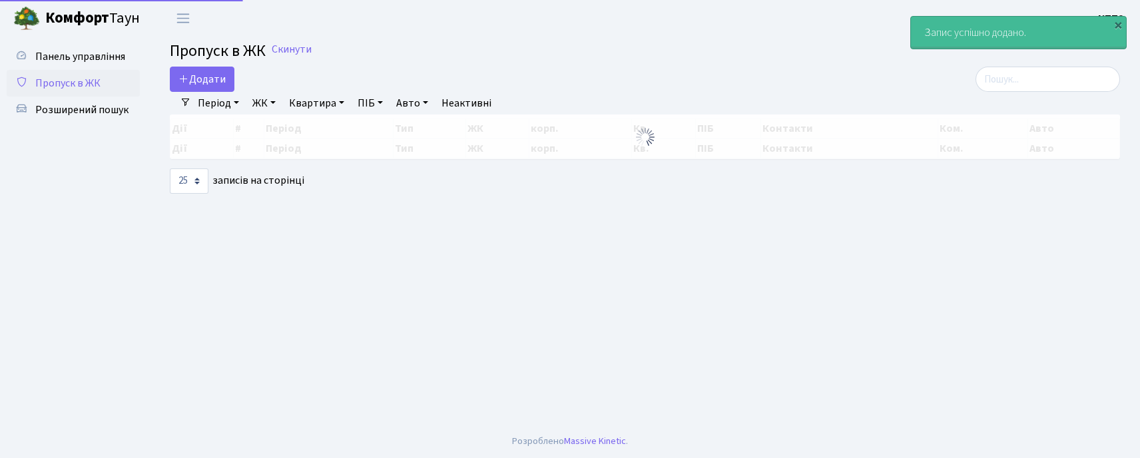
select select "25"
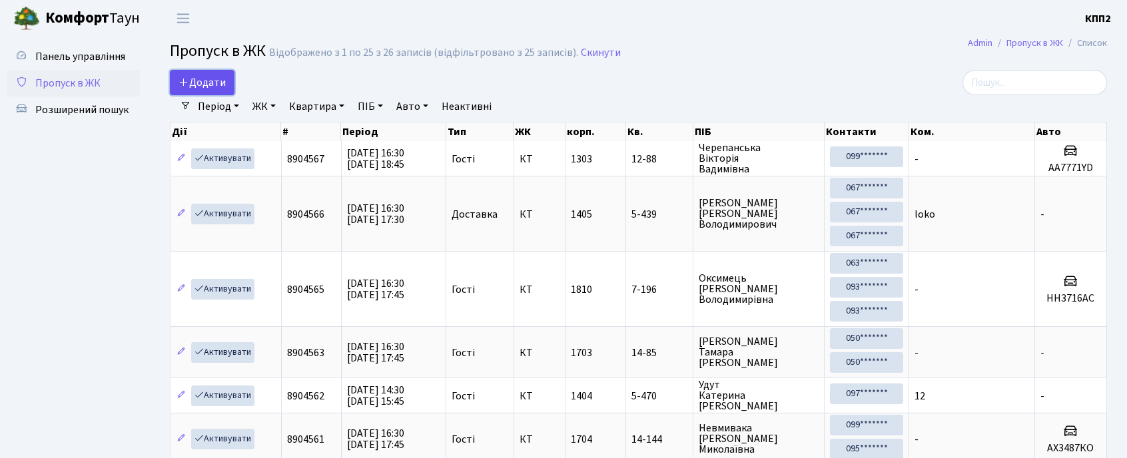
click at [217, 81] on span "Додати" at bounding box center [202, 82] width 47 height 15
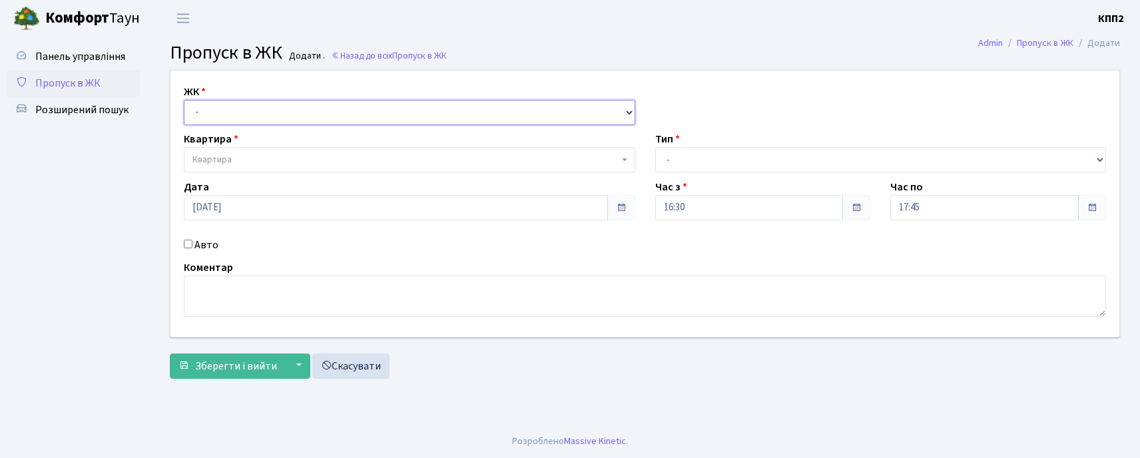
drag, startPoint x: 211, startPoint y: 115, endPoint x: 212, endPoint y: 123, distance: 8.1
click at [211, 115] on select "- КТ, вул. Регенераторна, 4 КТ2, просп. [STREET_ADDRESS] [STREET_ADDRESS] [PERS…" at bounding box center [410, 112] width 452 height 25
select select "271"
click at [184, 100] on select "- КТ, вул. Регенераторна, 4 КТ2, просп. Соборності, 17 КТ3, вул. Березнева, 16 …" at bounding box center [410, 112] width 452 height 25
select select
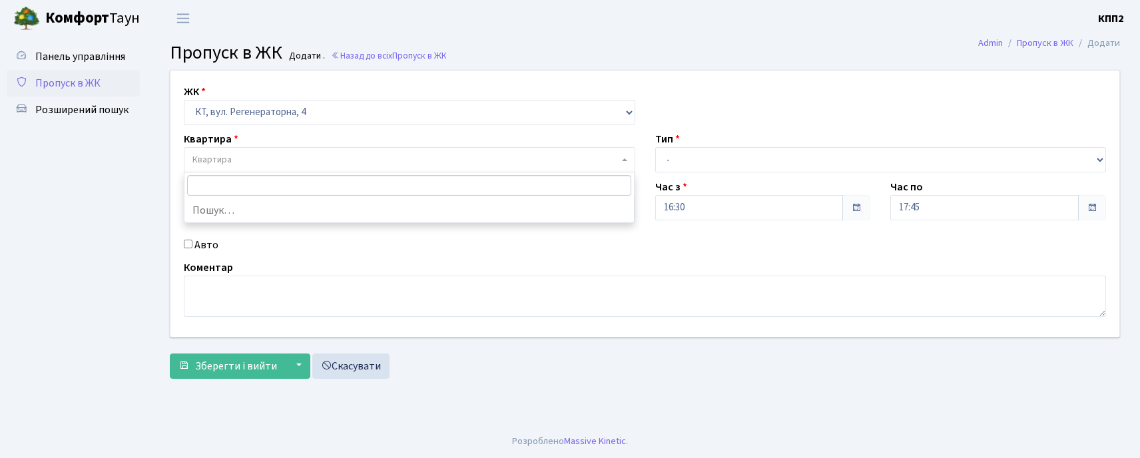
click at [212, 156] on span "Квартира" at bounding box center [212, 159] width 39 height 13
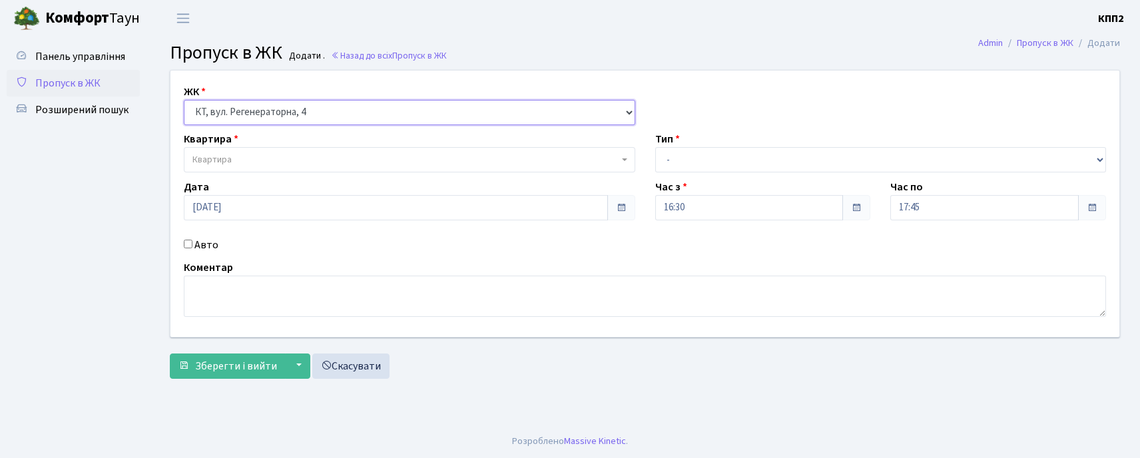
click at [225, 121] on select "- КТ, вул. Регенераторна, 4 КТ2, просп. Соборності, 17 КТ3, вул. Березнева, 16 …" at bounding box center [410, 112] width 452 height 25
select select "302"
click at [184, 100] on select "- КТ, вул. Регенераторна, 4 КТ2, просп. Соборності, 17 КТ3, вул. Березнева, 16 …" at bounding box center [410, 112] width 452 height 25
select select
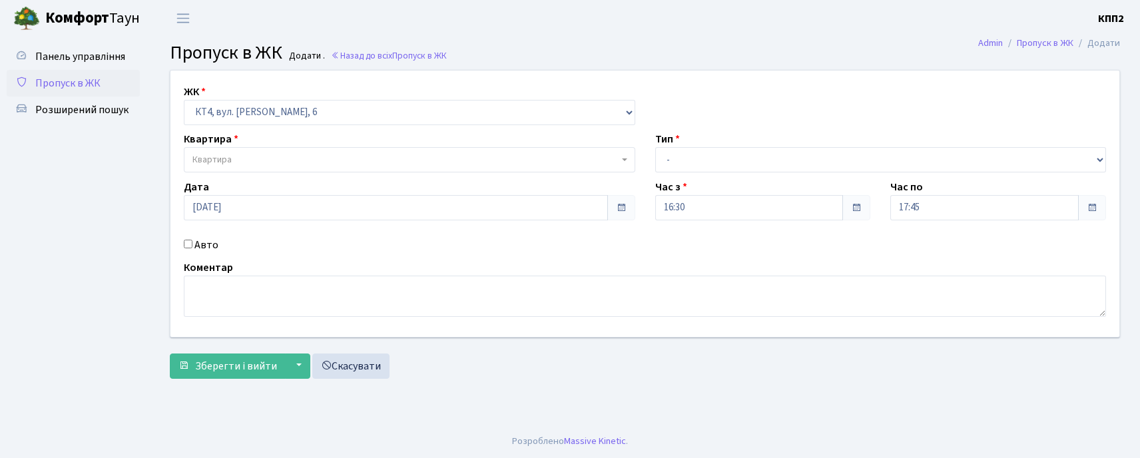
click at [205, 248] on label "Авто" at bounding box center [207, 245] width 24 height 16
click at [193, 248] on input "Авто" at bounding box center [188, 244] width 9 height 9
checkbox input "true"
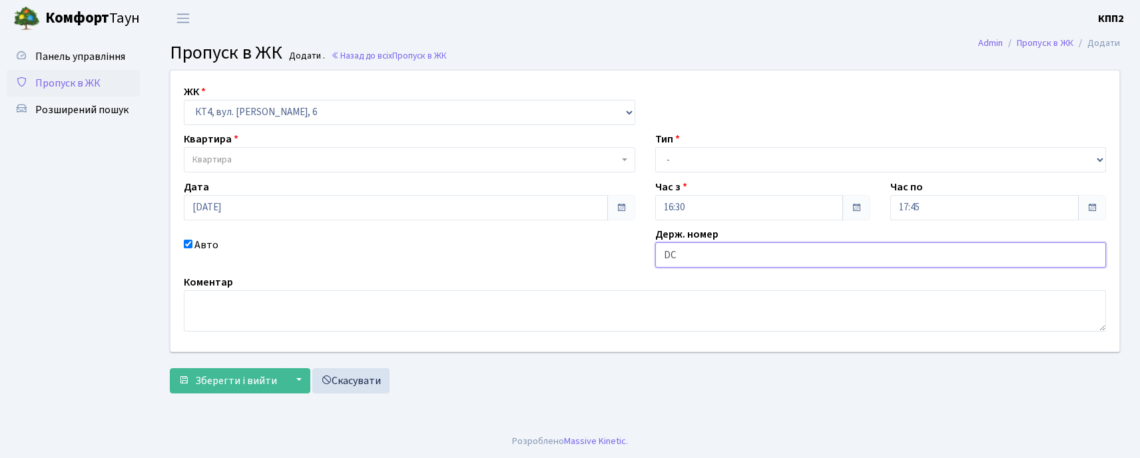
type input "D"
type input "ВС8007ЕТ"
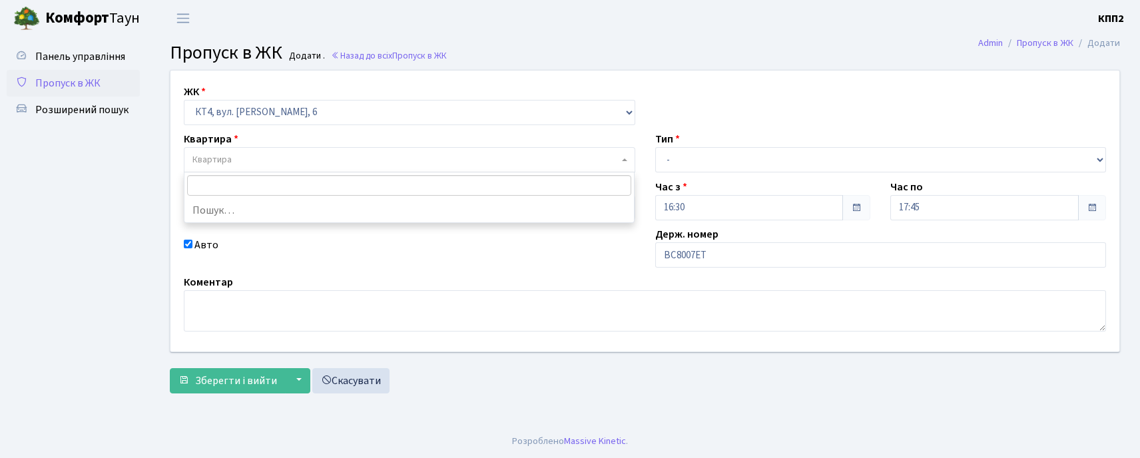
click at [226, 163] on span "Квартира" at bounding box center [212, 159] width 39 height 13
type input "353"
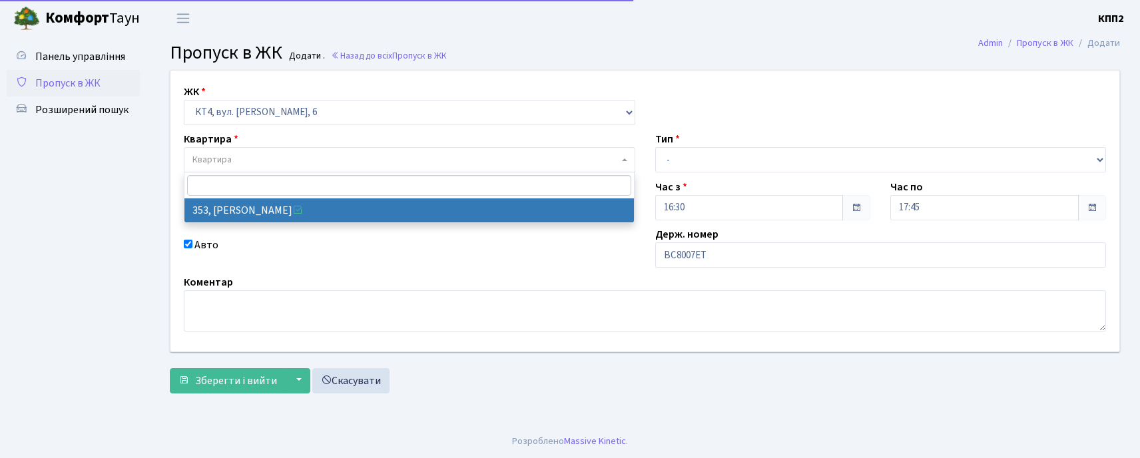
select select "17060"
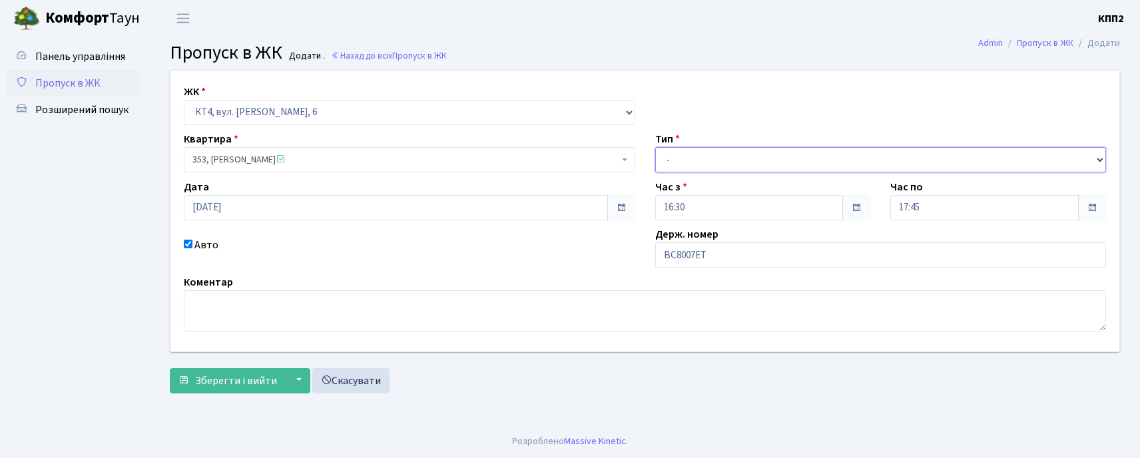
drag, startPoint x: 719, startPoint y: 156, endPoint x: 715, endPoint y: 163, distance: 7.8
click at [719, 156] on select "- Доставка Таксі Гості Сервіс" at bounding box center [881, 159] width 452 height 25
select select "2"
click at [655, 147] on select "- Доставка Таксі Гості Сервіс" at bounding box center [881, 159] width 452 height 25
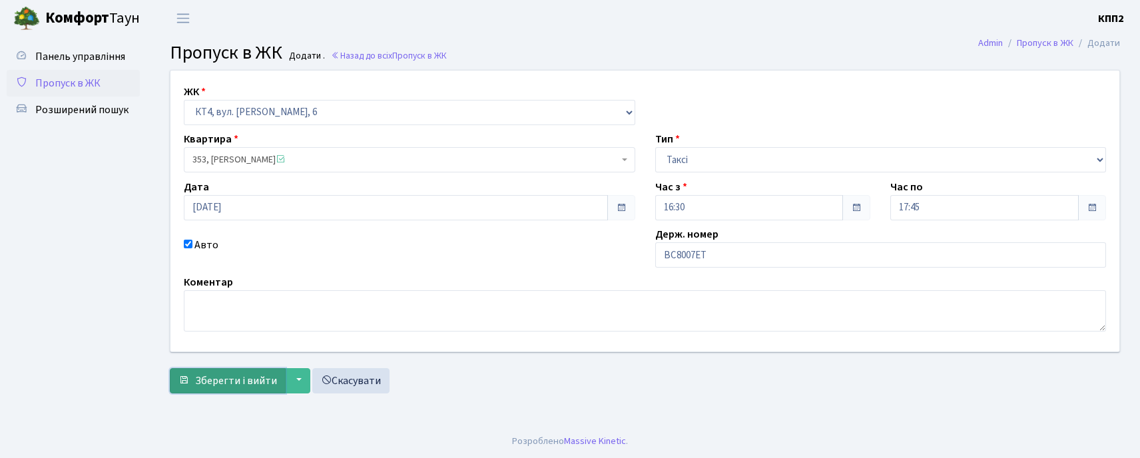
click at [237, 374] on span "Зберегти і вийти" at bounding box center [236, 381] width 82 height 15
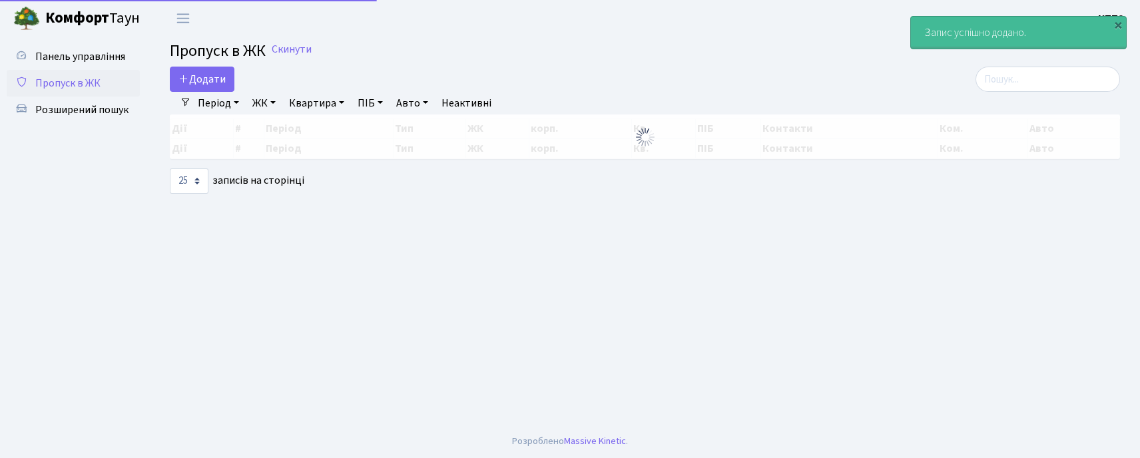
select select "25"
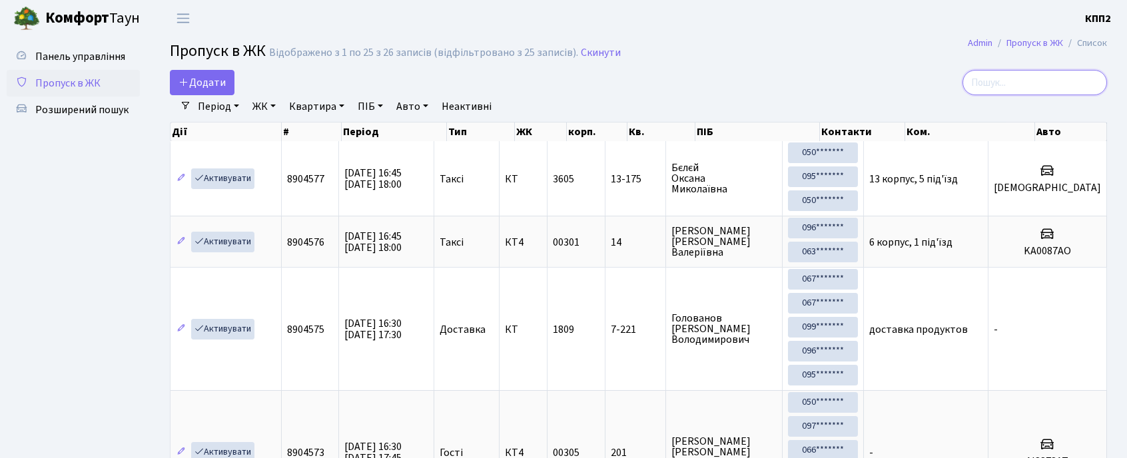
click at [1011, 95] on input "search" at bounding box center [1035, 82] width 145 height 25
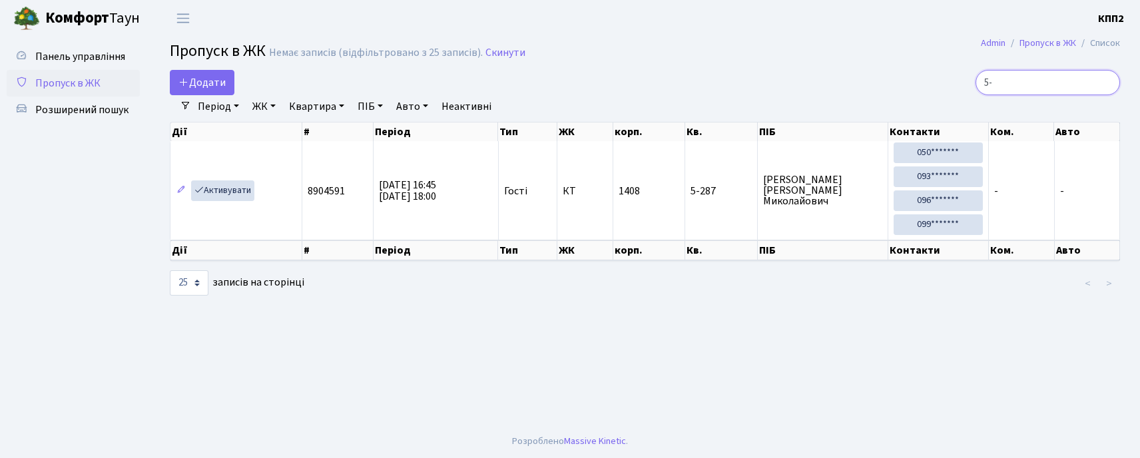
type input "5"
